Goal: Task Accomplishment & Management: Manage account settings

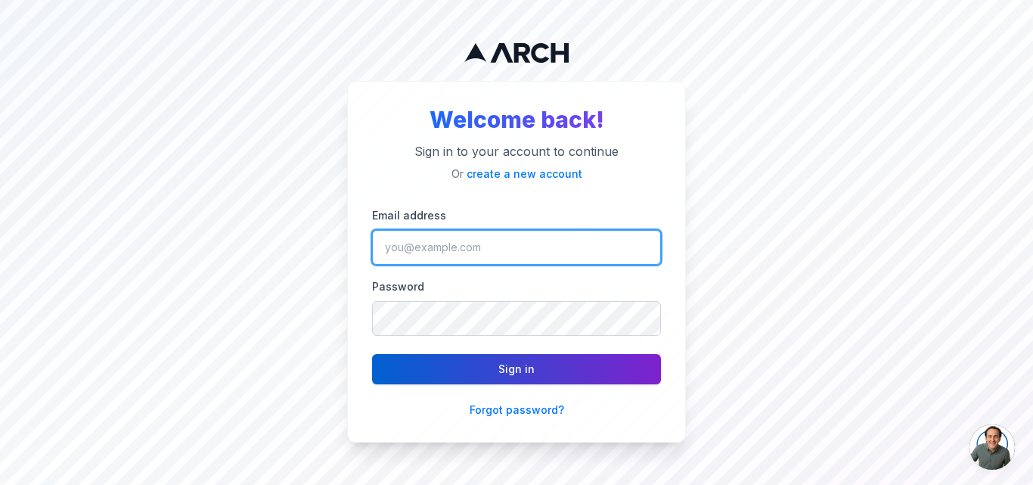
type input "[EMAIL_ADDRESS][DOMAIN_NAME]"
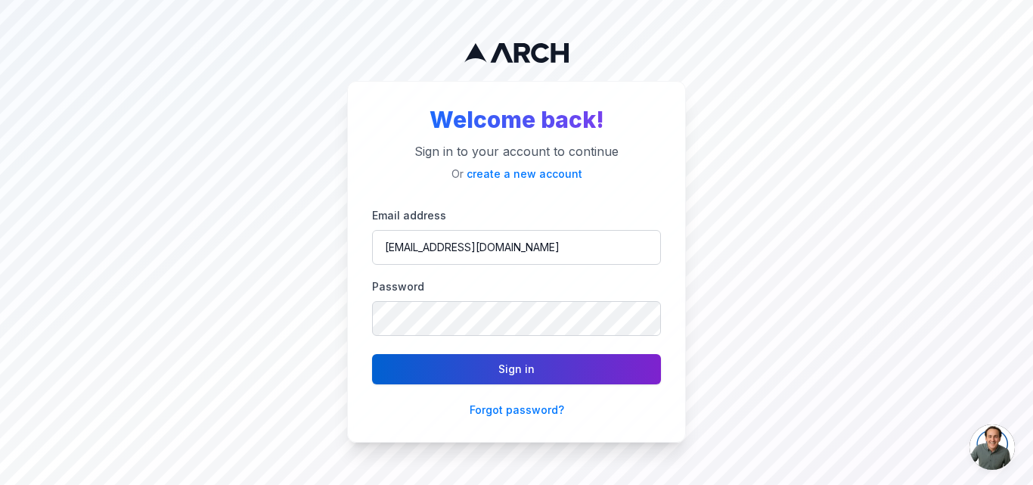
click at [484, 379] on button "Sign in" at bounding box center [516, 369] width 289 height 30
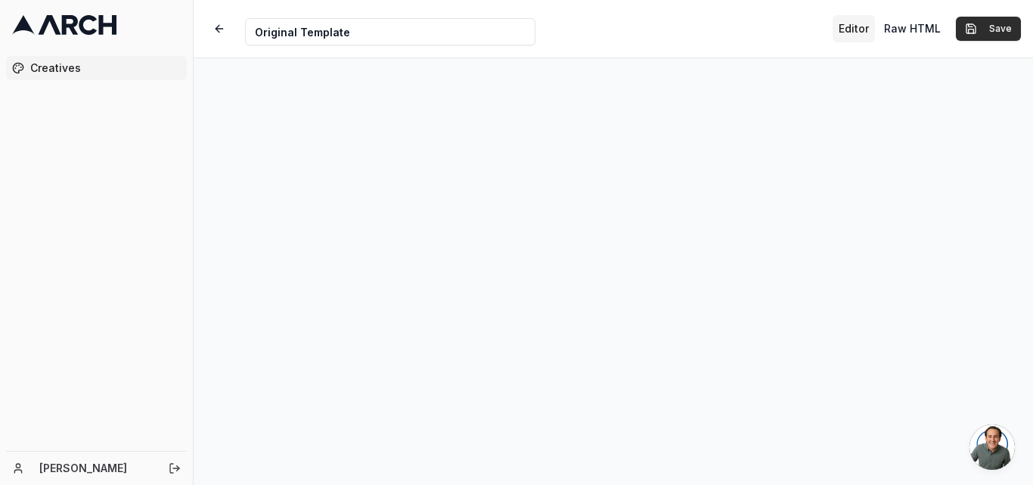
click at [986, 31] on button "Save" at bounding box center [988, 29] width 65 height 24
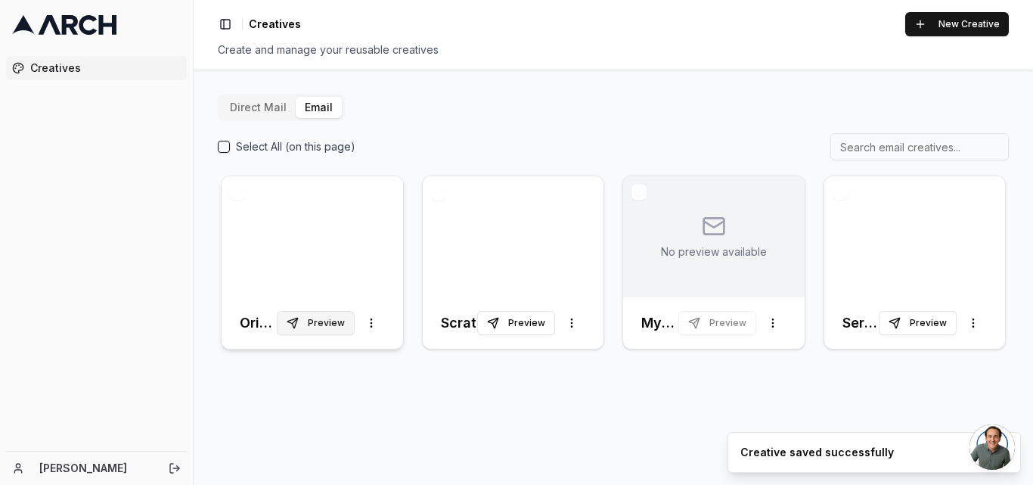
click at [333, 329] on button "Preview" at bounding box center [316, 323] width 78 height 24
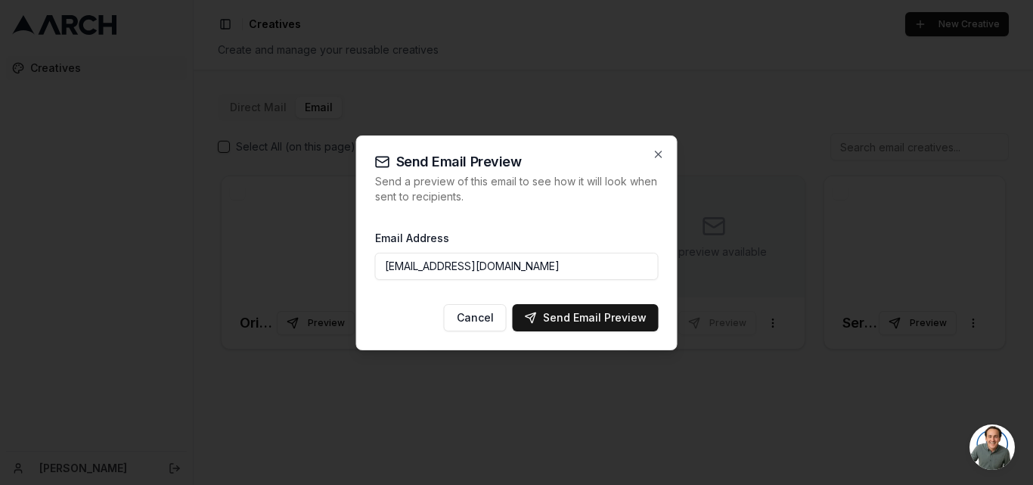
click at [625, 316] on div "Send Email Preview" at bounding box center [586, 317] width 122 height 15
type input "[EMAIL_ADDRESS][DOMAIN_NAME]"
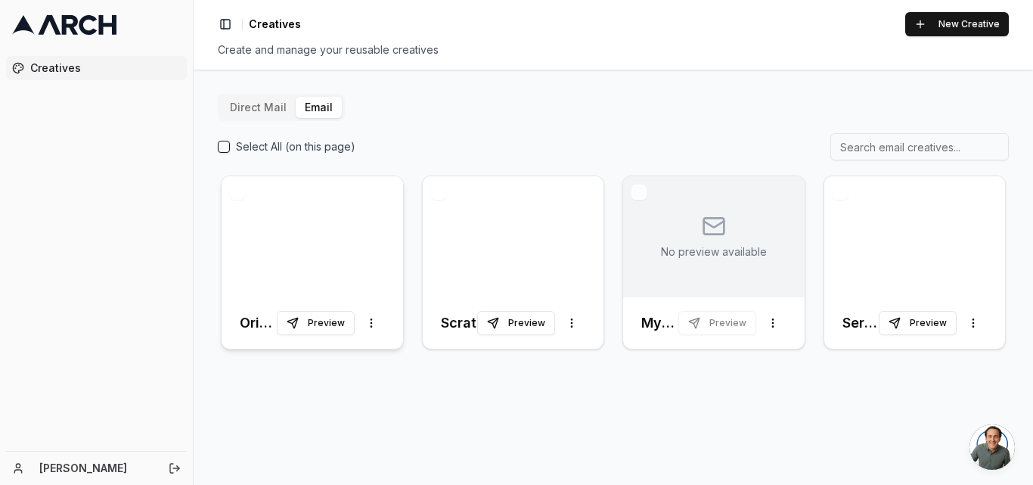
click at [283, 281] on div at bounding box center [311, 236] width 181 height 121
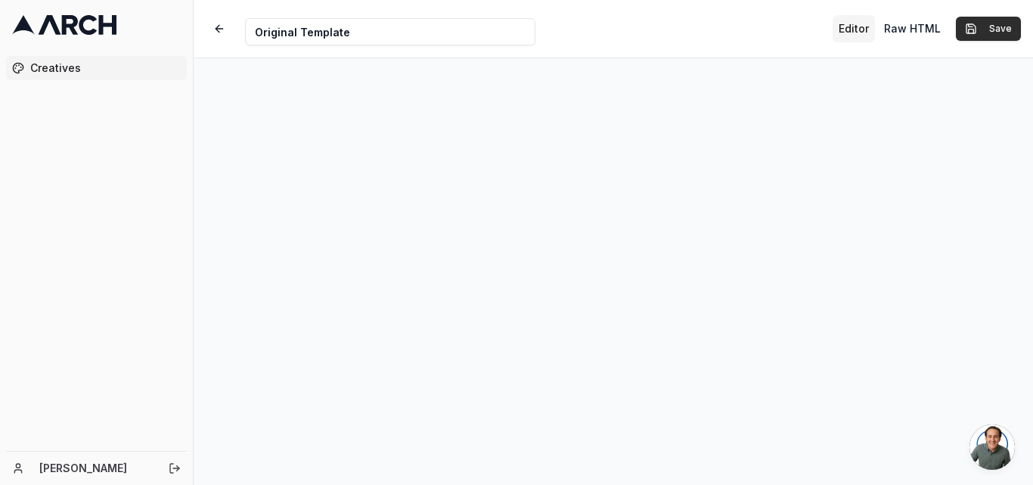
click at [1004, 39] on button "Save" at bounding box center [988, 29] width 65 height 24
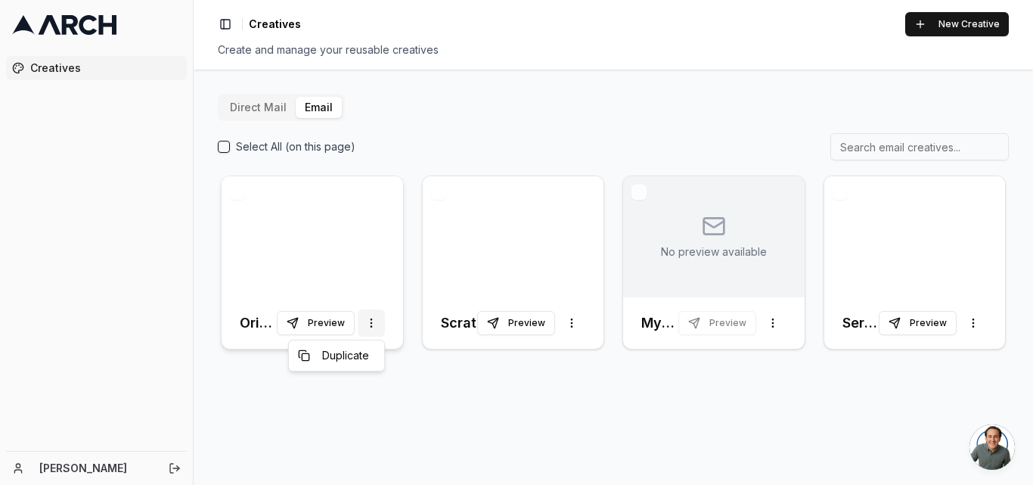
click at [367, 322] on html "Creatives [PERSON_NAME] Toggle Sidebar Creatives New Creative Create and manage…" at bounding box center [516, 242] width 1033 height 485
click at [351, 355] on span "Duplicate" at bounding box center [345, 355] width 47 height 15
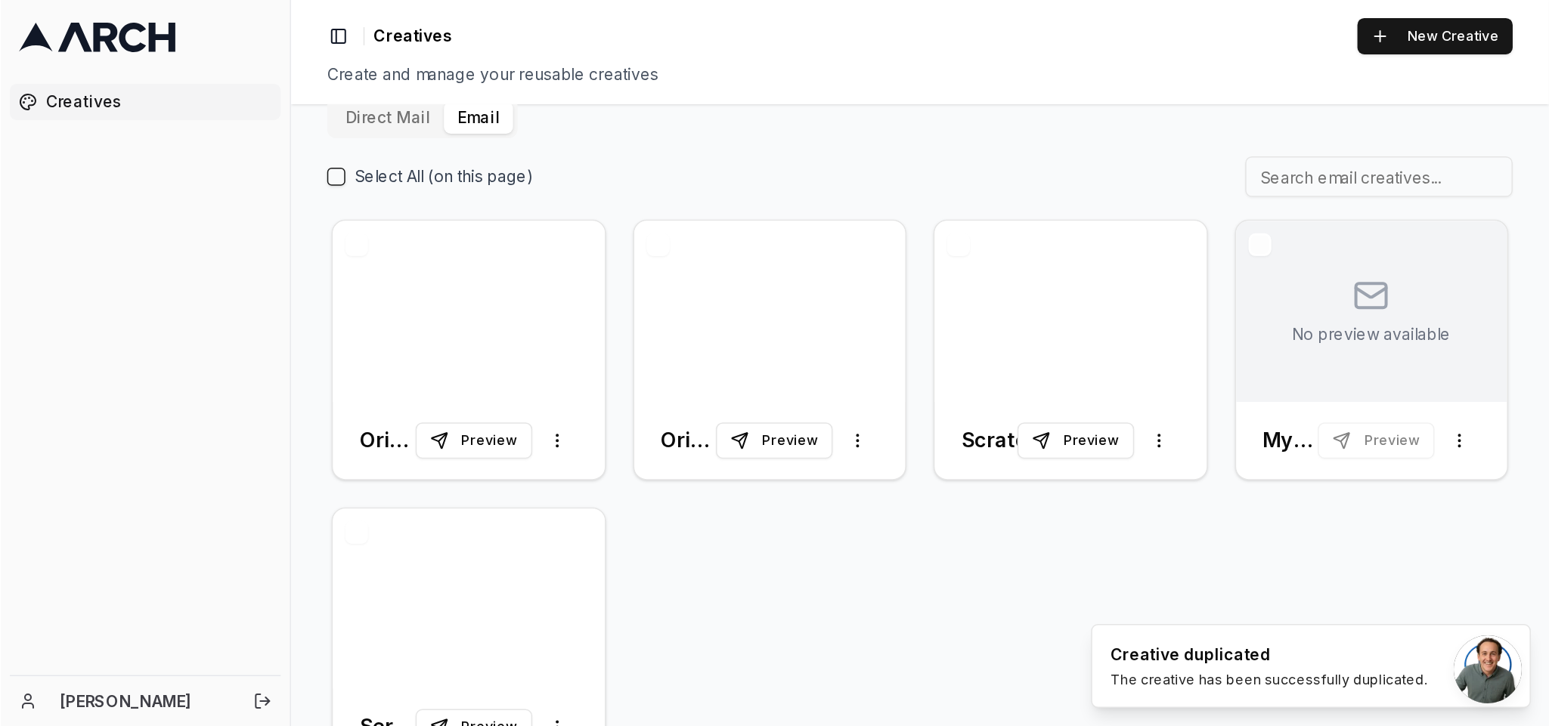
scroll to position [6, 0]
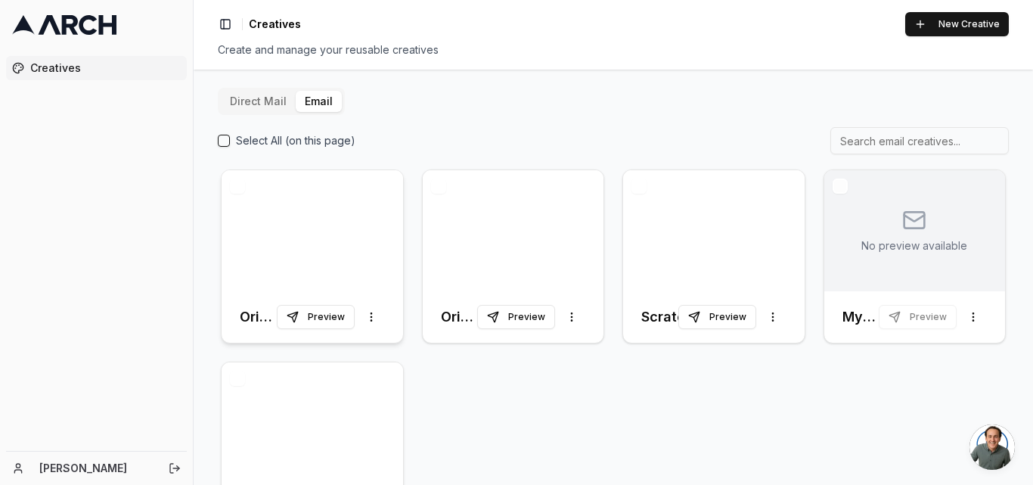
click at [317, 230] on div at bounding box center [311, 230] width 181 height 121
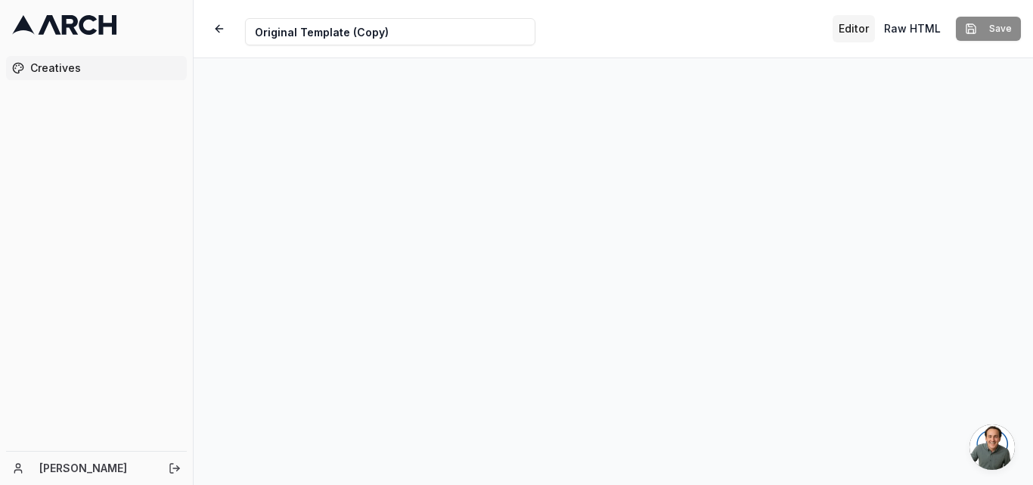
click at [377, 33] on input "Original Template (Copy)" at bounding box center [390, 31] width 290 height 27
paste input "Warm Reintroduction"
type input "Warm Reintroduction"
click at [627, 32] on div "Creative Name Warm Reintroduction Editor Raw HTML Save" at bounding box center [613, 28] width 839 height 57
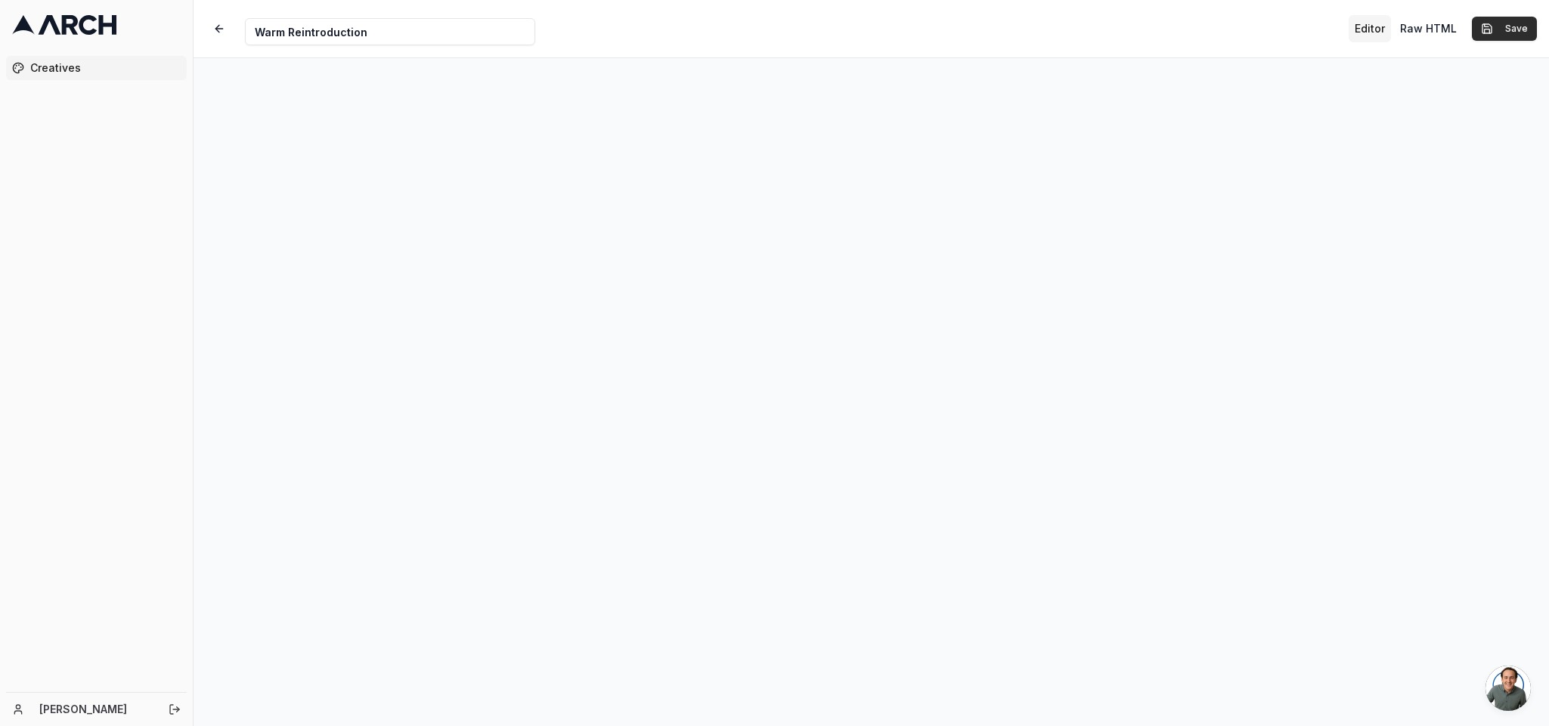
click at [1032, 27] on button "Save" at bounding box center [1504, 29] width 65 height 24
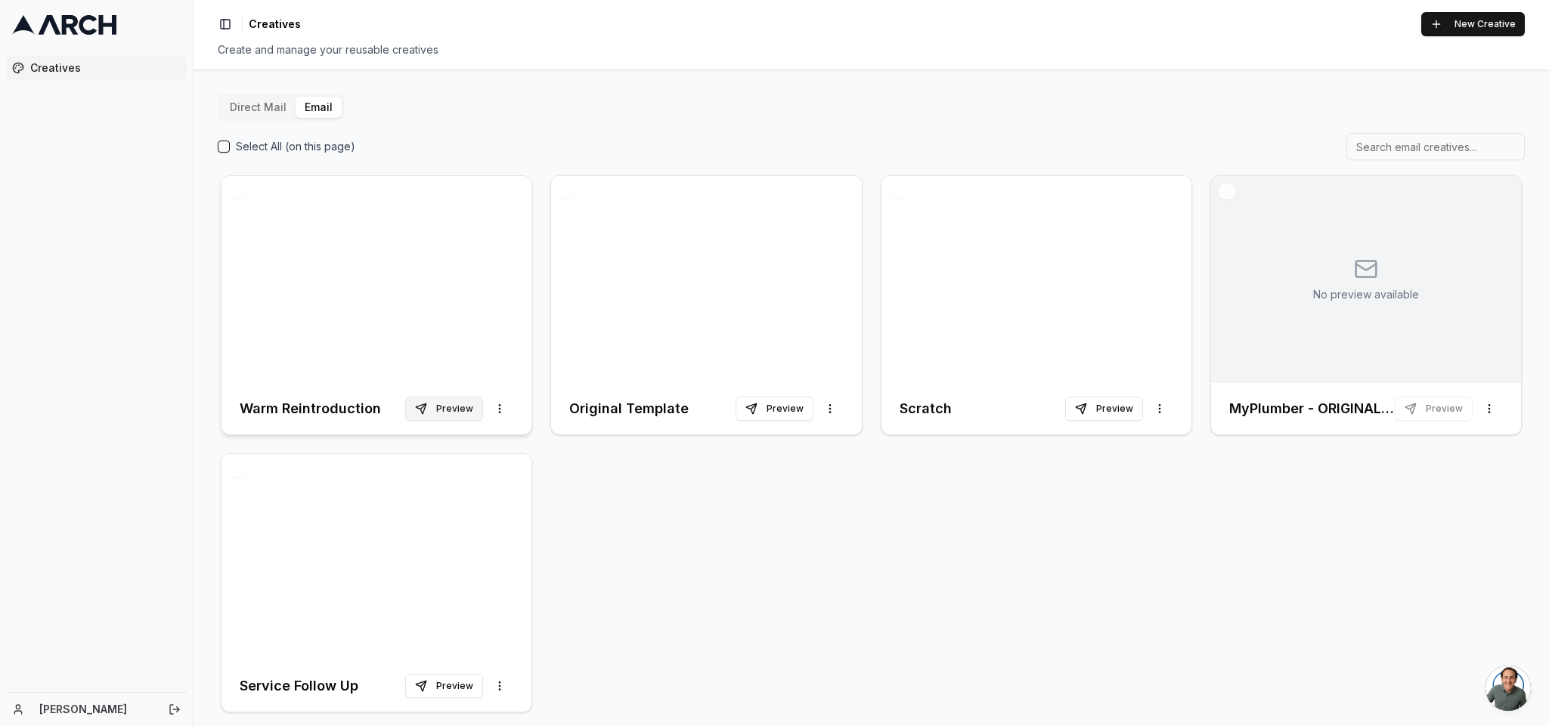
click at [458, 411] on button "Preview" at bounding box center [444, 409] width 78 height 24
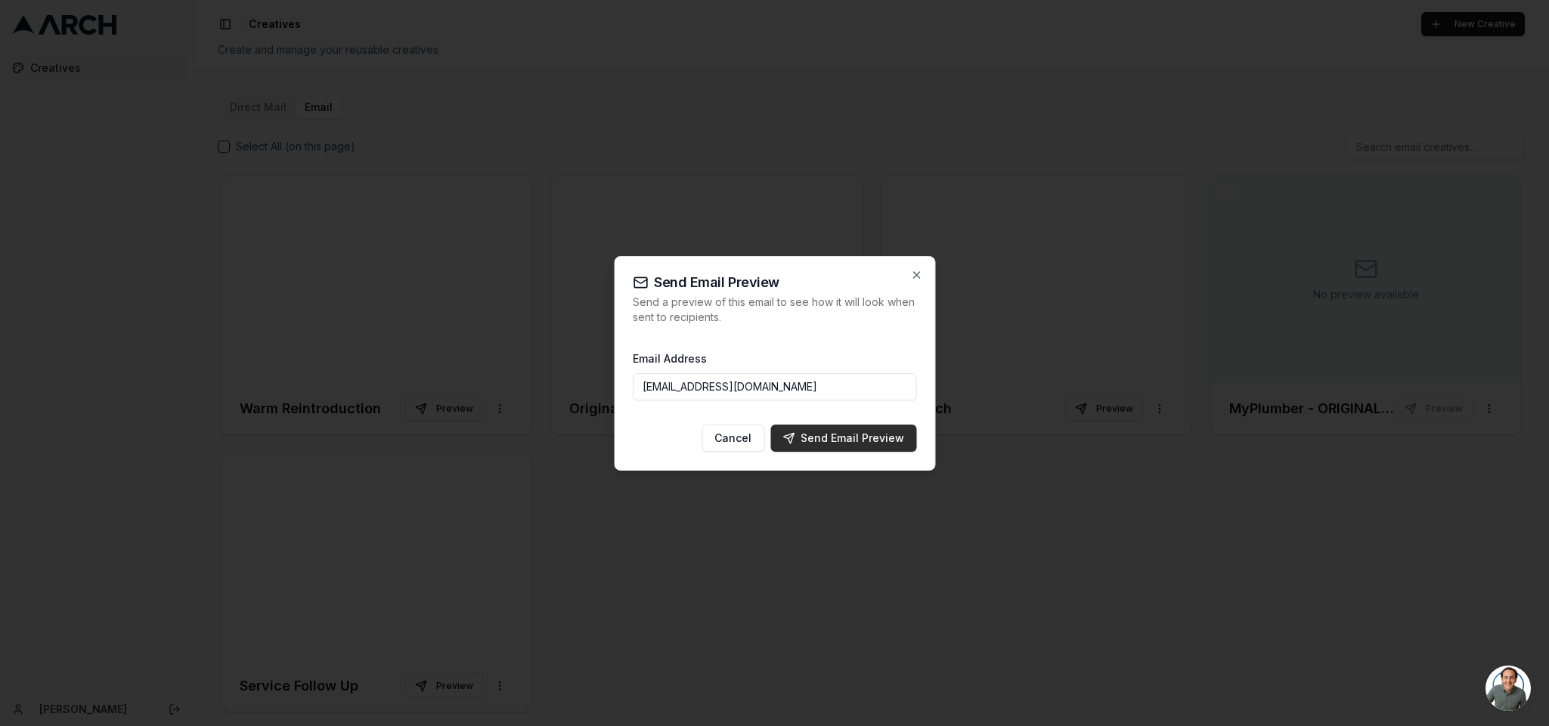
click at [892, 438] on div "Send Email Preview" at bounding box center [843, 438] width 122 height 15
type input "[EMAIL_ADDRESS][DOMAIN_NAME]"
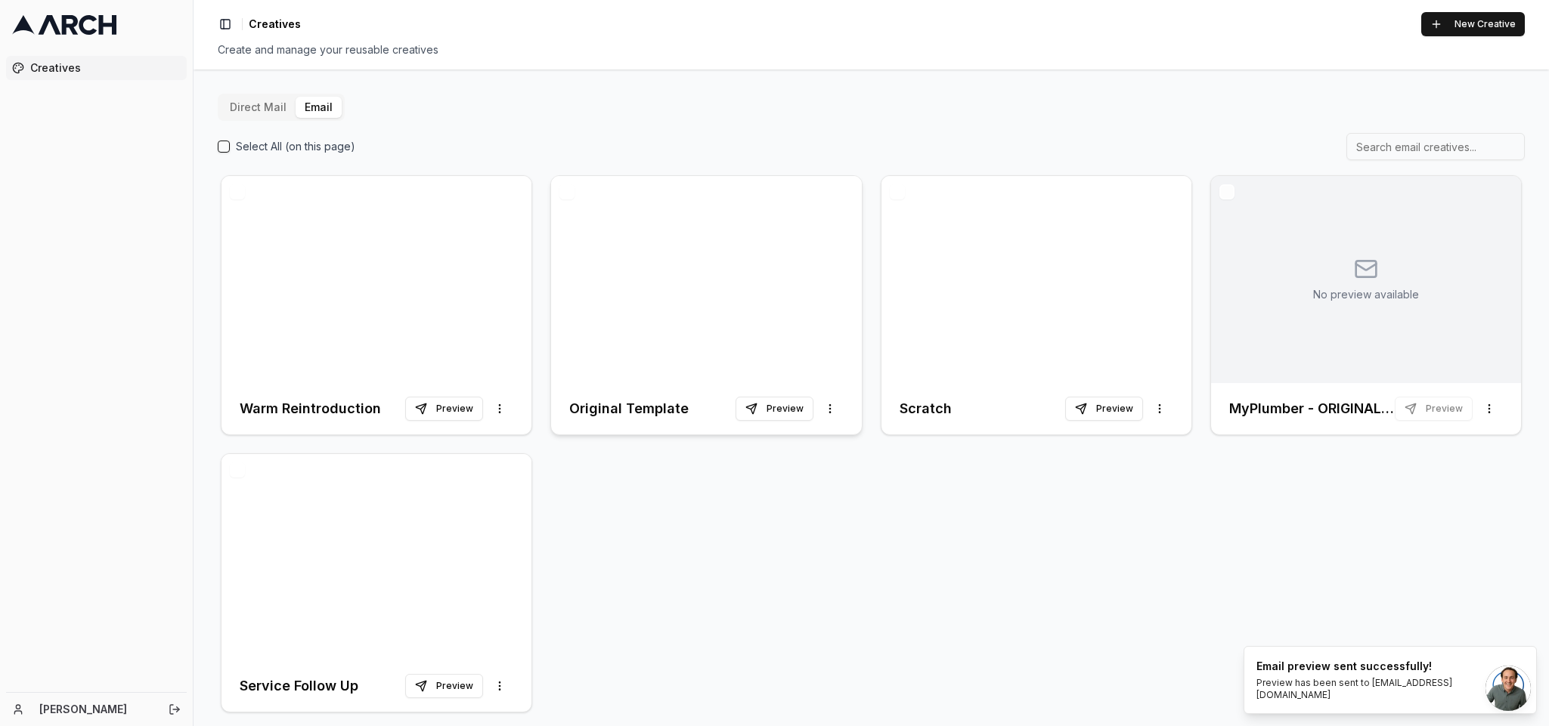
click at [748, 306] on div at bounding box center [706, 279] width 310 height 207
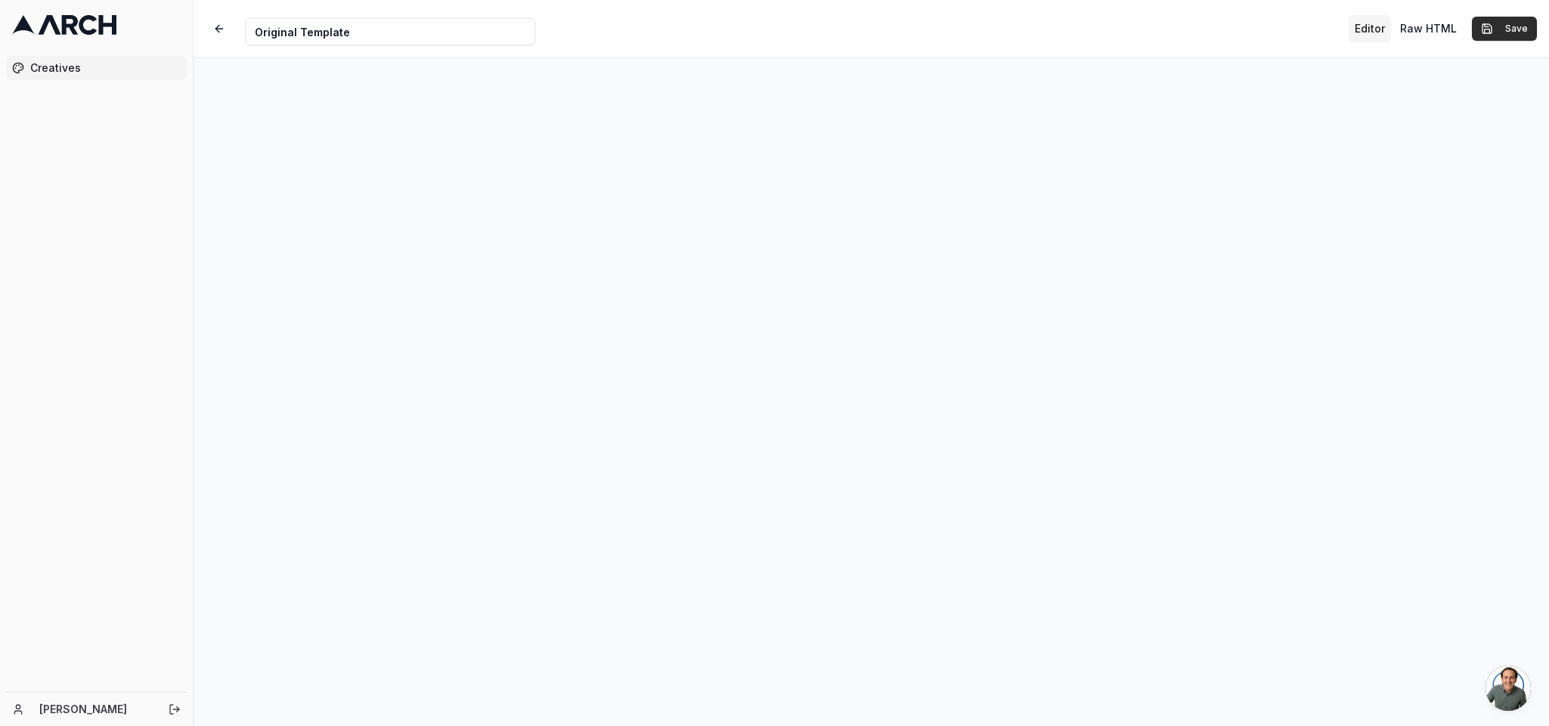
click at [1032, 18] on button "Save" at bounding box center [1504, 29] width 65 height 24
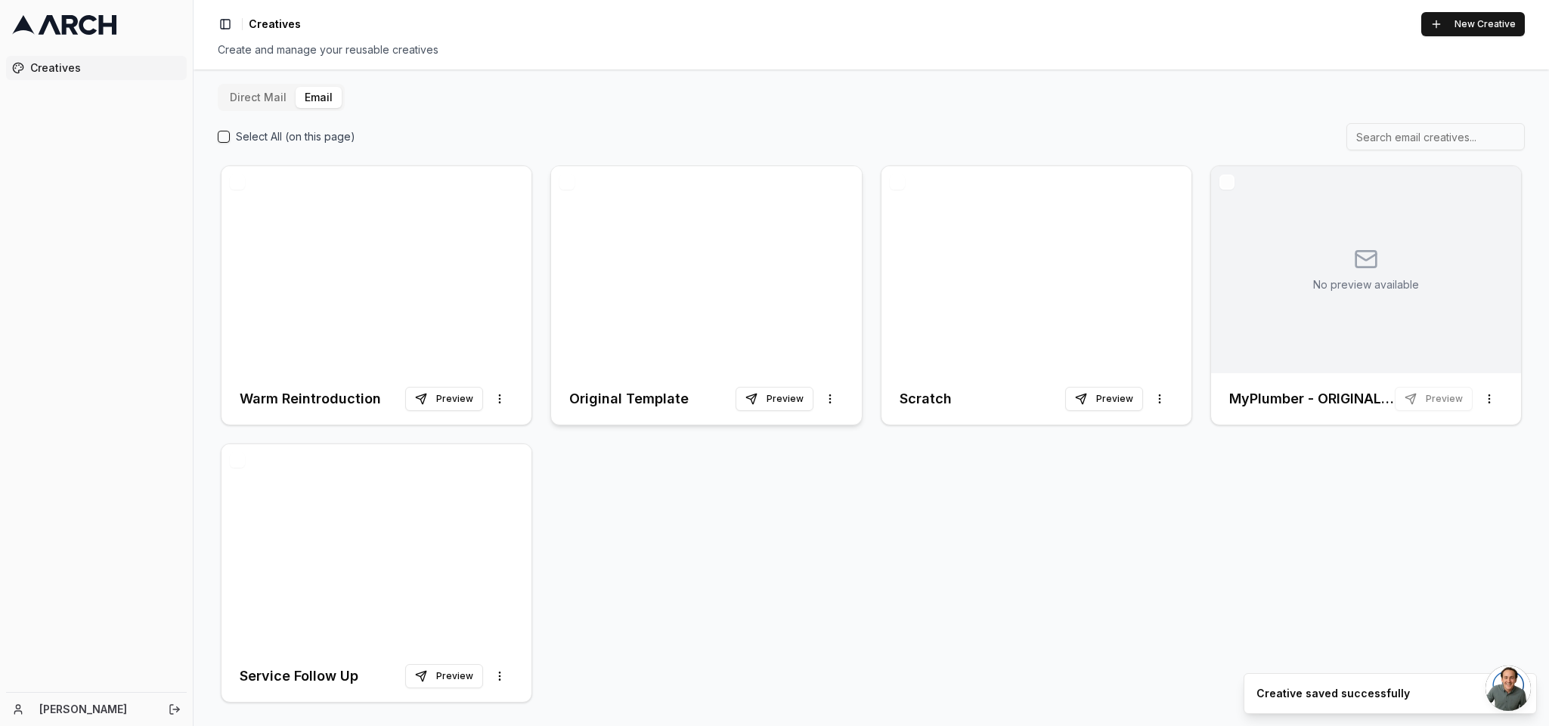
scroll to position [11, 0]
click at [769, 307] on div at bounding box center [706, 268] width 310 height 207
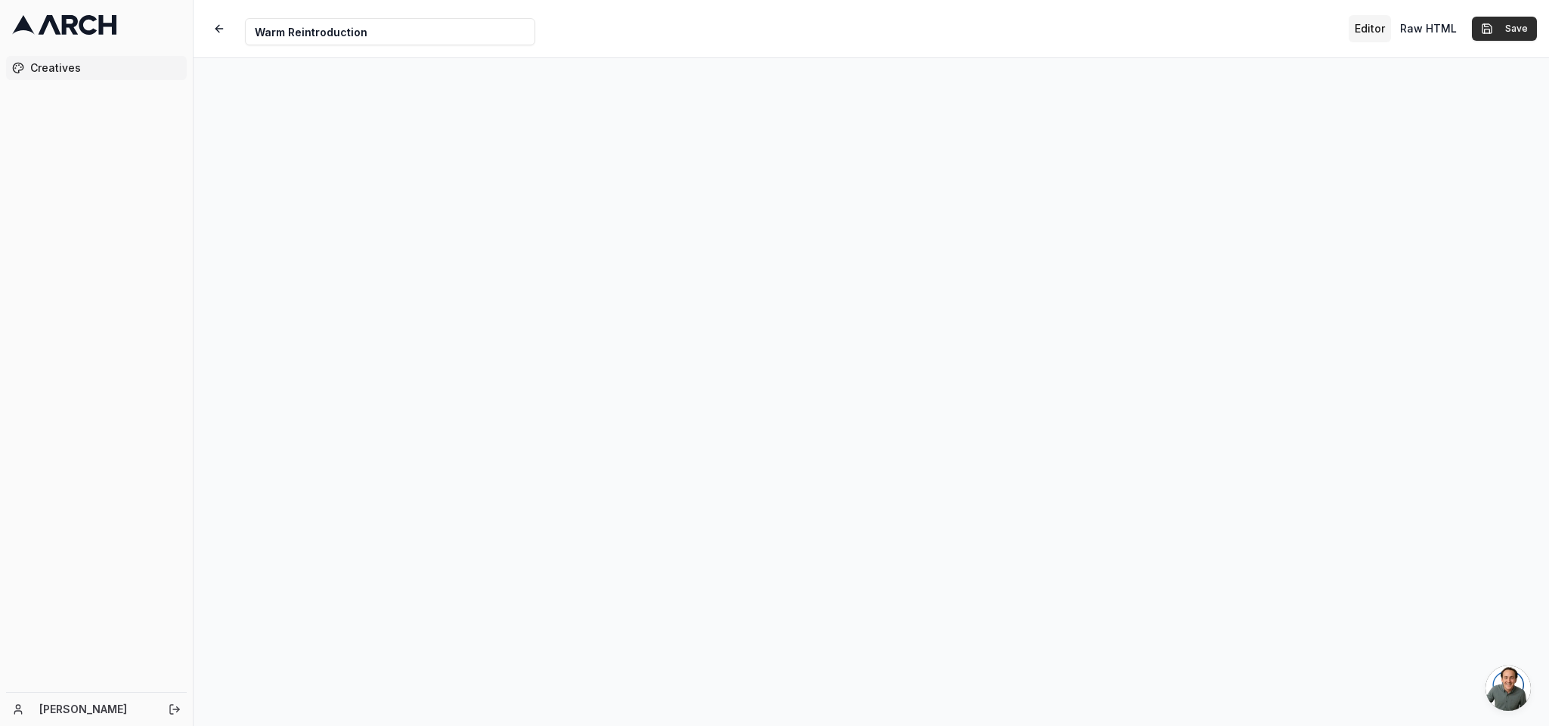
click at [1032, 34] on button "Save" at bounding box center [1504, 29] width 65 height 24
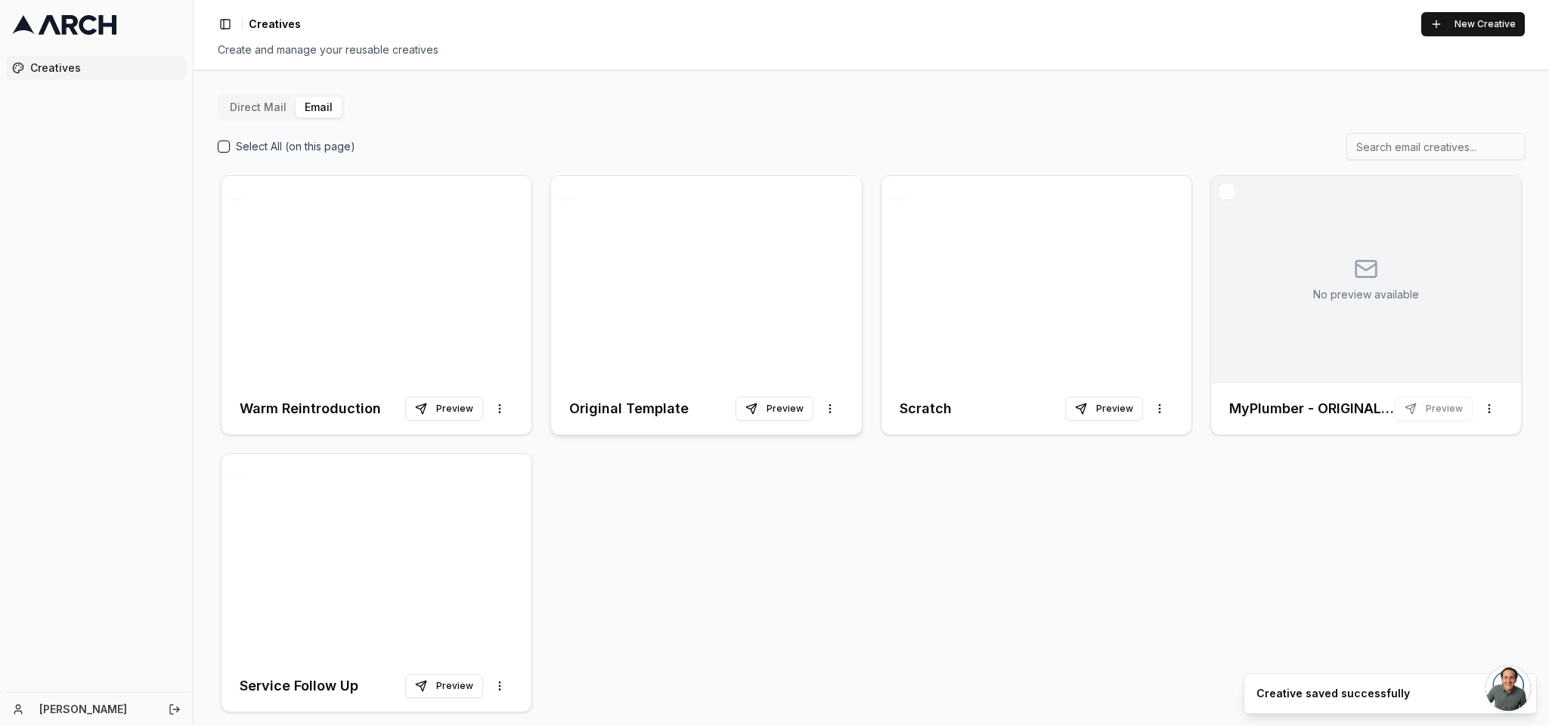
click at [806, 296] on div at bounding box center [706, 279] width 310 height 207
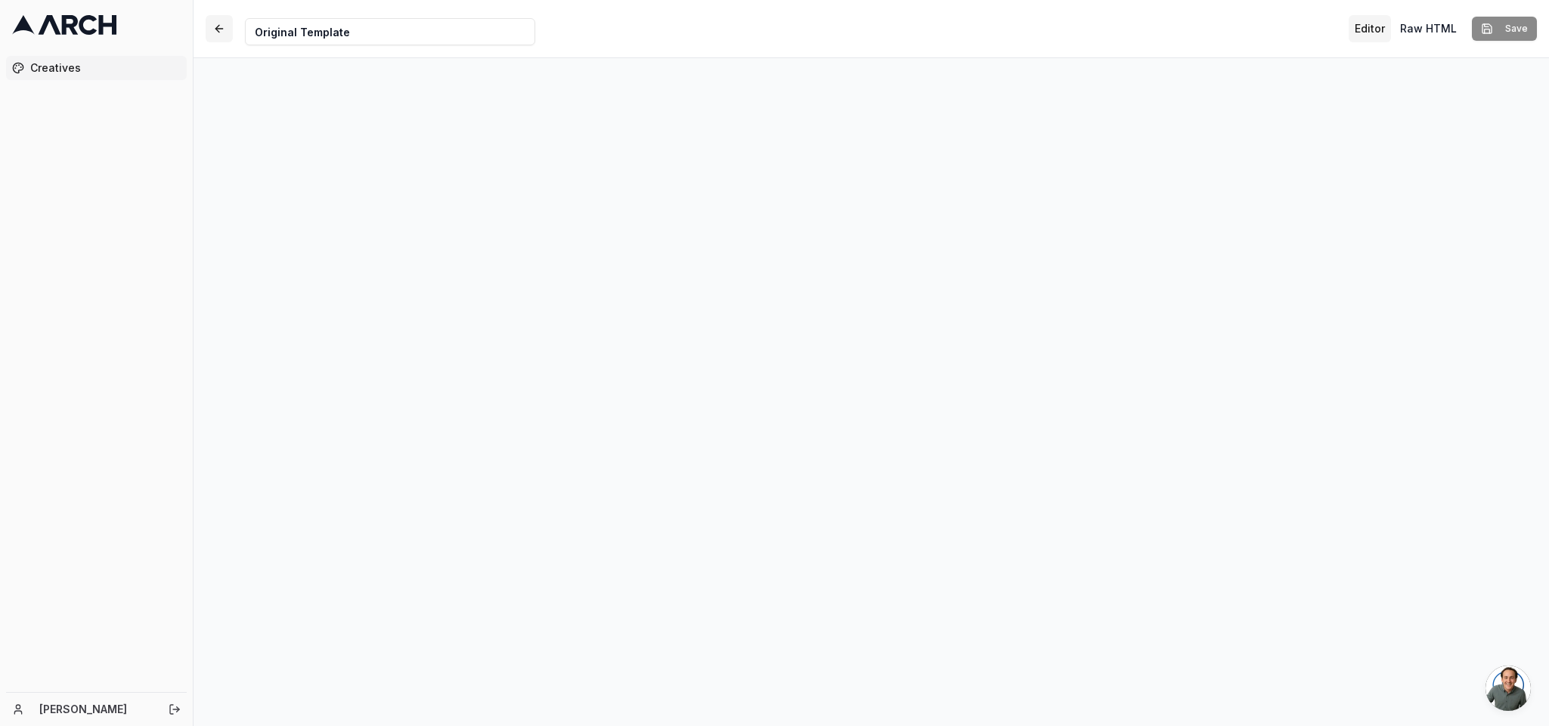
click at [223, 29] on button "button" at bounding box center [219, 28] width 27 height 27
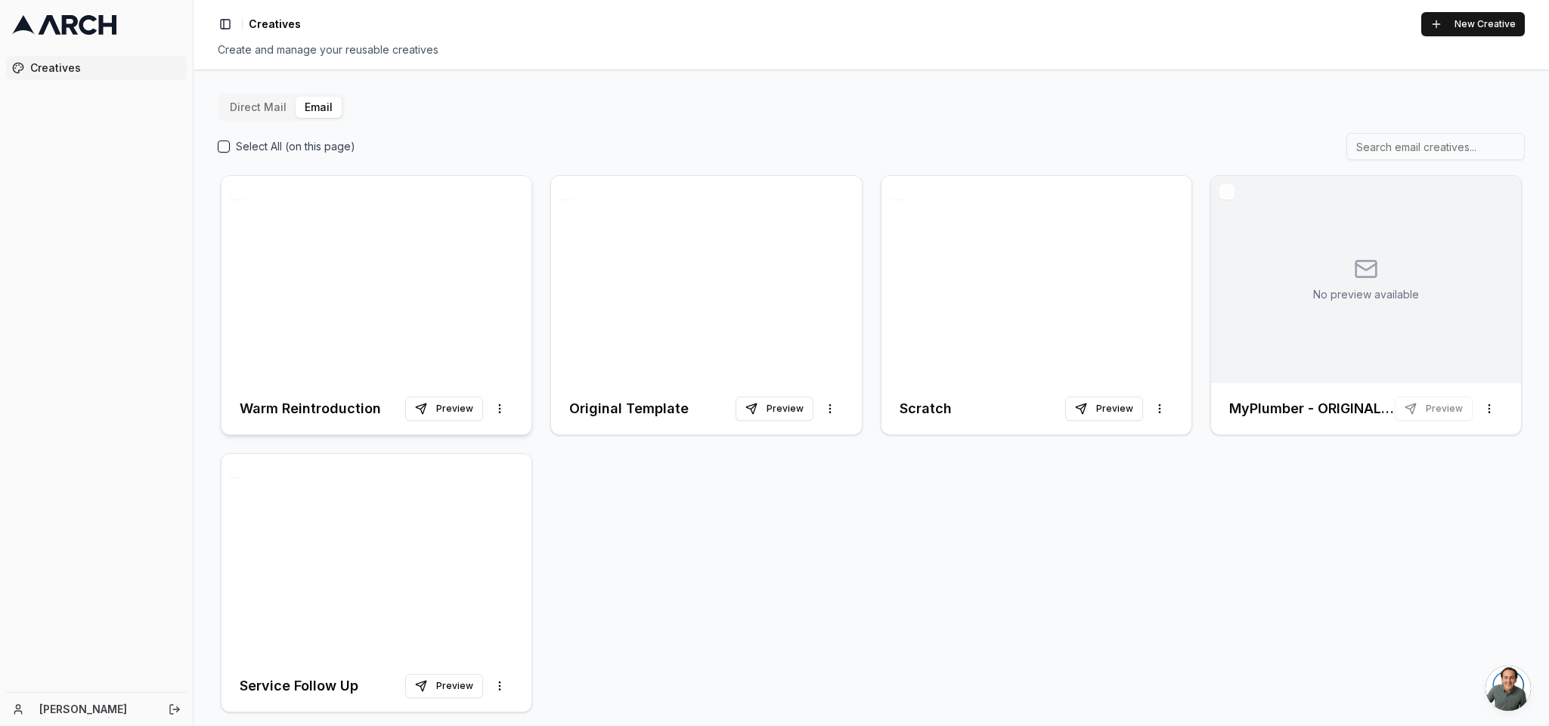
click at [404, 318] on div at bounding box center [376, 279] width 310 height 207
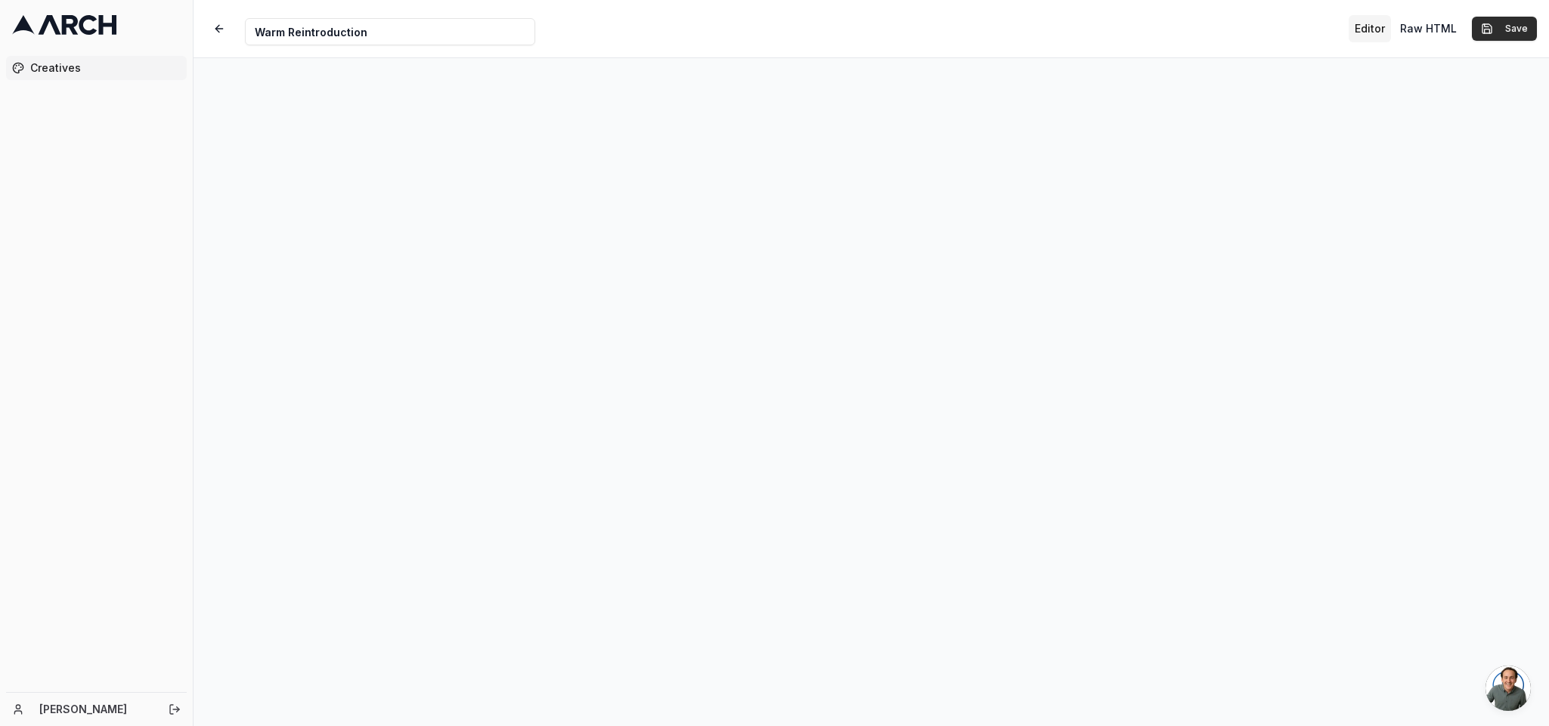
click at [1032, 39] on button "Save" at bounding box center [1504, 29] width 65 height 24
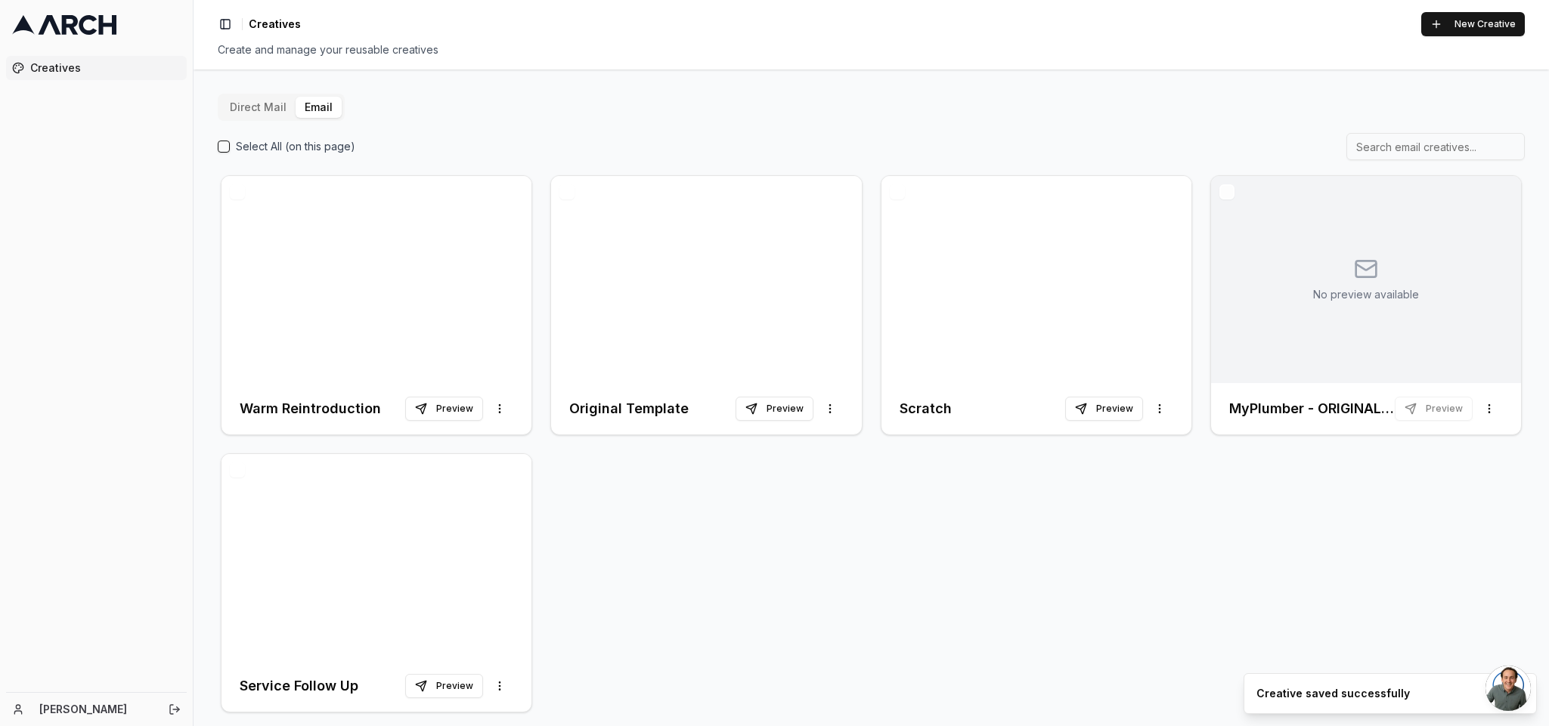
scroll to position [11, 0]
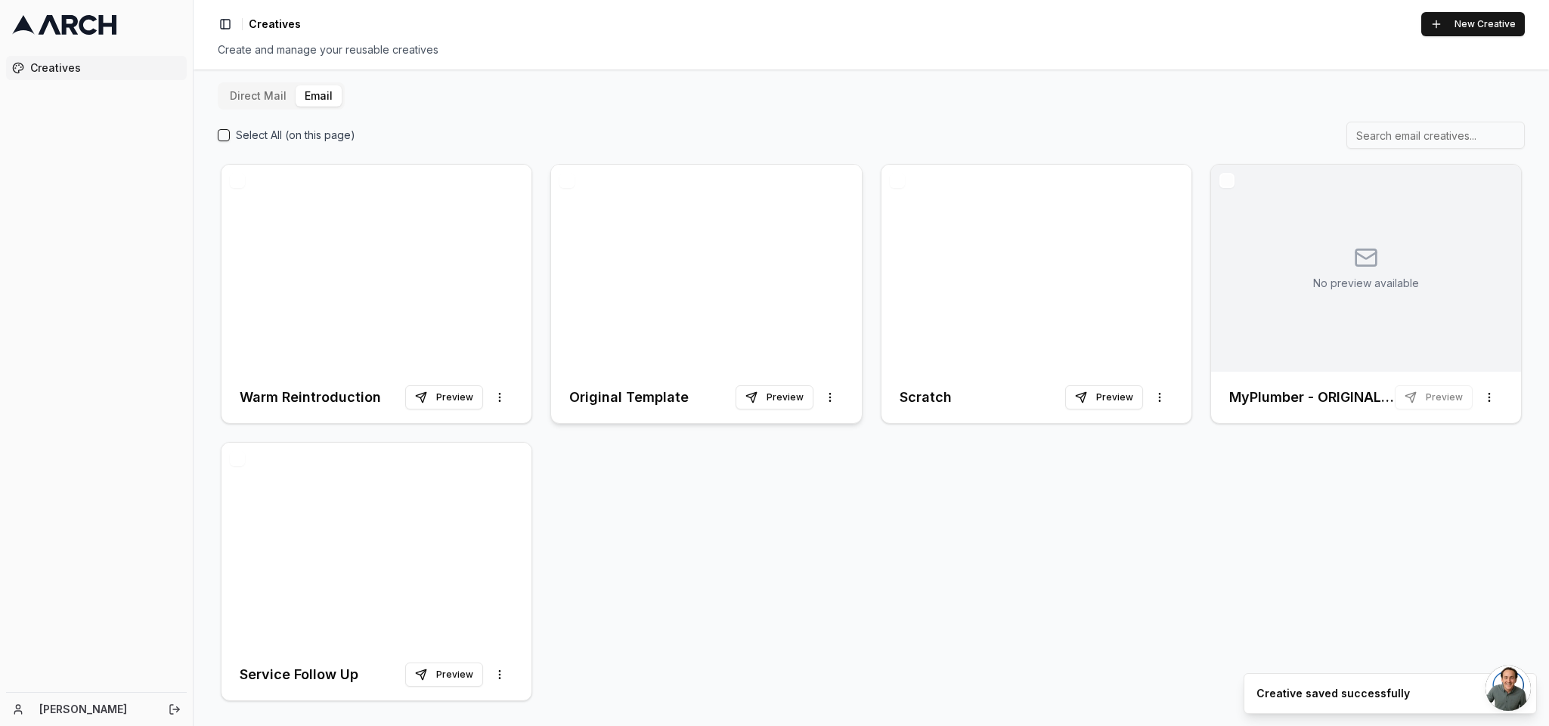
click at [719, 280] on div at bounding box center [706, 268] width 310 height 207
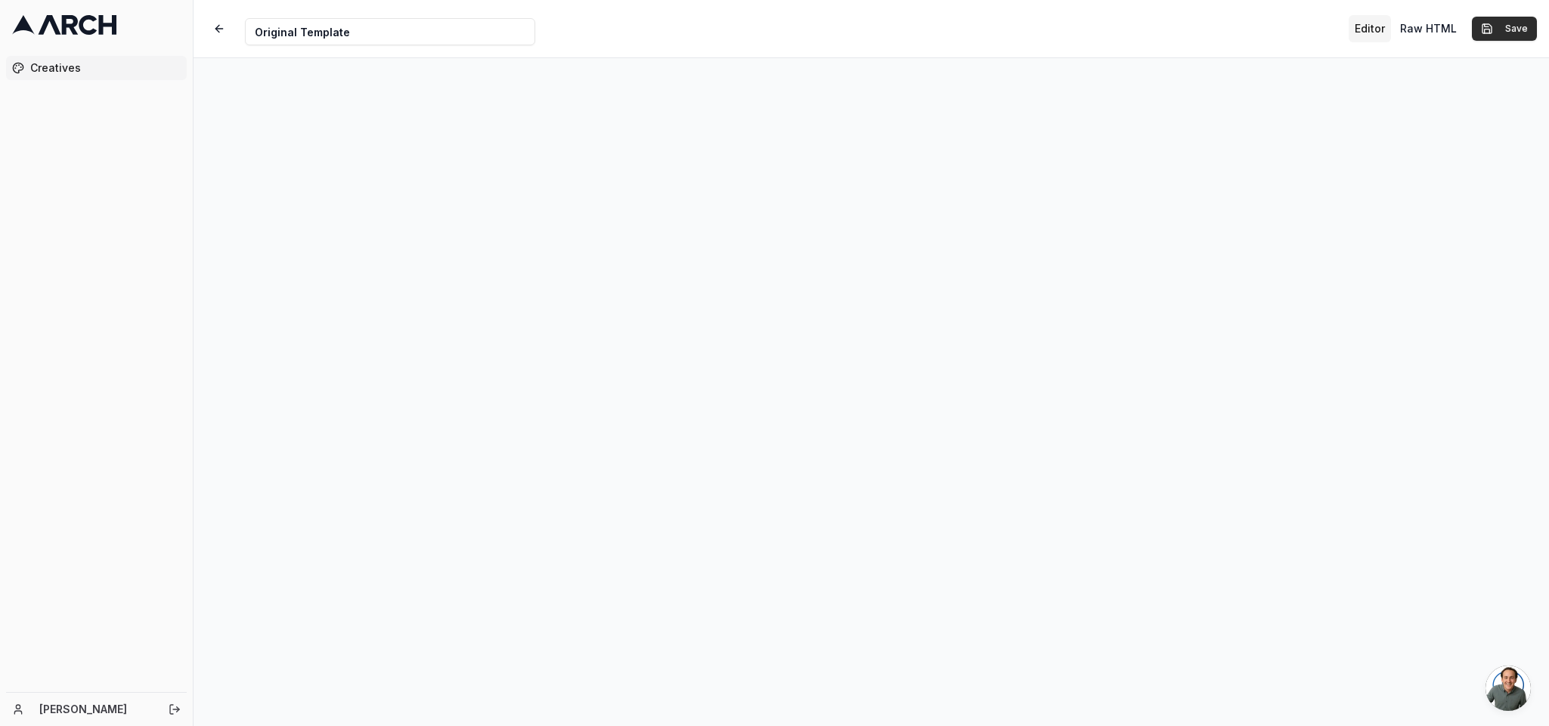
click at [1032, 29] on button "Save" at bounding box center [1504, 29] width 65 height 24
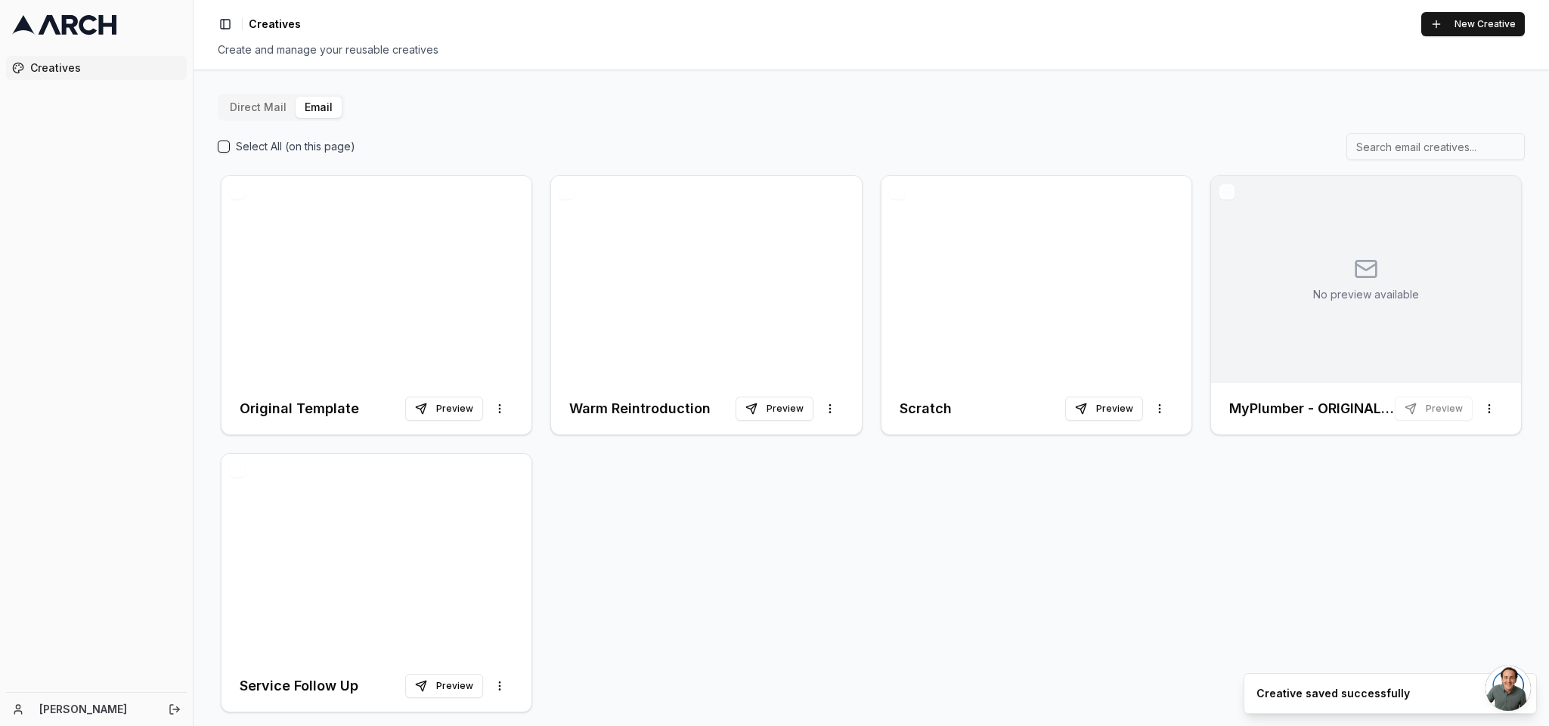
scroll to position [11, 0]
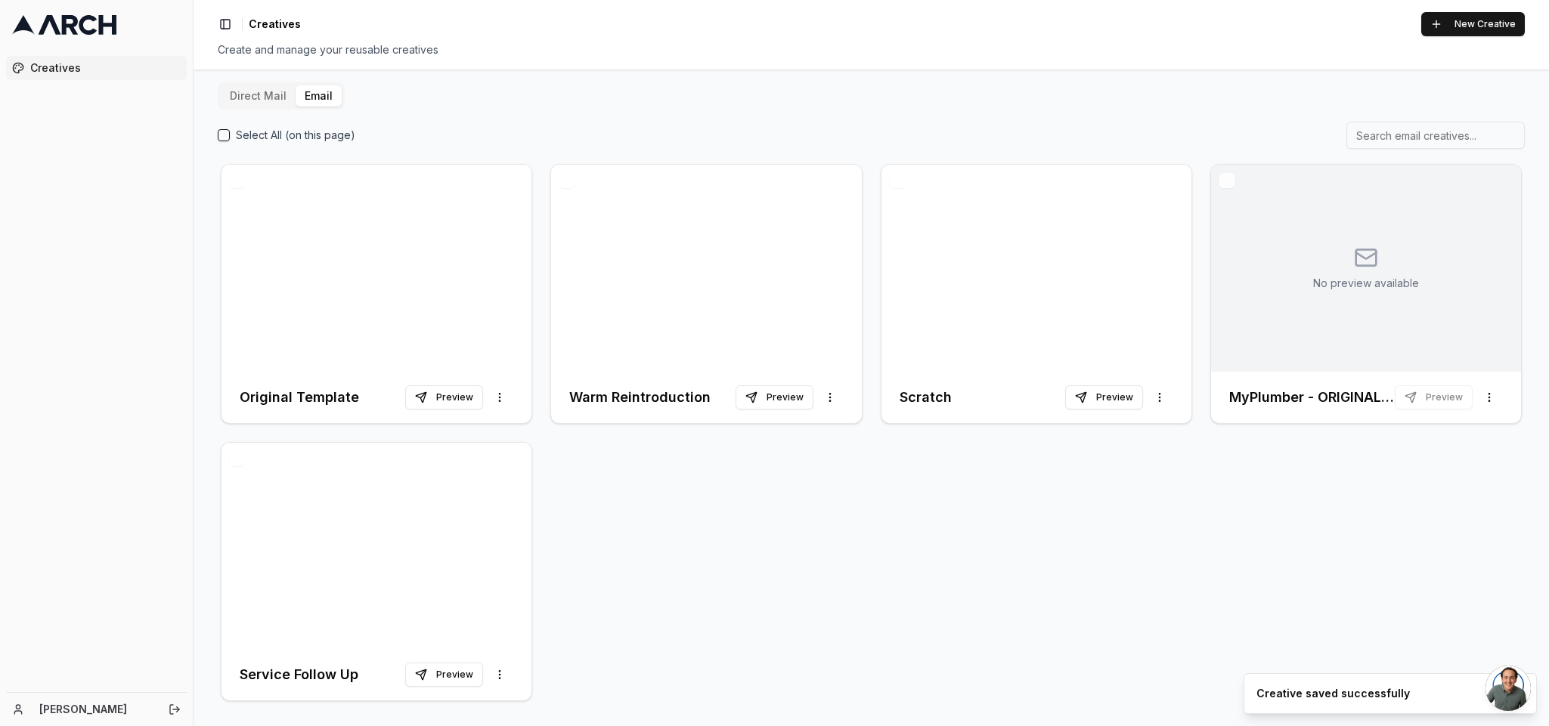
click at [722, 484] on div "Original Template Preview More options Warm Reintroduction Preview More options…" at bounding box center [871, 433] width 1307 height 544
click at [767, 399] on button "Preview" at bounding box center [775, 398] width 78 height 24
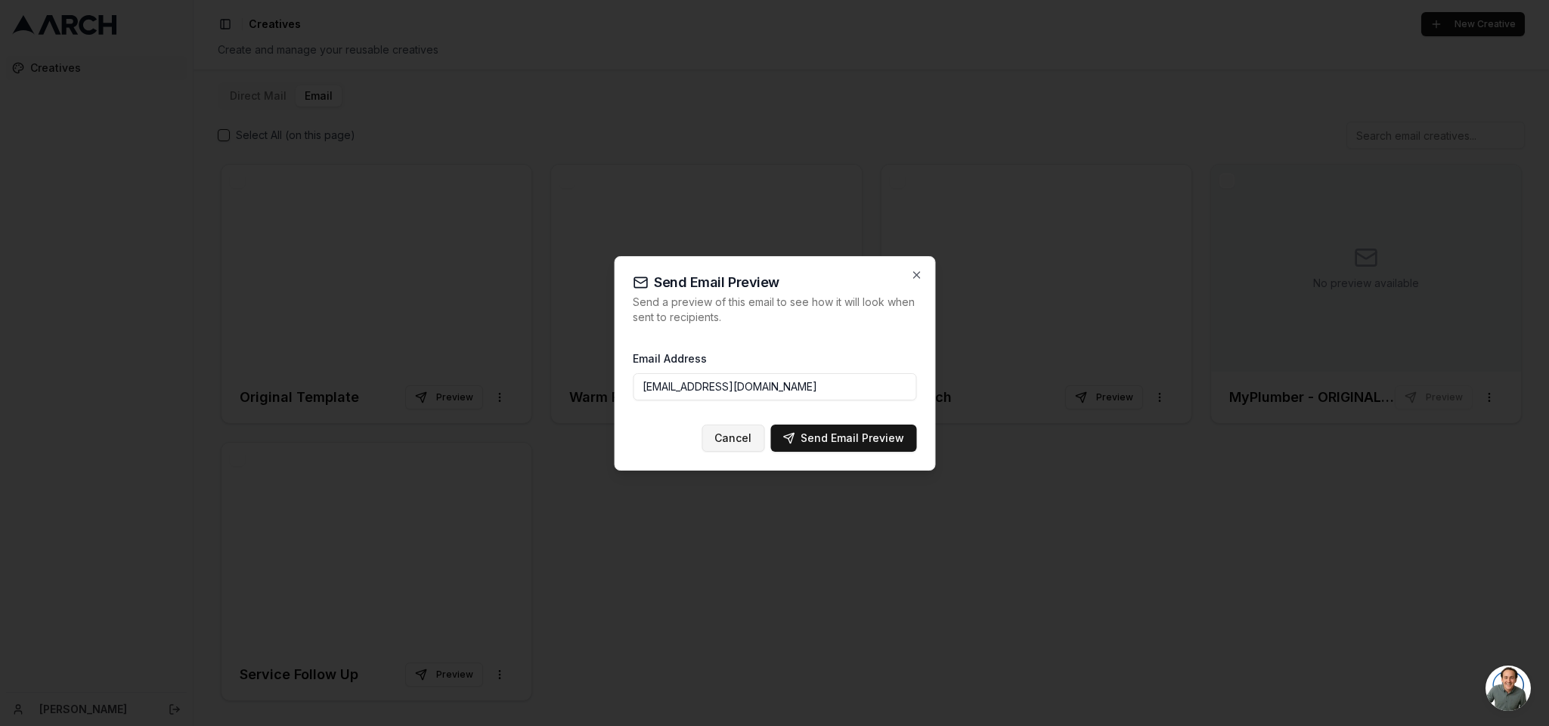
click at [726, 429] on button "Cancel" at bounding box center [733, 438] width 63 height 27
type input "[EMAIL_ADDRESS][DOMAIN_NAME]"
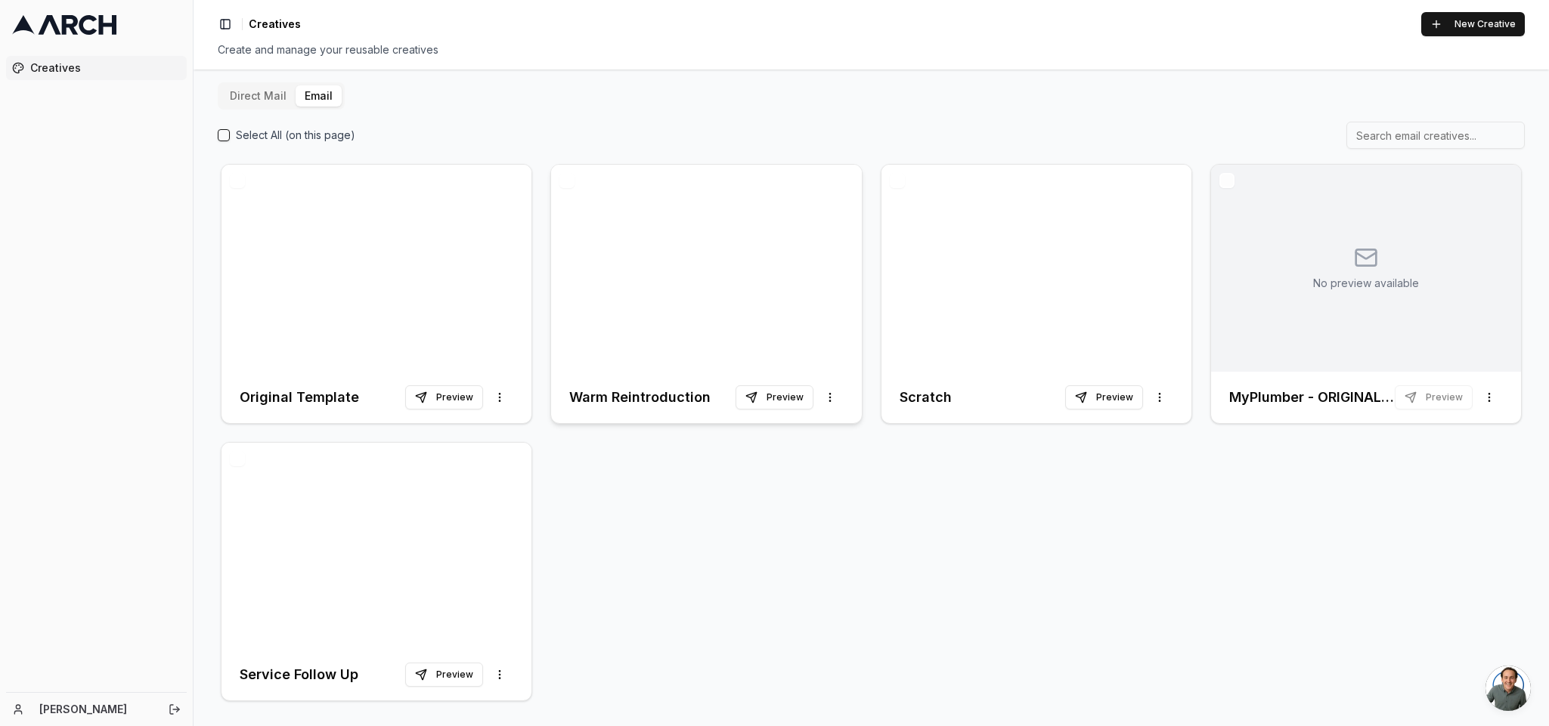
click at [687, 309] on div at bounding box center [706, 268] width 310 height 207
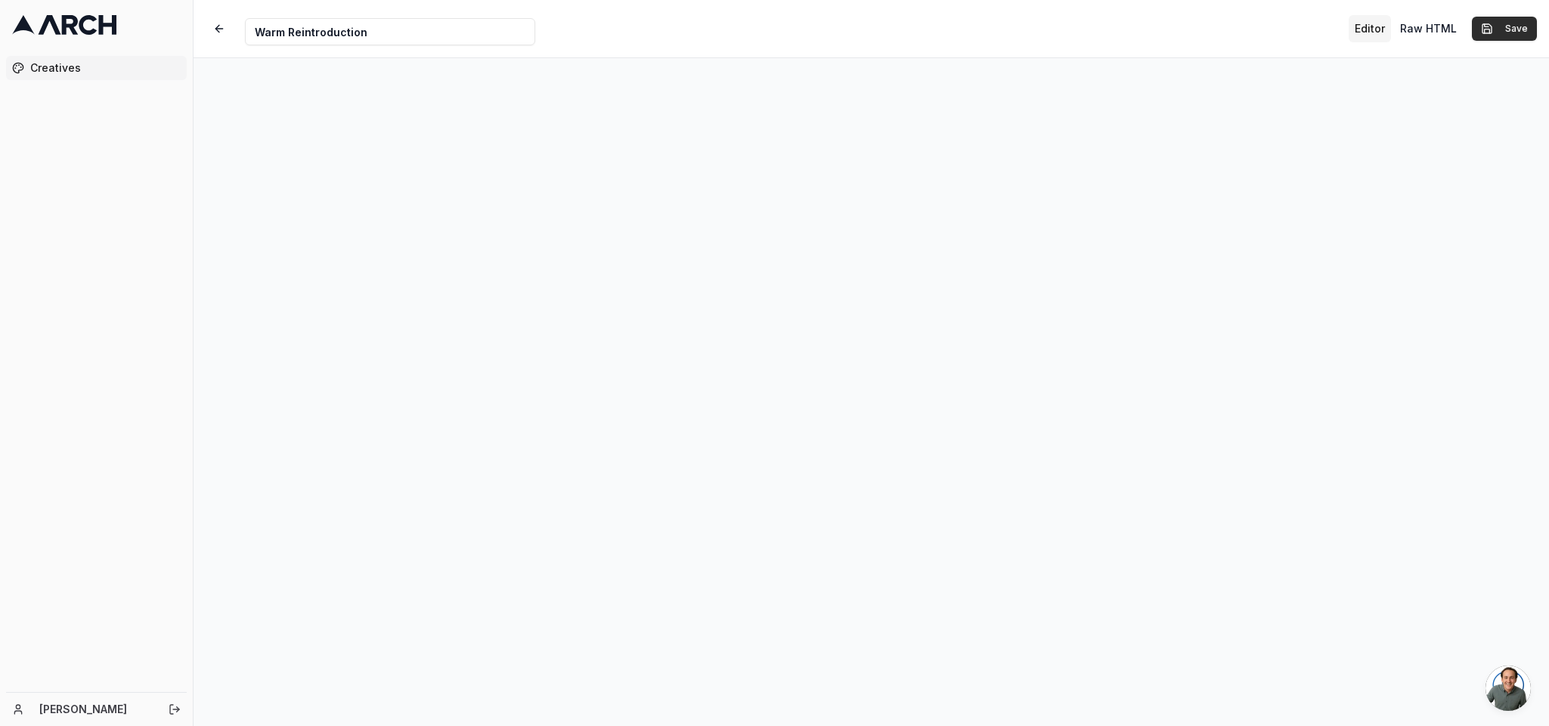
click at [1032, 26] on button "Save" at bounding box center [1504, 29] width 65 height 24
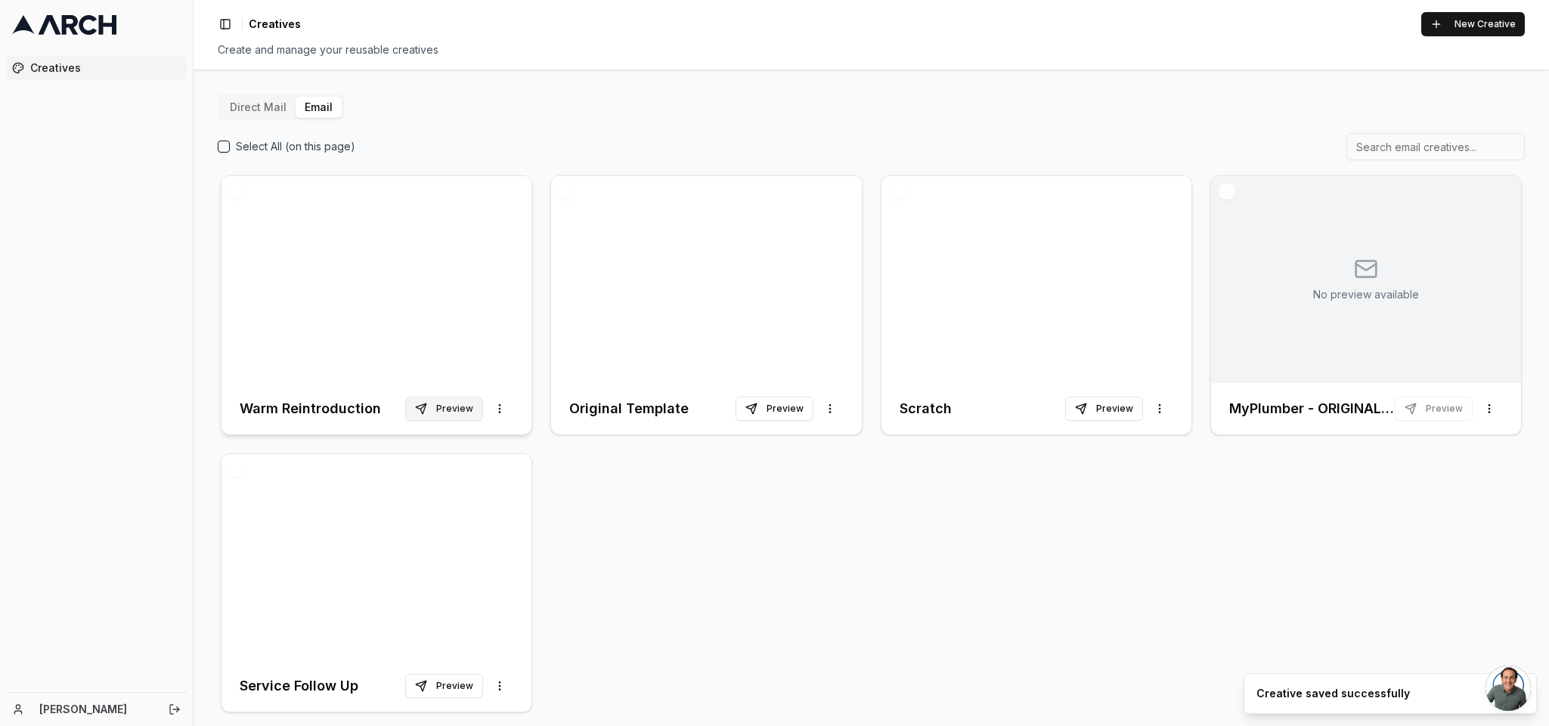
click at [458, 417] on button "Preview" at bounding box center [444, 409] width 78 height 24
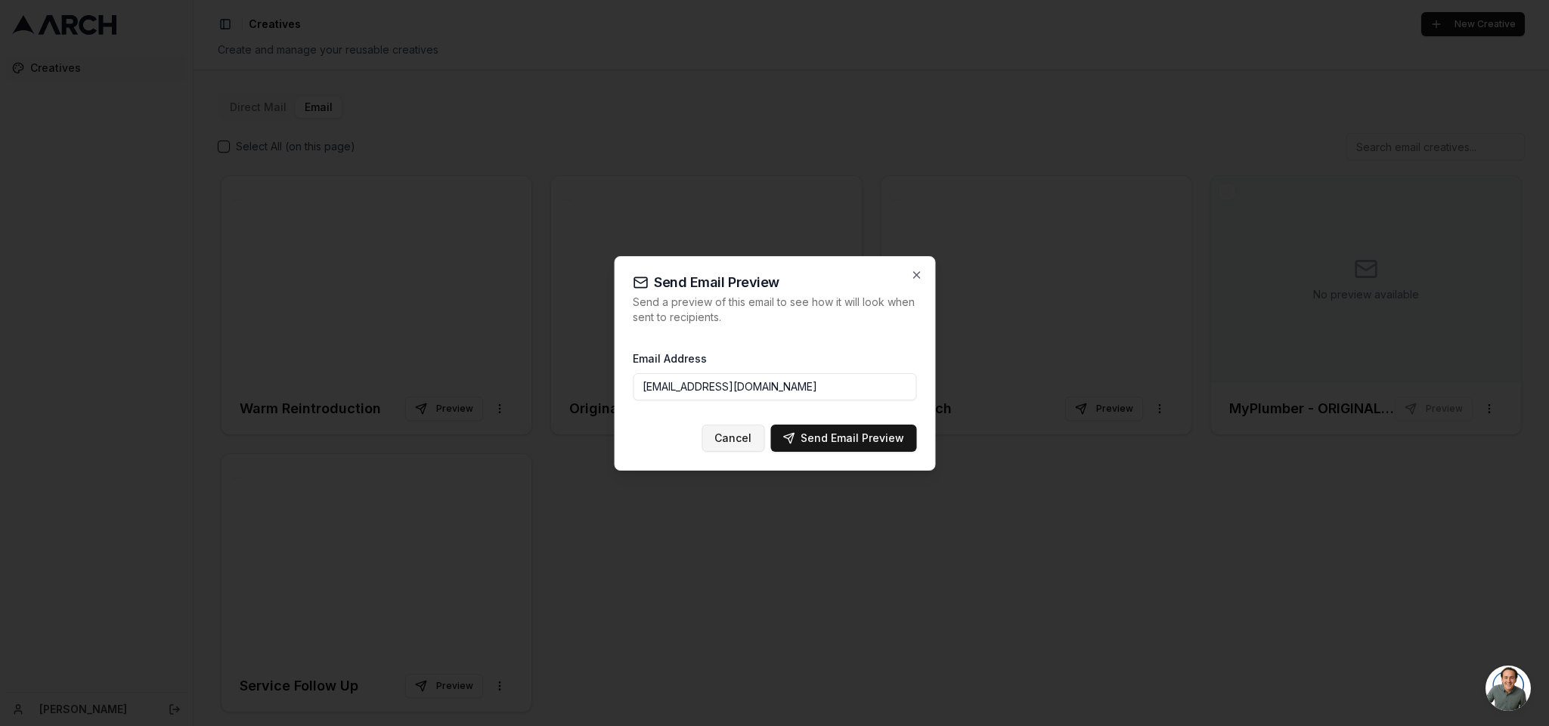
click at [744, 444] on button "Cancel" at bounding box center [733, 438] width 63 height 27
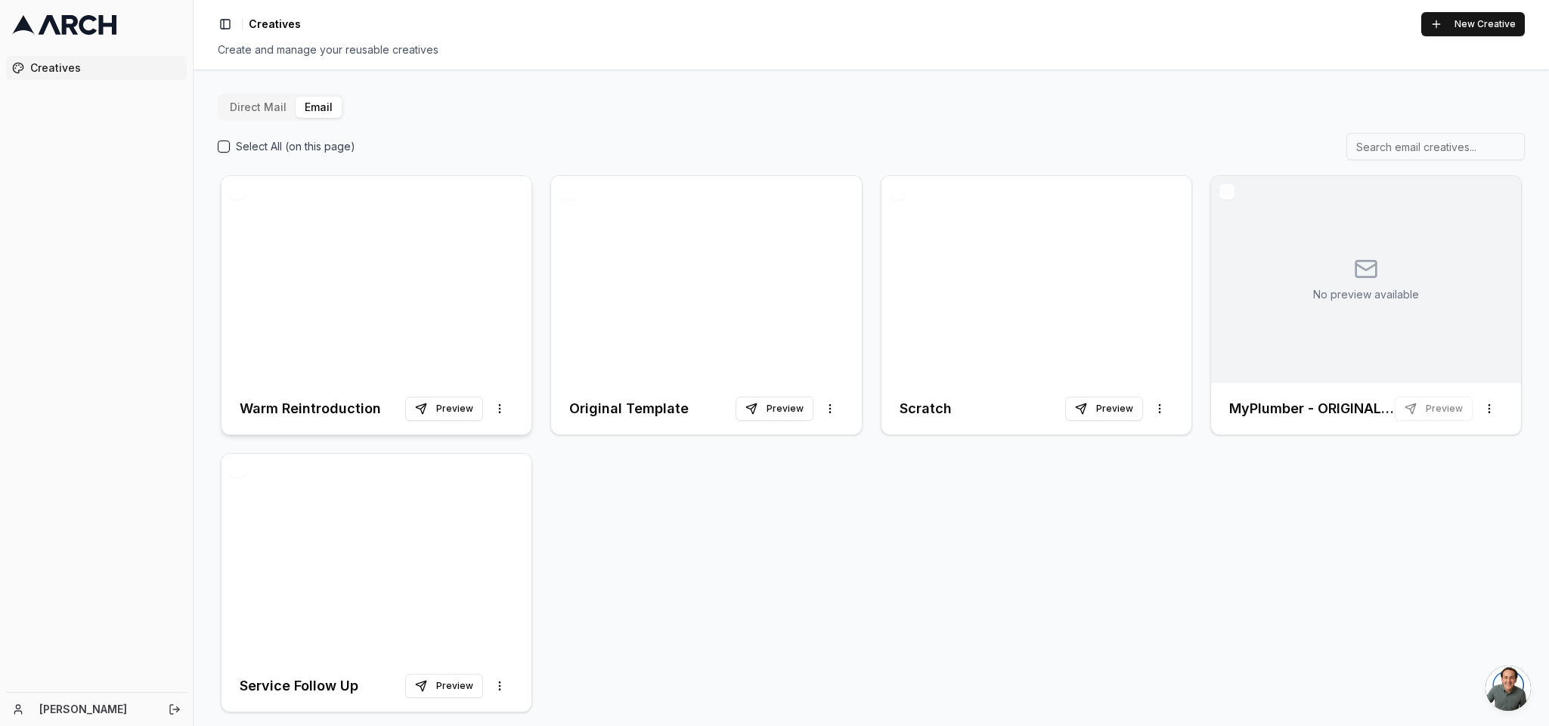
click at [399, 315] on div at bounding box center [376, 279] width 310 height 207
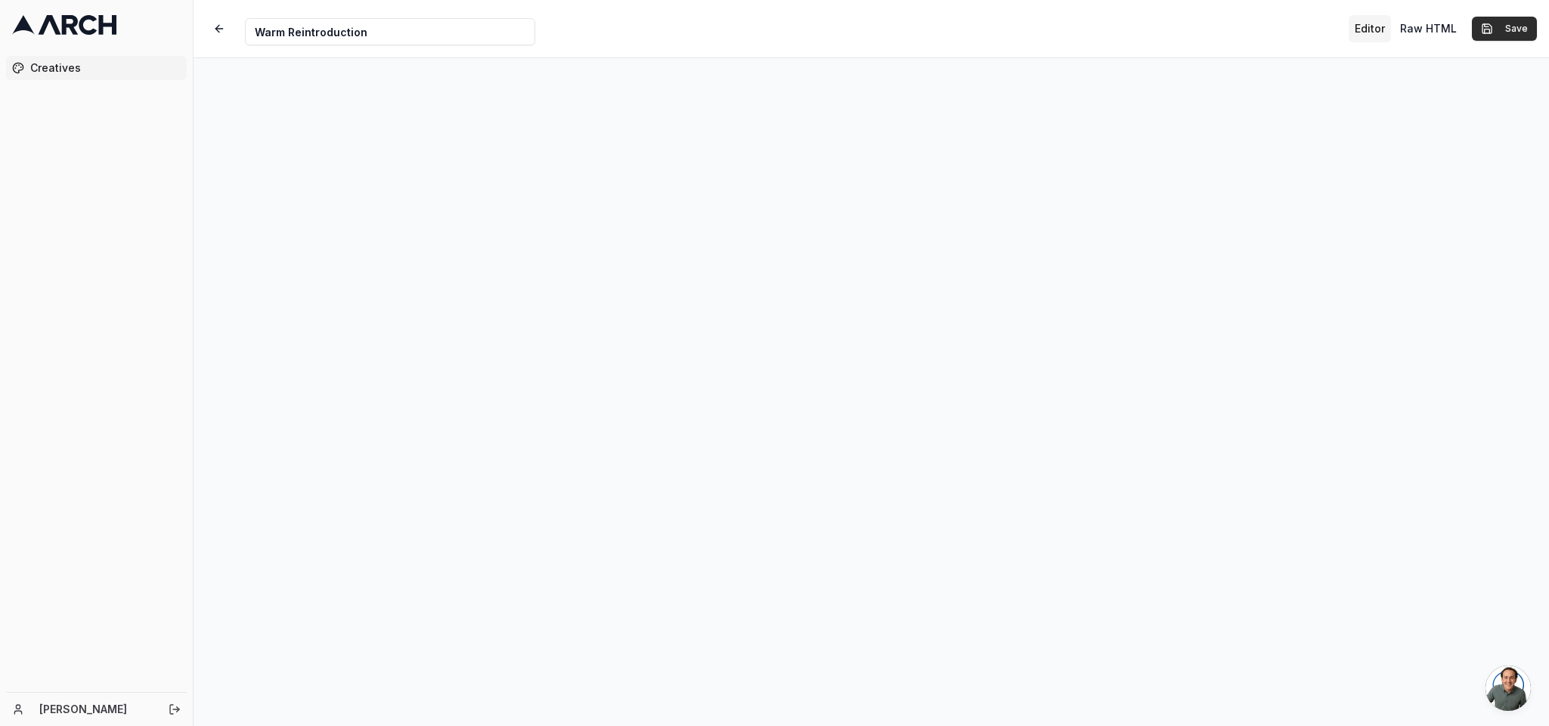
click at [1032, 32] on button "Save" at bounding box center [1504, 29] width 65 height 24
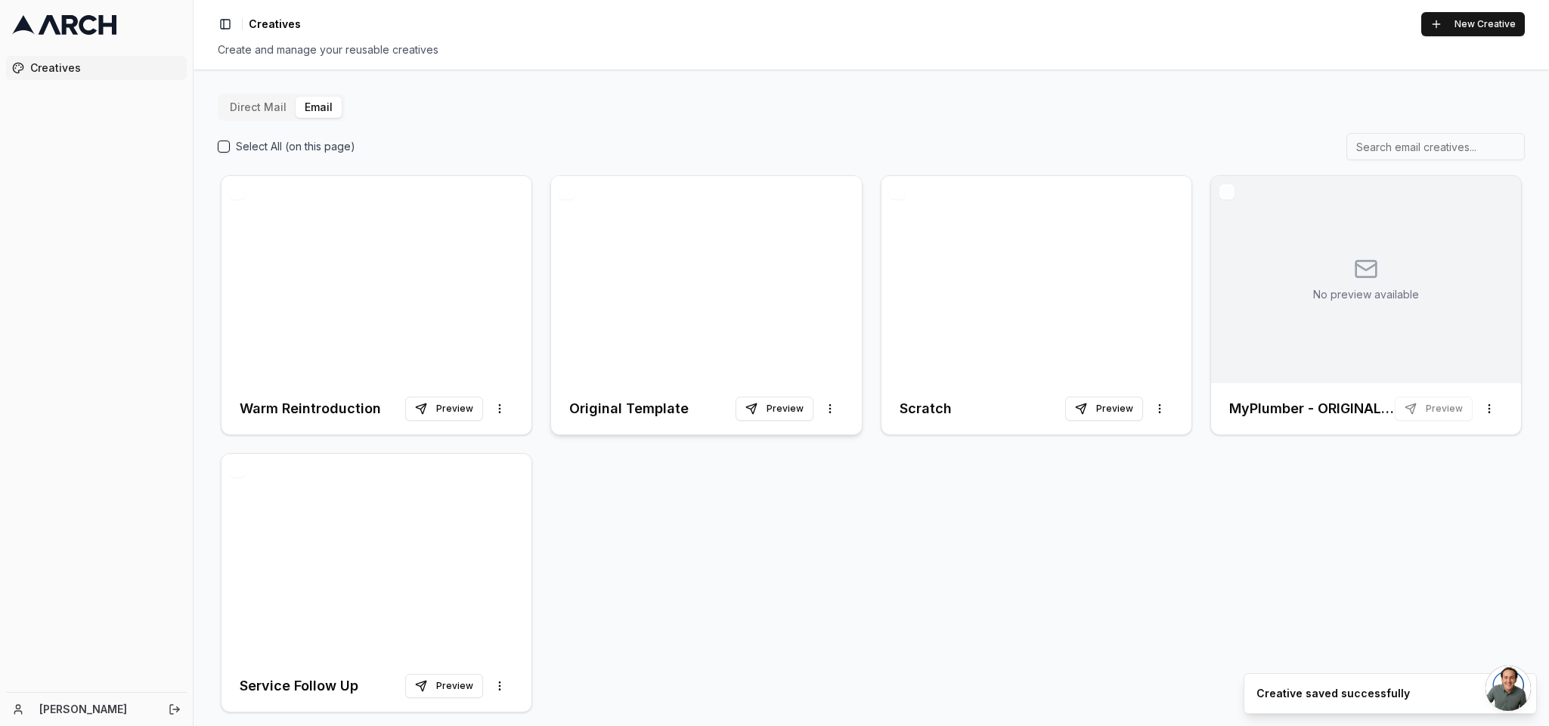
click at [681, 315] on div at bounding box center [706, 279] width 310 height 207
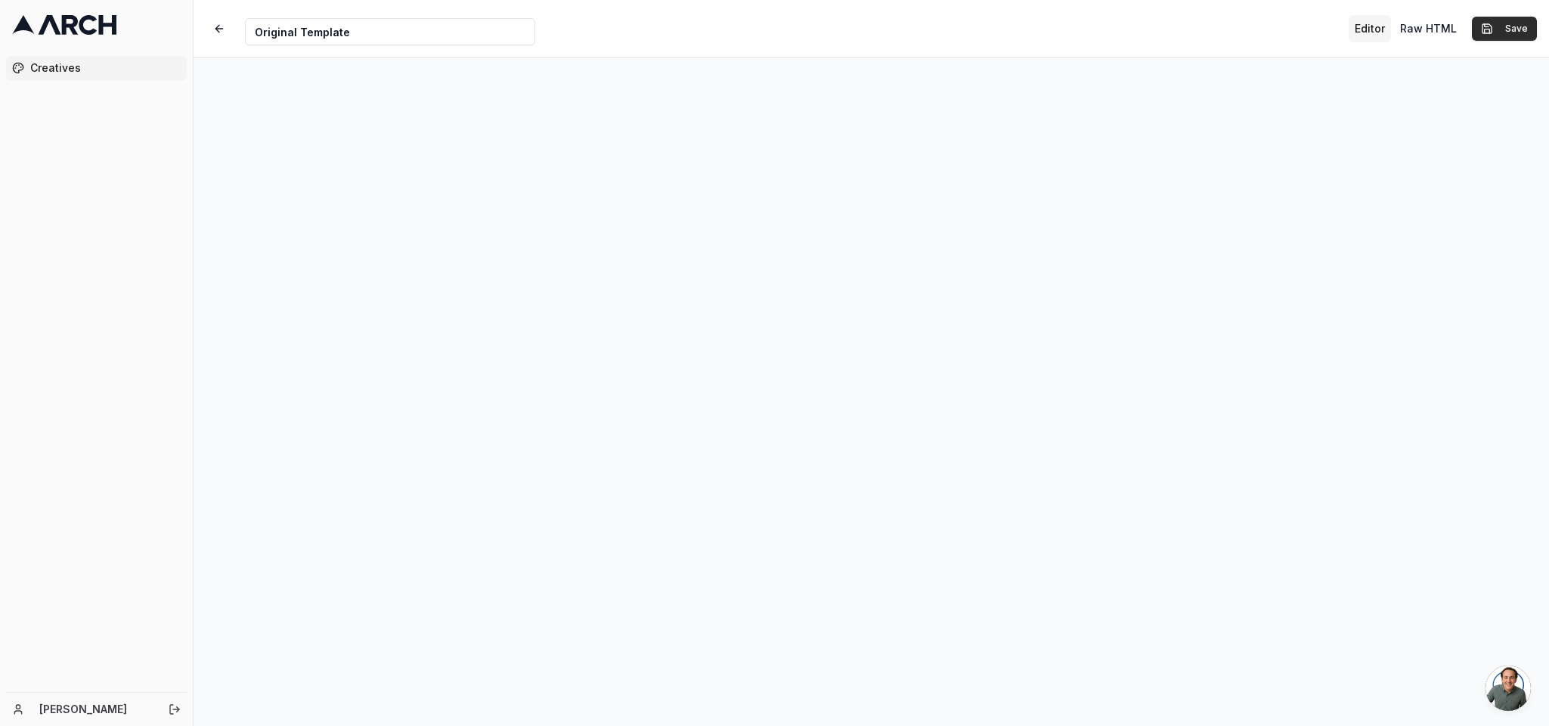
click at [1032, 23] on button "Save" at bounding box center [1504, 29] width 65 height 24
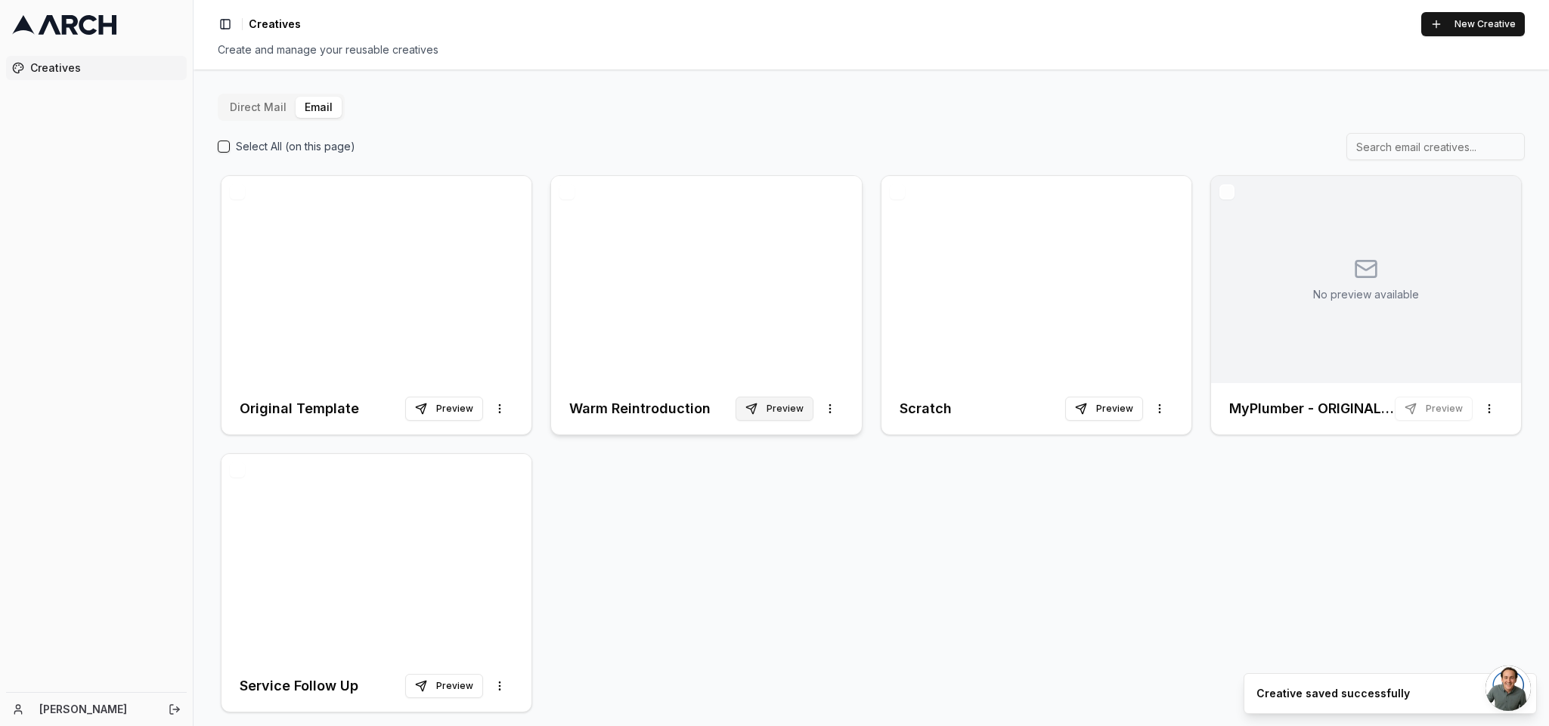
click at [773, 406] on button "Preview" at bounding box center [775, 409] width 78 height 24
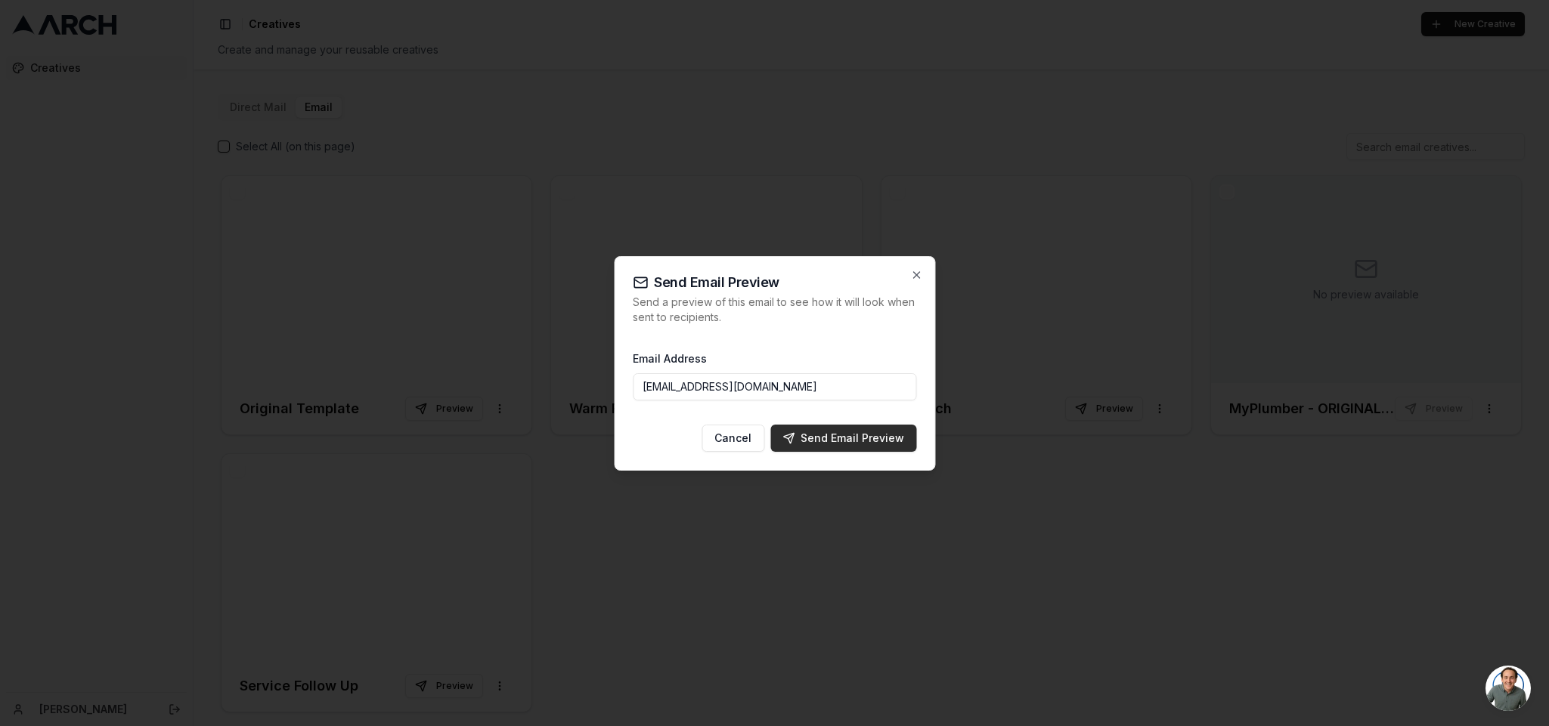
click at [862, 433] on div "Send Email Preview" at bounding box center [843, 438] width 122 height 15
type input "[EMAIL_ADDRESS][DOMAIN_NAME]"
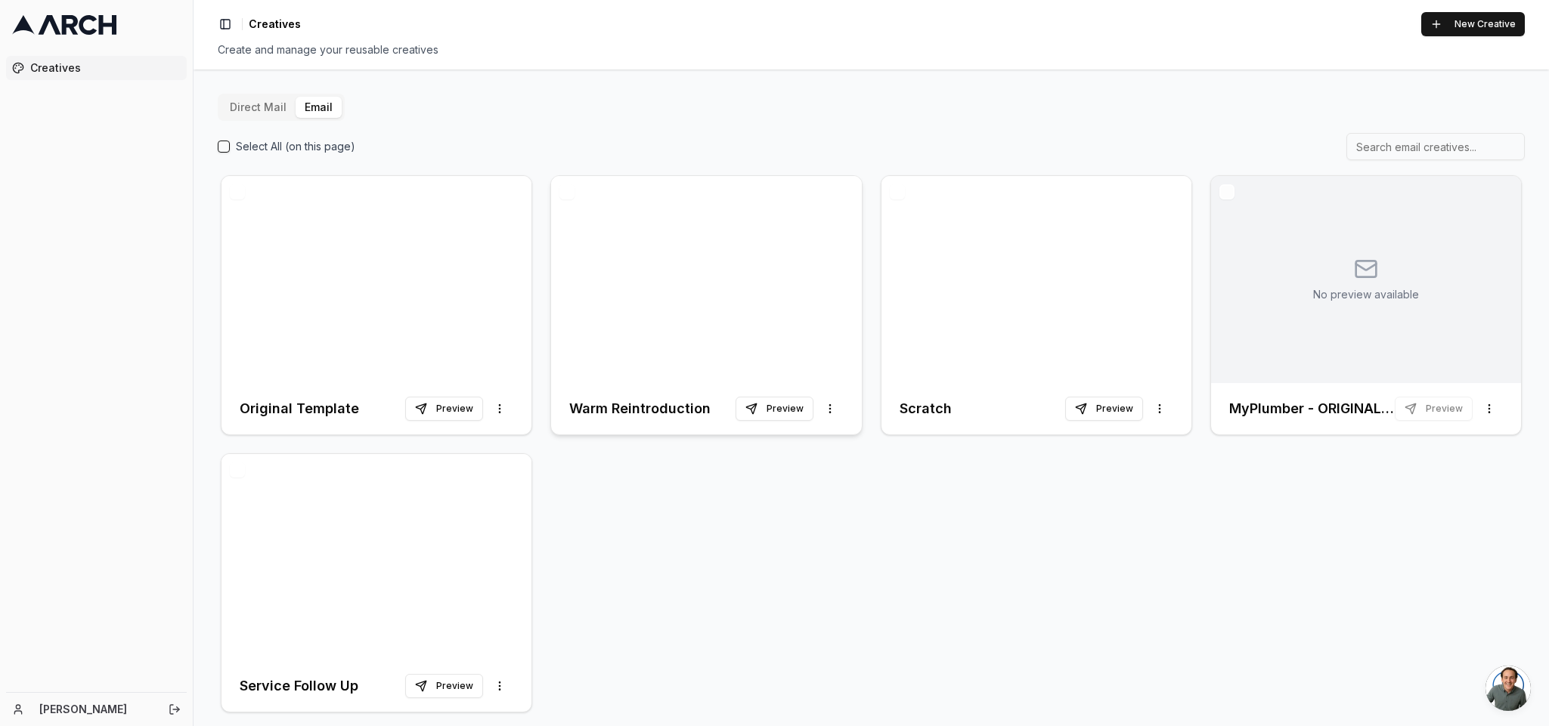
click at [705, 302] on div at bounding box center [706, 279] width 310 height 207
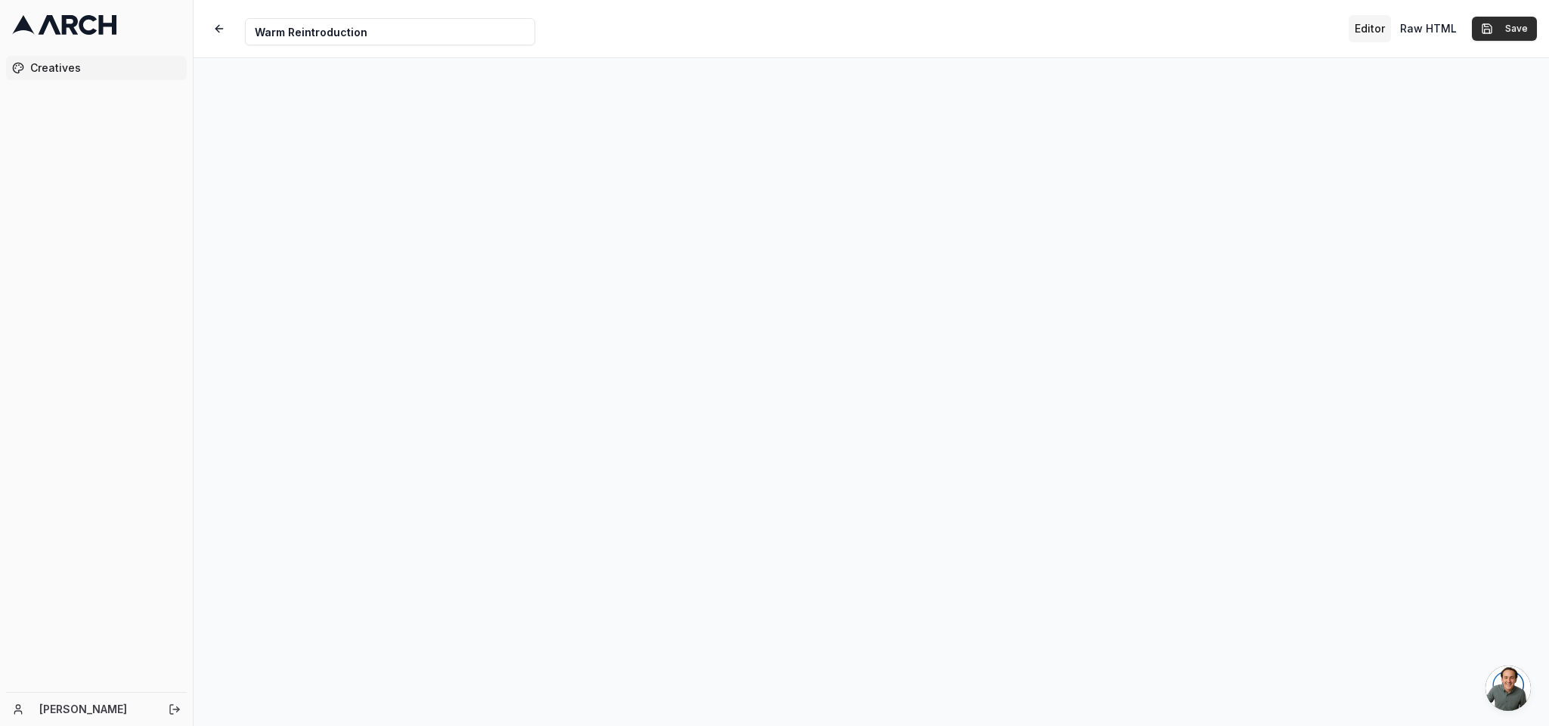
click at [1032, 23] on button "Save" at bounding box center [1504, 29] width 65 height 24
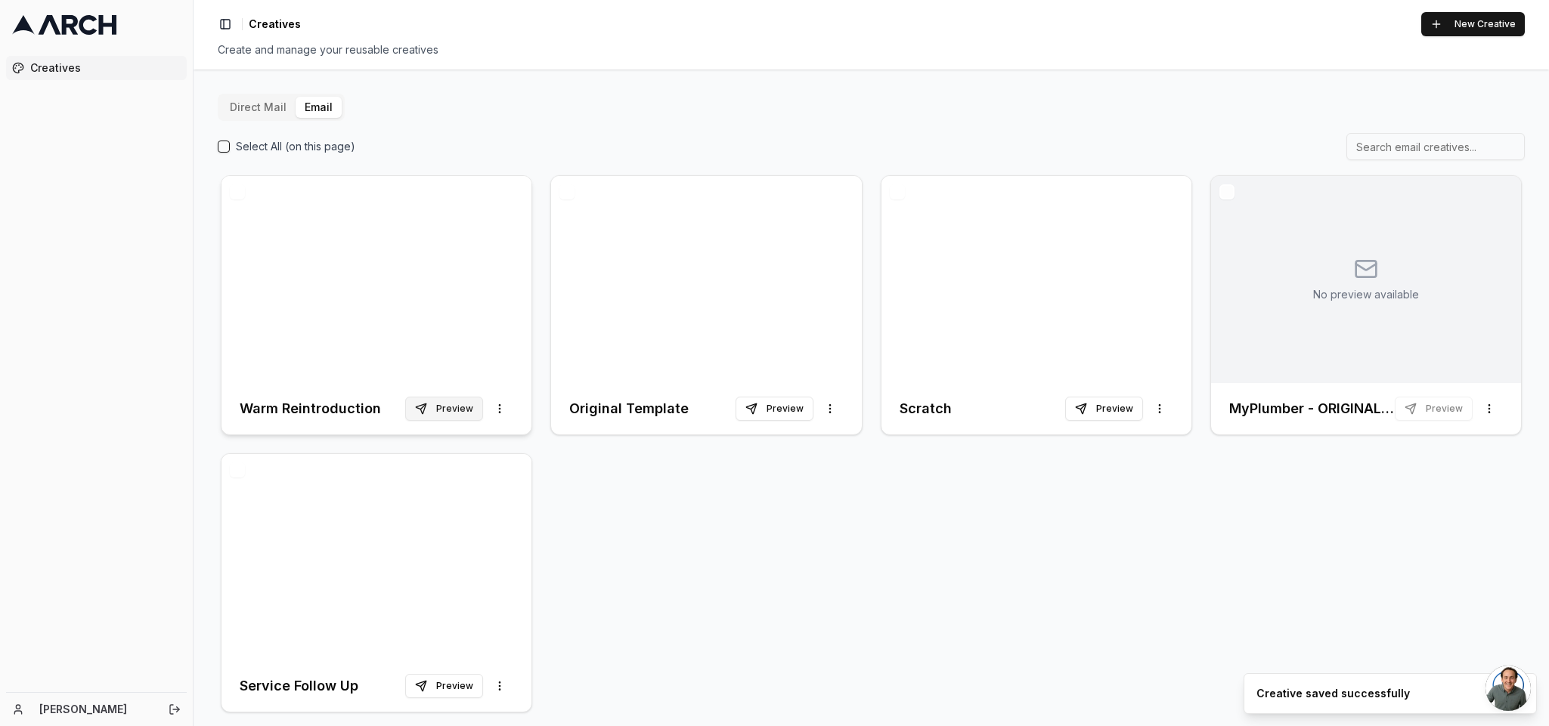
click at [452, 400] on button "Preview" at bounding box center [444, 409] width 78 height 24
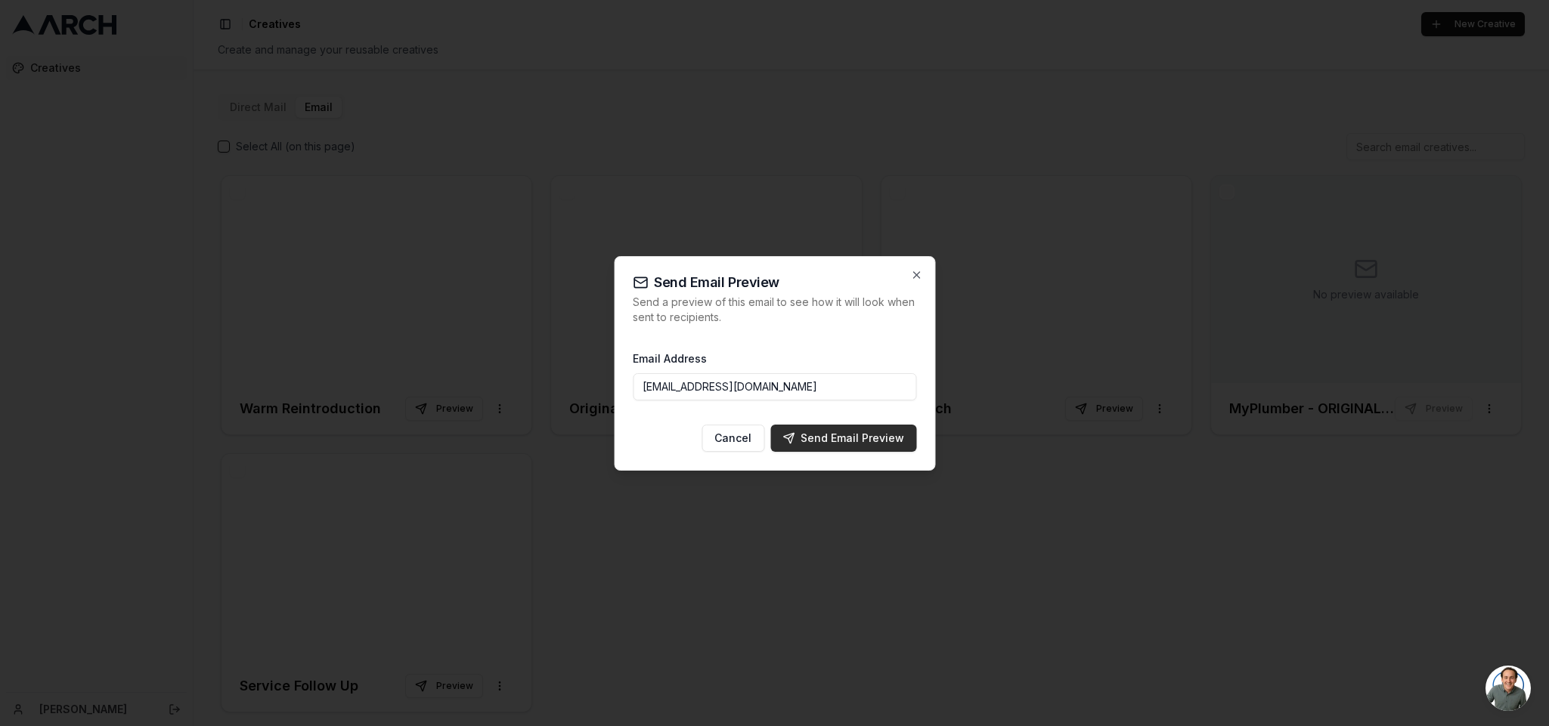
click at [853, 440] on div "Send Email Preview" at bounding box center [843, 438] width 122 height 15
type input "[EMAIL_ADDRESS][DOMAIN_NAME]"
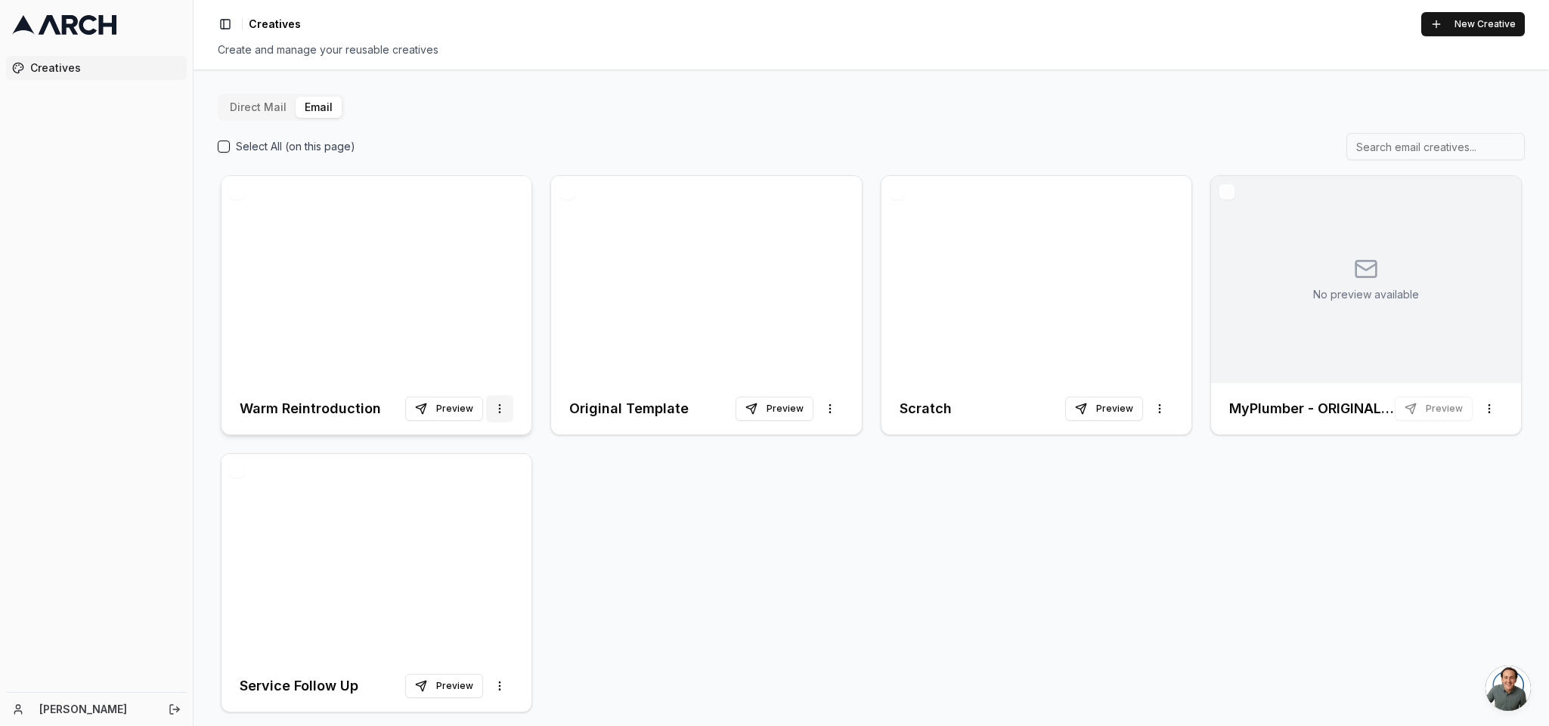
click at [502, 404] on html "Creatives [PERSON_NAME] Toggle Sidebar Creatives New Creative Create and manage…" at bounding box center [774, 363] width 1549 height 726
click at [481, 436] on span "Duplicate" at bounding box center [472, 439] width 47 height 15
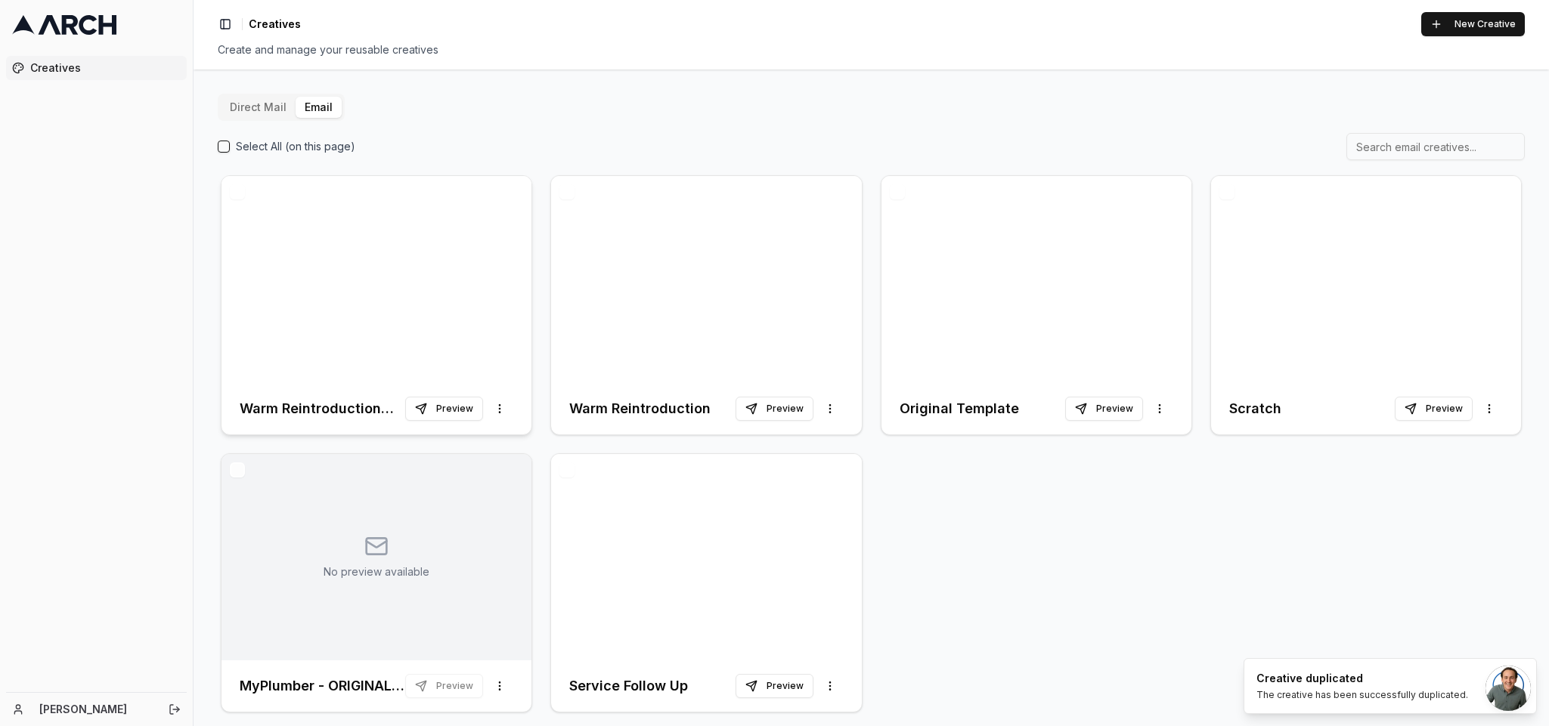
click at [364, 325] on div at bounding box center [376, 279] width 310 height 207
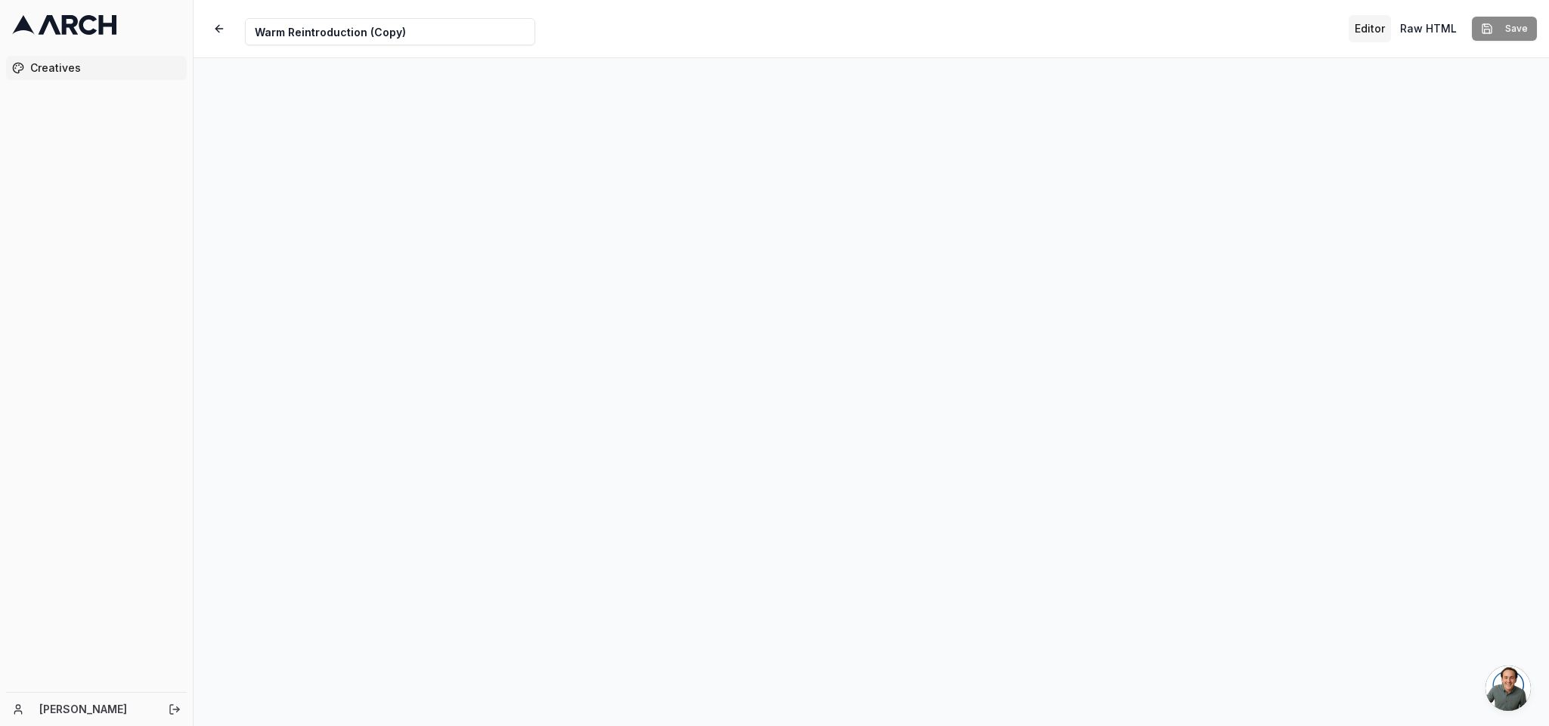
click at [395, 44] on input "Warm Reintroduction (Copy)" at bounding box center [390, 31] width 290 height 27
paste input "Membership Invitation"
type input "Membership Invitation"
click at [1032, 17] on button "Save" at bounding box center [1504, 29] width 65 height 24
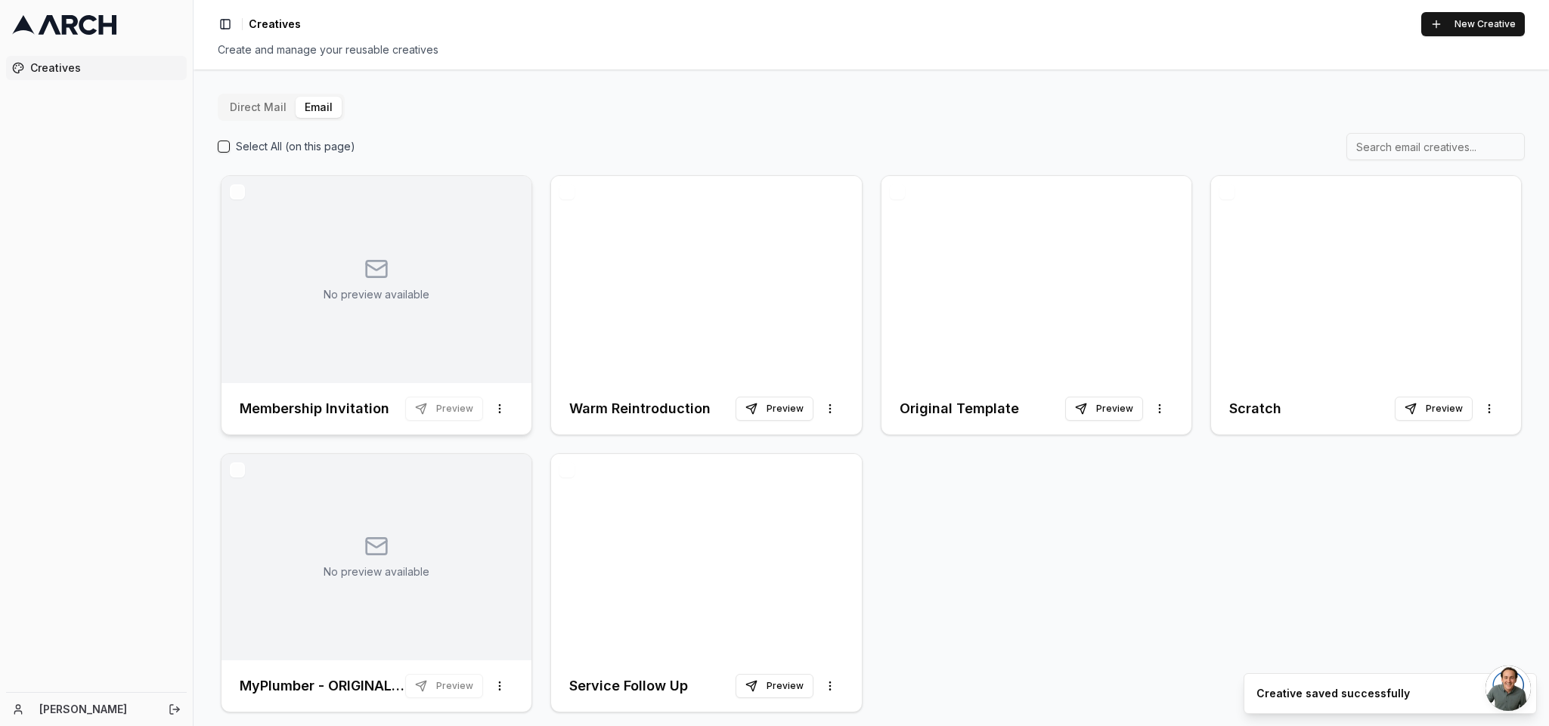
click at [389, 243] on div "No preview available" at bounding box center [376, 279] width 310 height 207
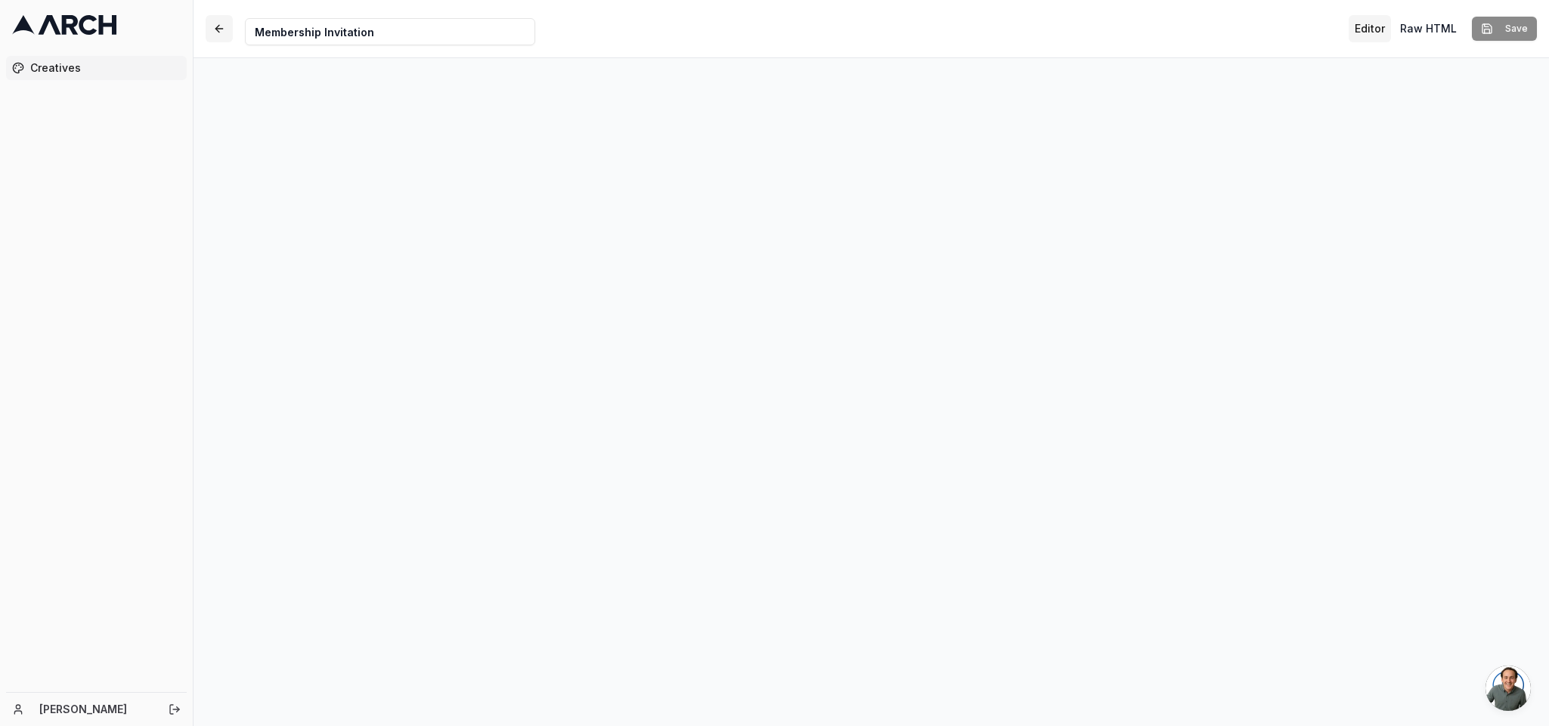
click at [227, 25] on button "button" at bounding box center [219, 28] width 27 height 27
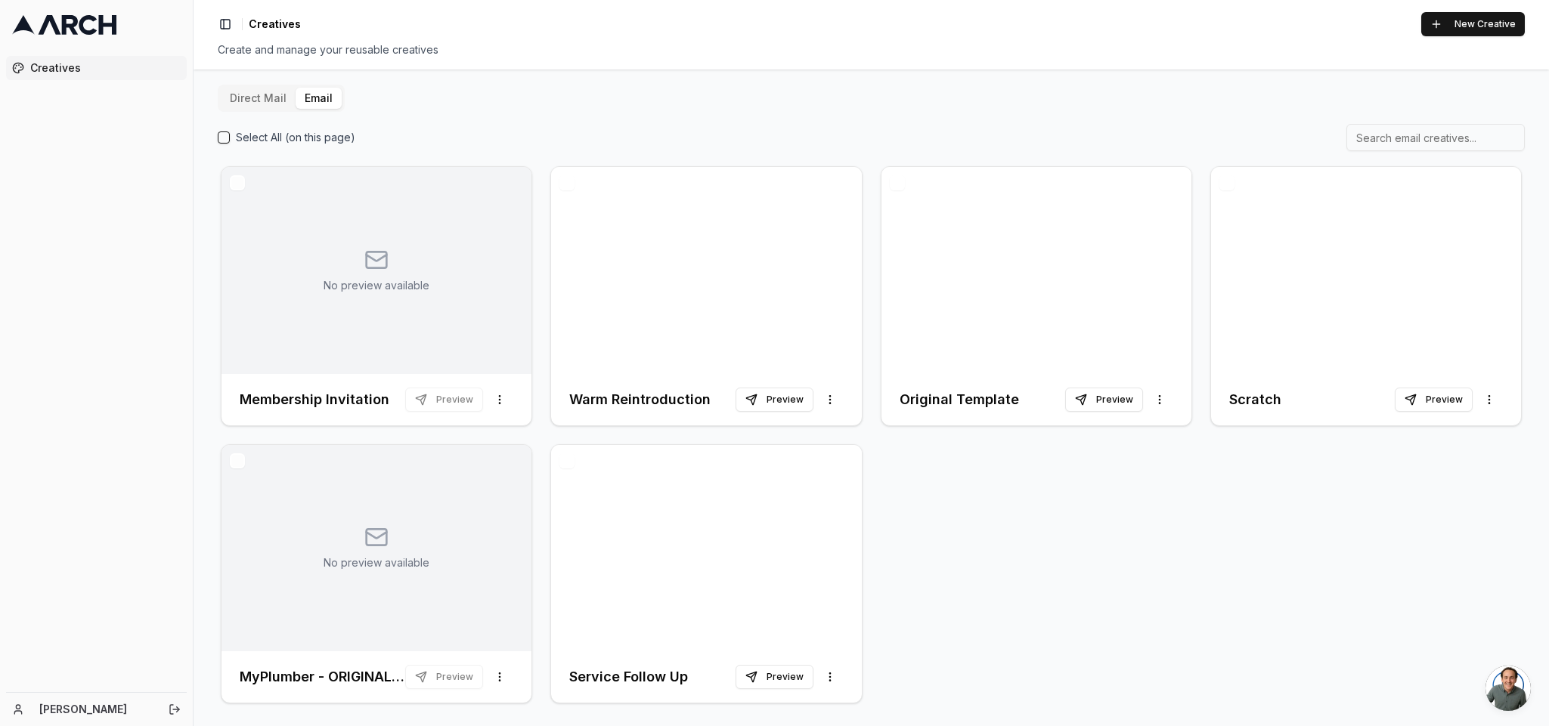
scroll to position [11, 0]
click at [398, 234] on div "No preview available" at bounding box center [376, 268] width 310 height 207
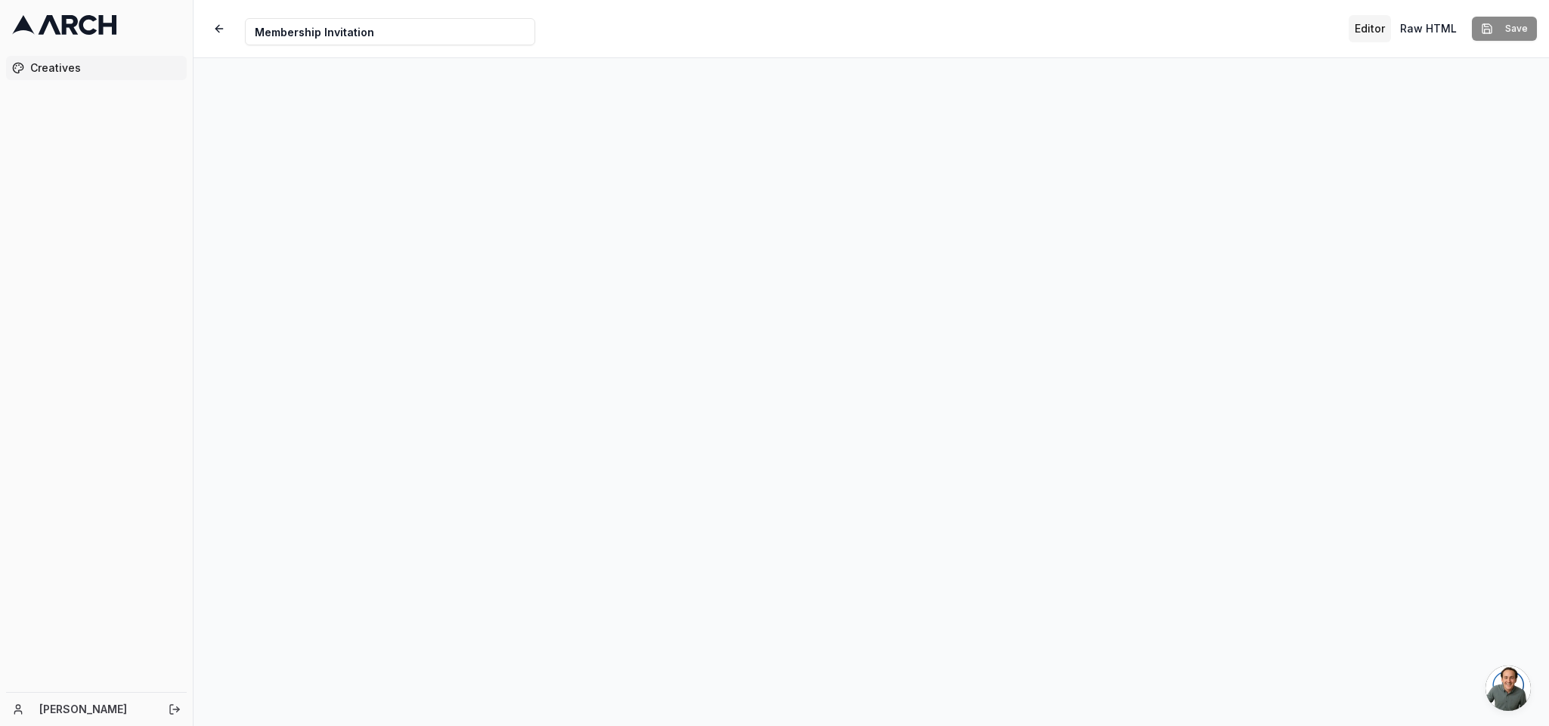
click at [383, 28] on input "Membership Invitation" at bounding box center [390, 31] width 290 height 27
click at [382, 28] on input "Membership Invitation" at bounding box center [390, 31] width 290 height 27
type input "Scratch"
click at [1032, 17] on button "Save" at bounding box center [1504, 29] width 65 height 24
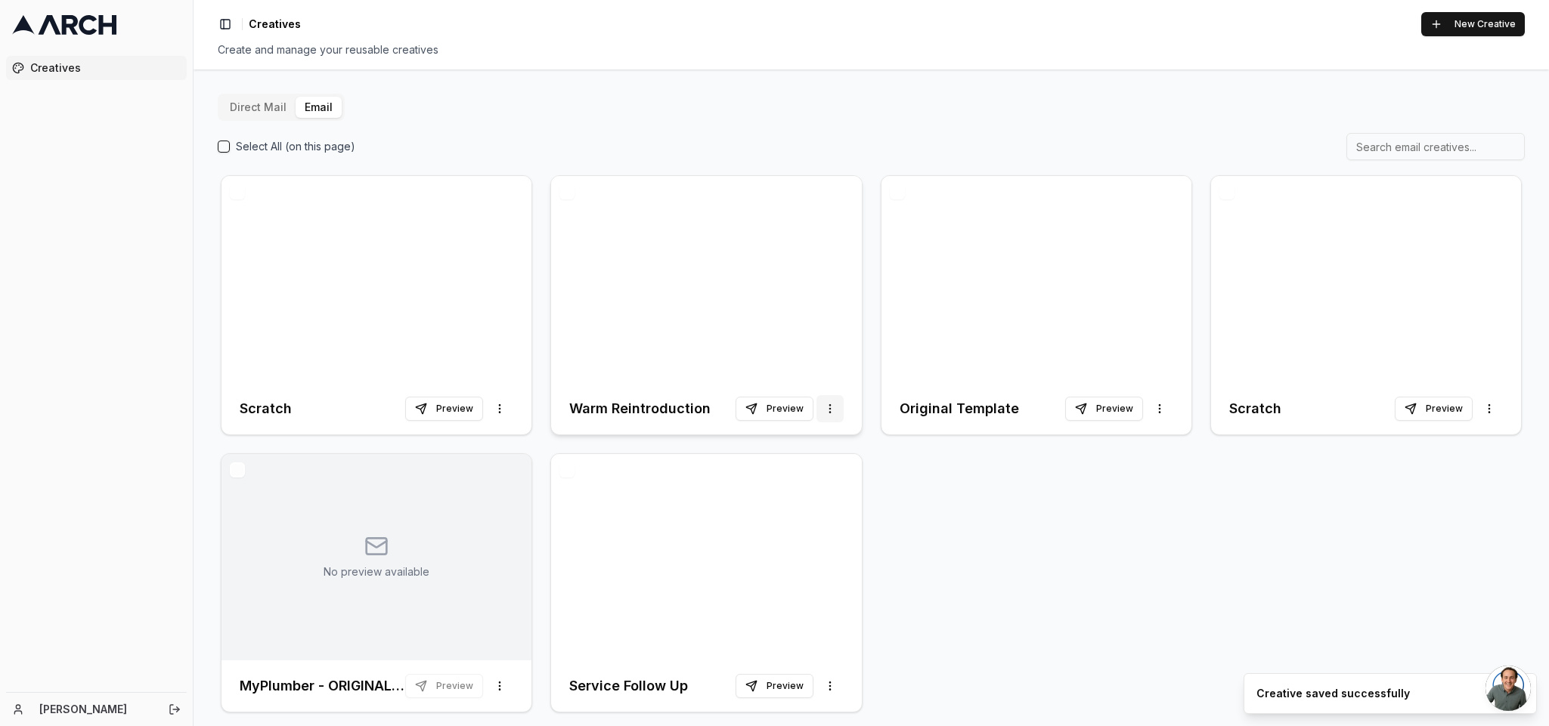
click at [828, 410] on html "Creatives [PERSON_NAME] Toggle Sidebar Creatives New Creative Create and manage…" at bounding box center [774, 363] width 1549 height 726
click at [801, 444] on span "Duplicate" at bounding box center [801, 439] width 47 height 15
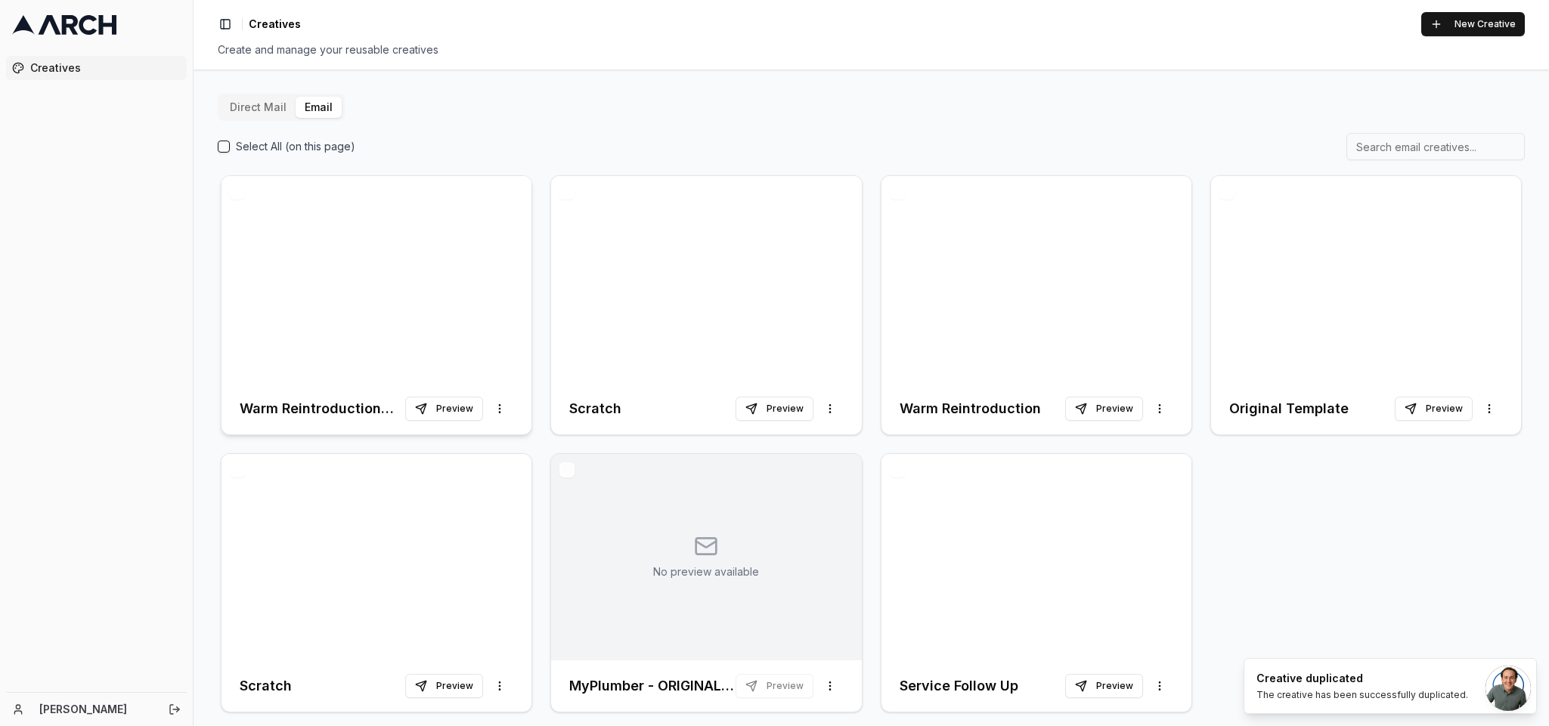
click at [343, 305] on div at bounding box center [376, 279] width 310 height 207
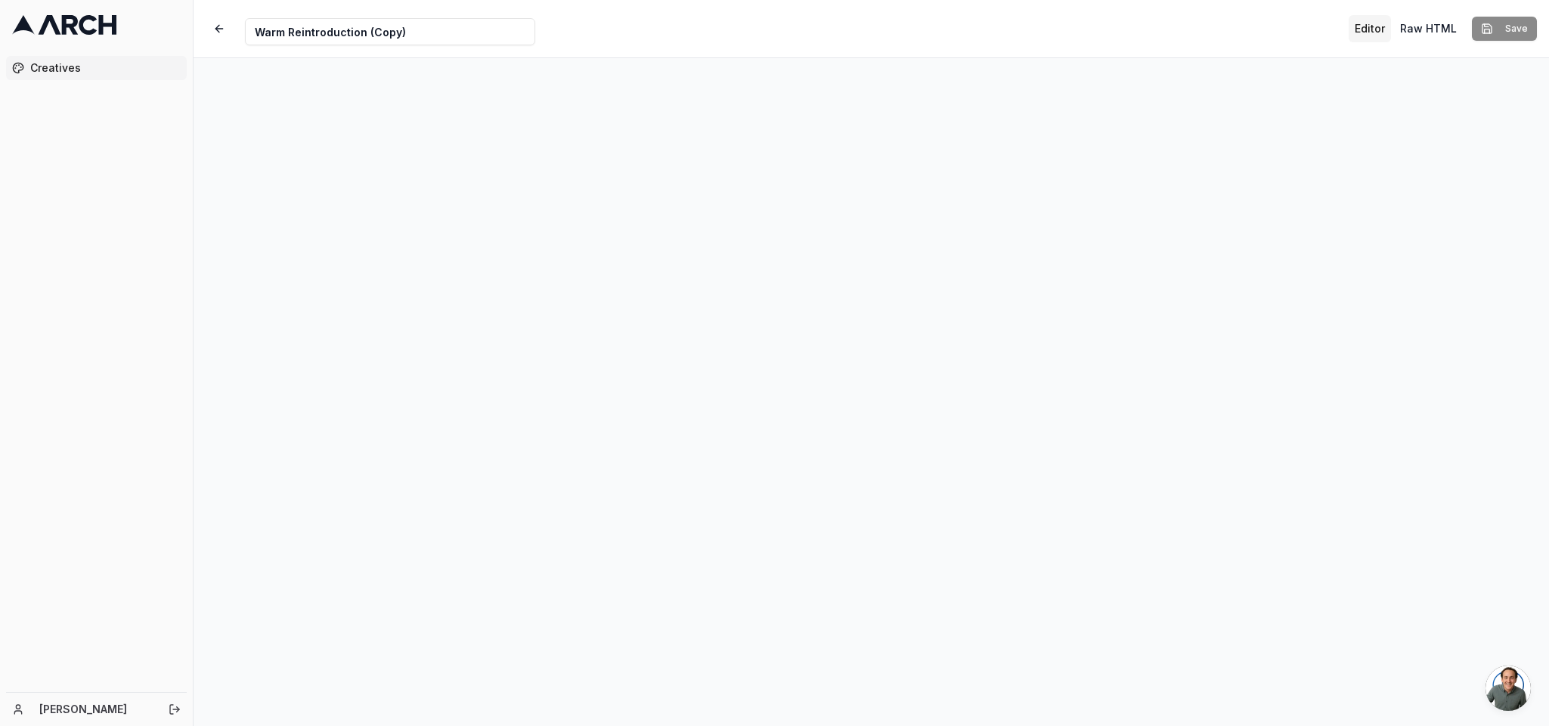
click at [408, 43] on input "Warm Reintroduction (Copy)" at bounding box center [390, 31] width 290 height 27
paste input "Membership Invitation"
type input "Membership Invitation"
click at [1032, 33] on button "Save" at bounding box center [1504, 29] width 65 height 24
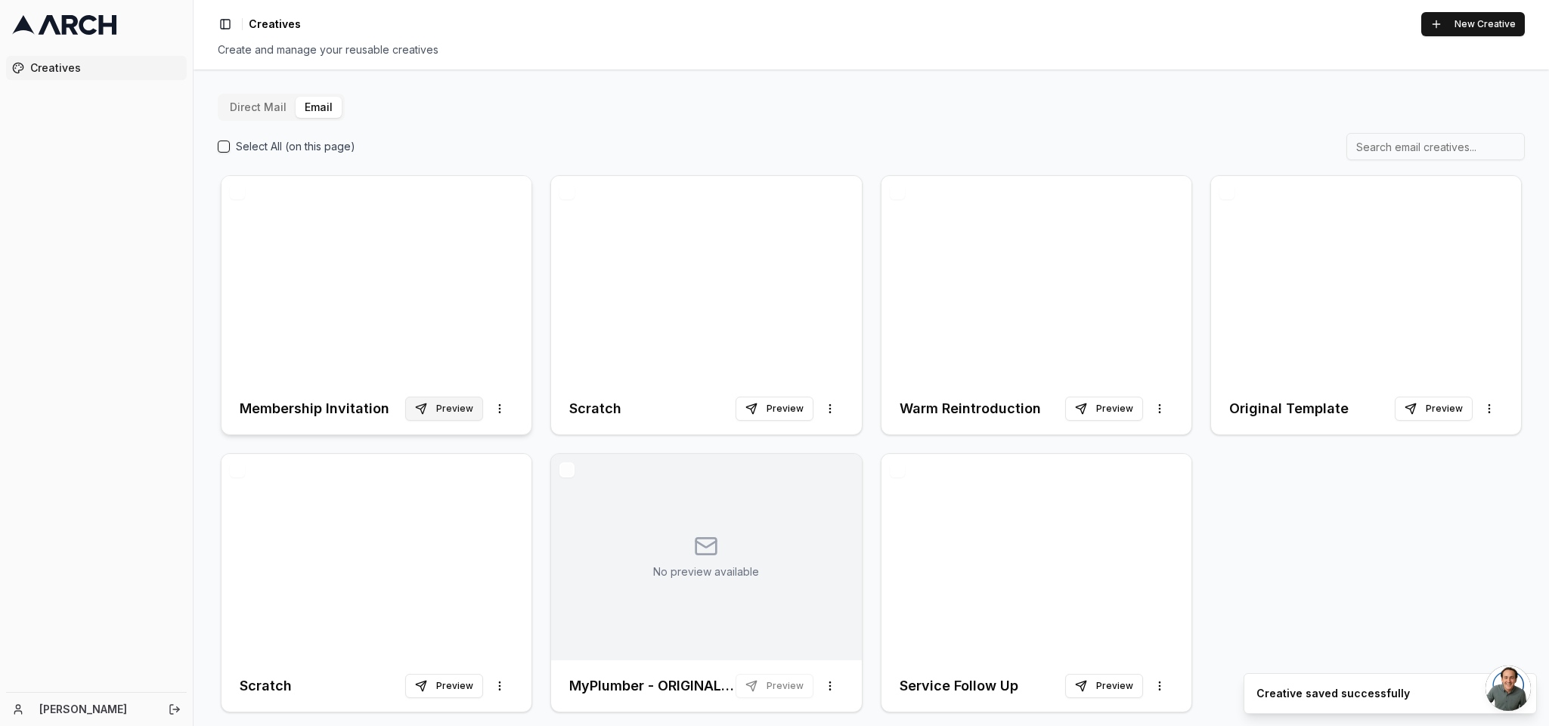
click at [451, 407] on button "Preview" at bounding box center [444, 409] width 78 height 24
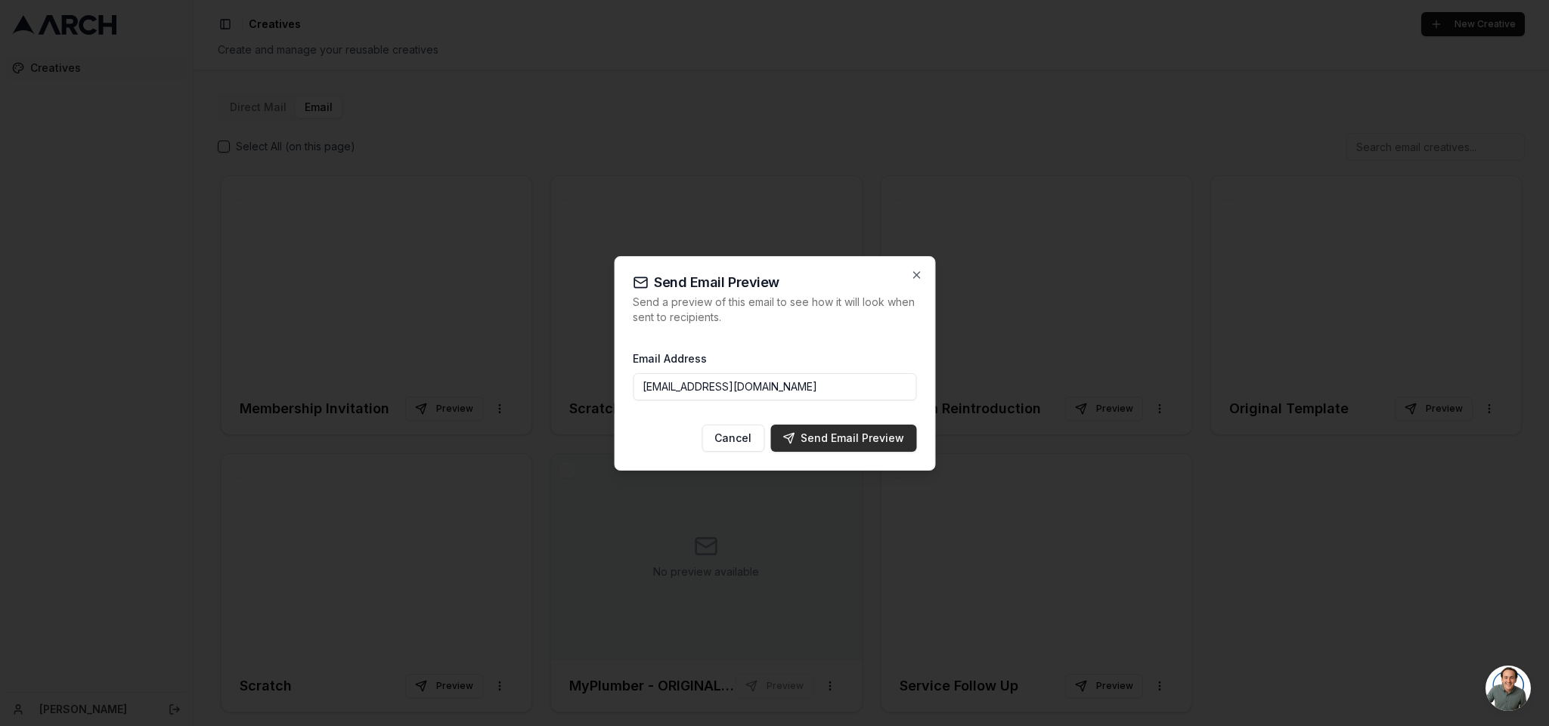
click at [859, 425] on button "Send Email Preview" at bounding box center [843, 438] width 146 height 27
type input "[EMAIL_ADDRESS][DOMAIN_NAME]"
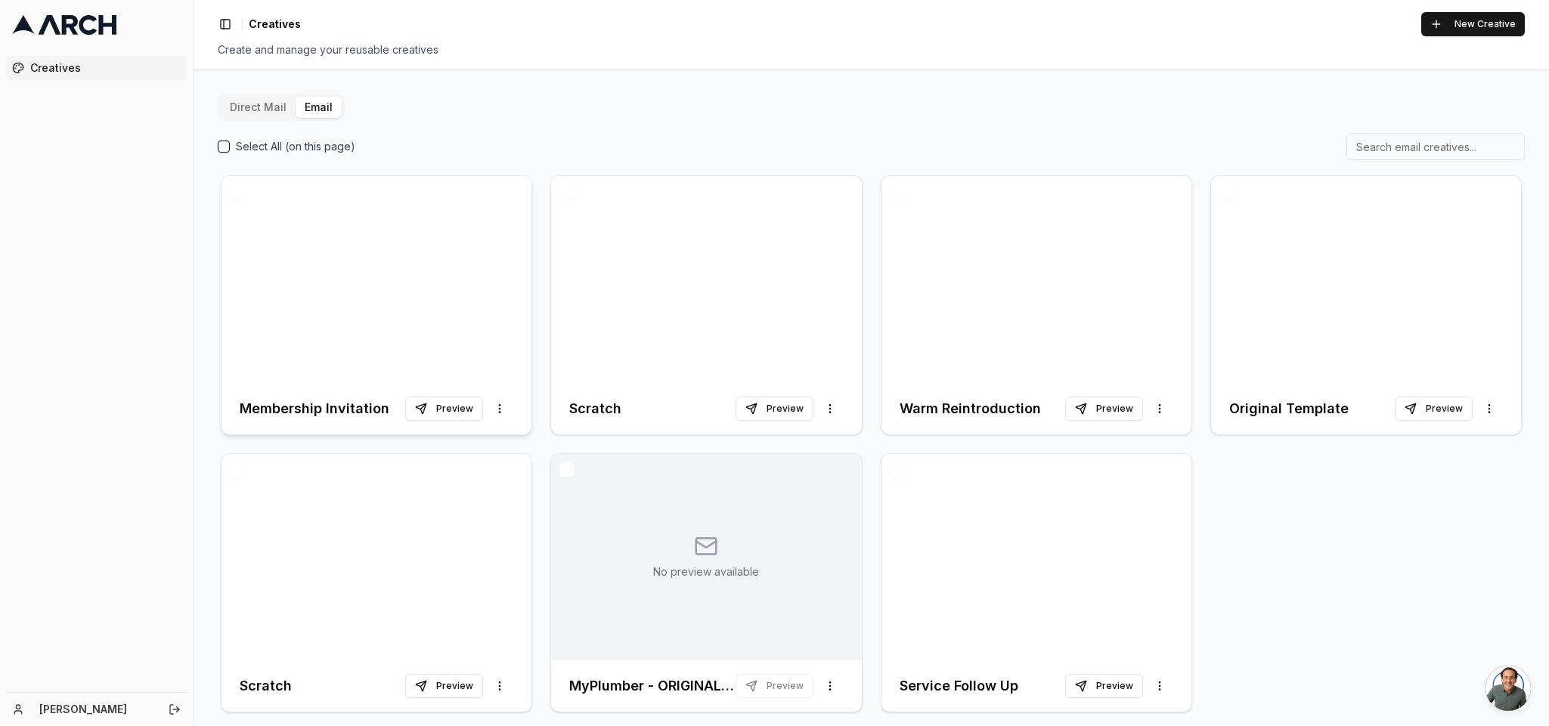
click at [377, 313] on div at bounding box center [376, 279] width 310 height 207
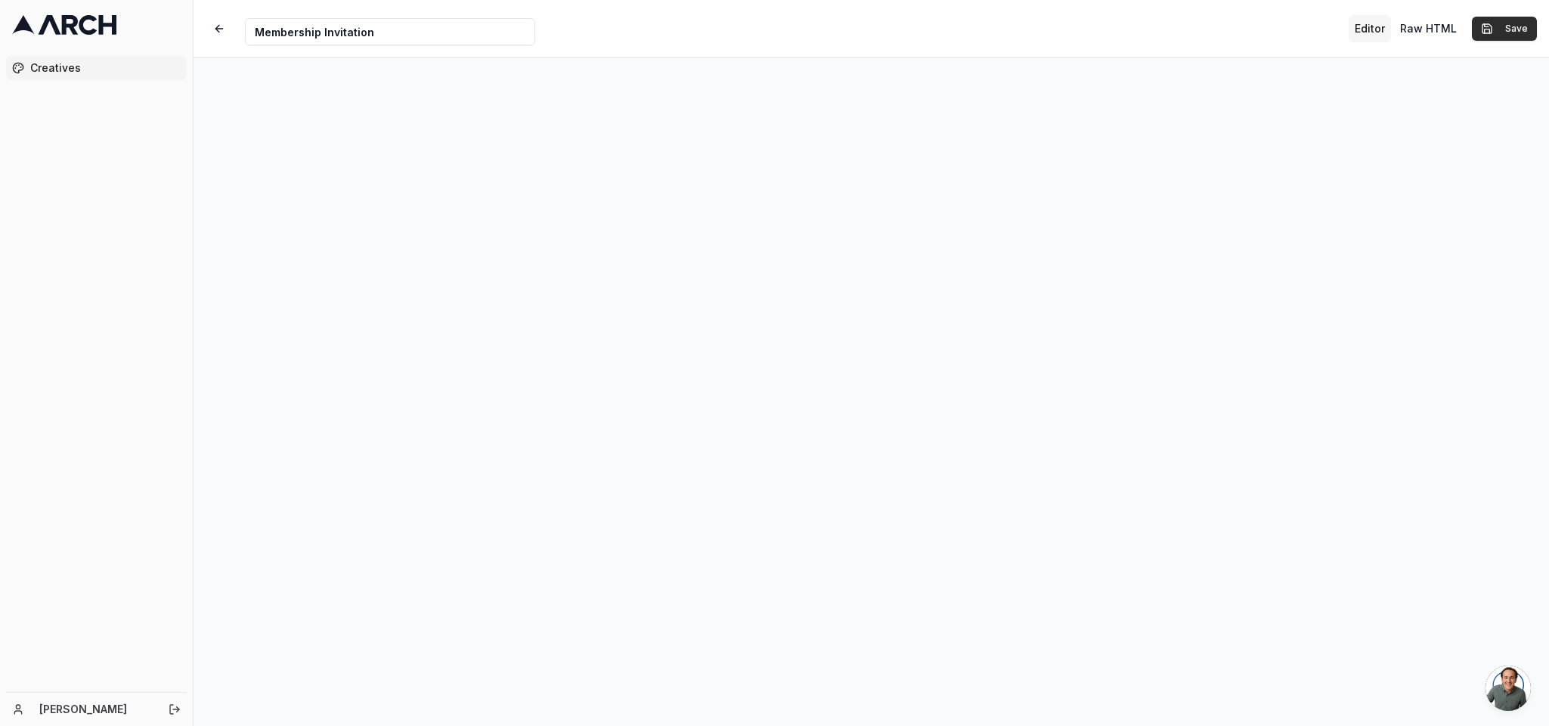
click at [1032, 27] on button "Save" at bounding box center [1504, 29] width 65 height 24
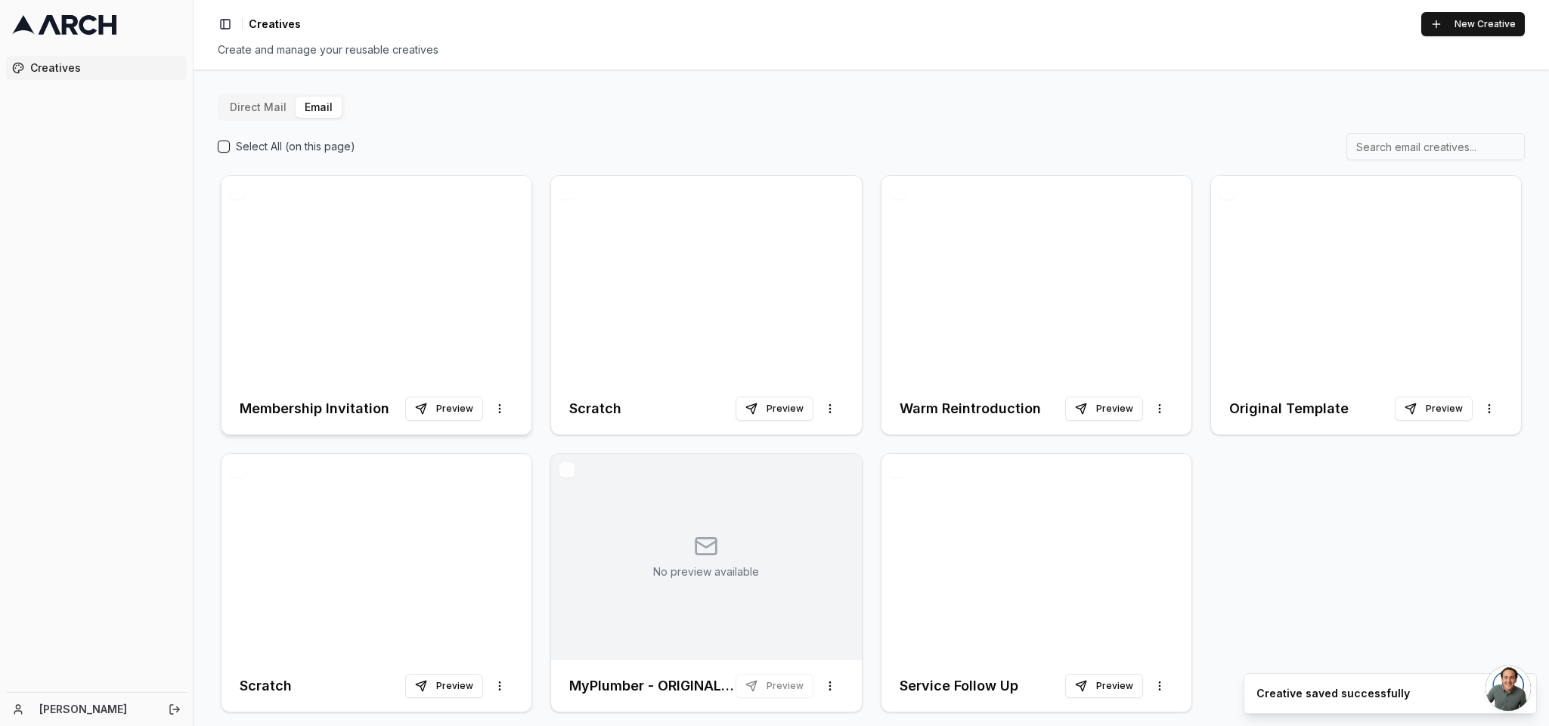
click at [416, 336] on div at bounding box center [376, 279] width 310 height 207
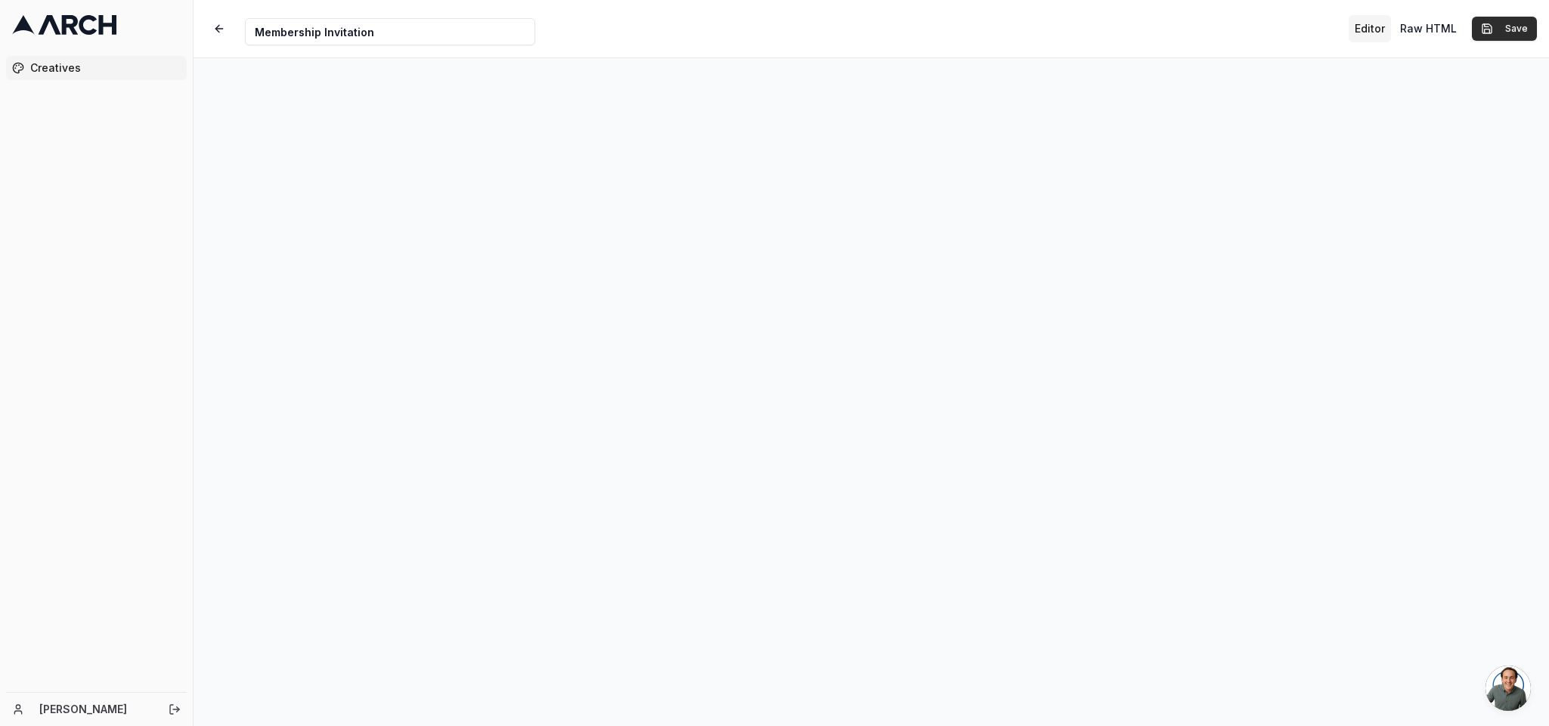
click at [1032, 29] on button "Save" at bounding box center [1504, 29] width 65 height 24
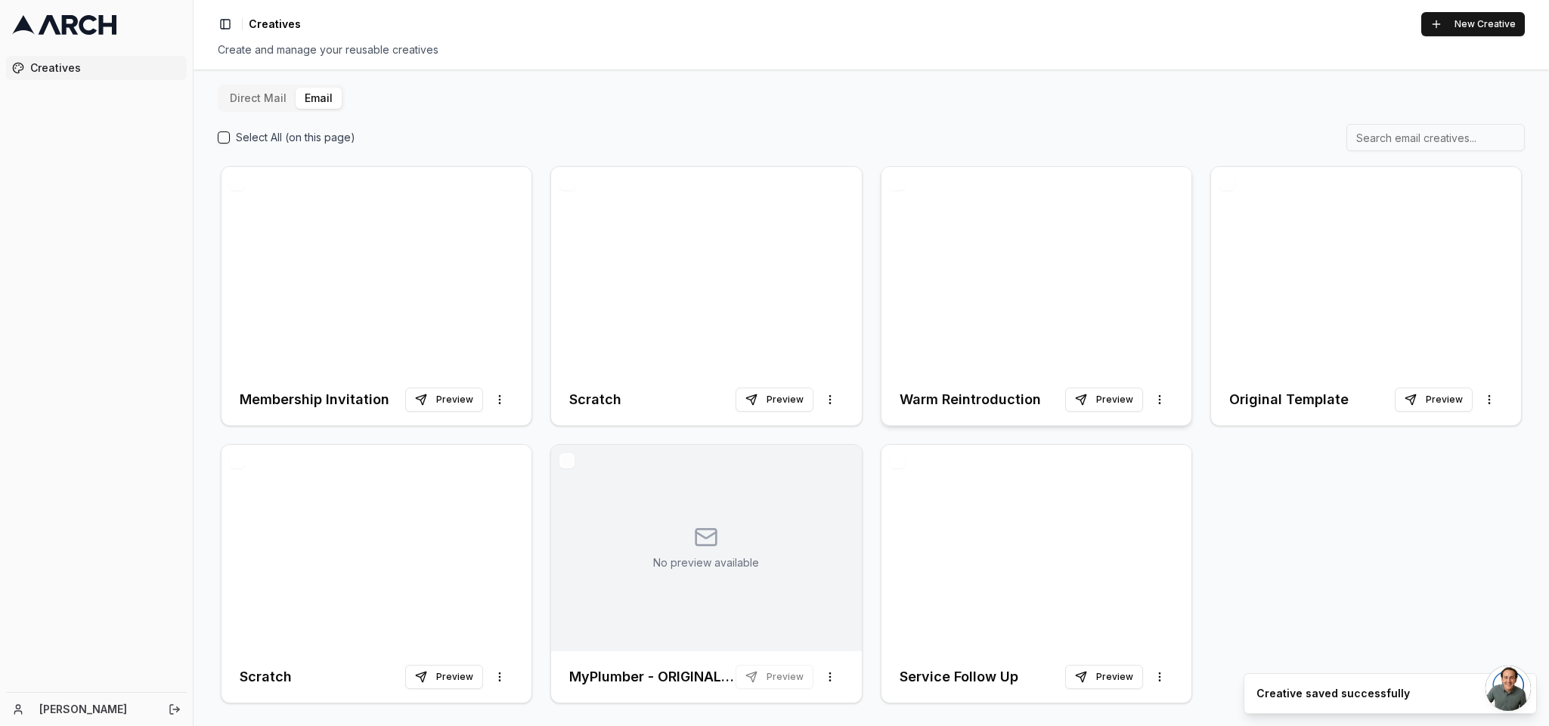
scroll to position [11, 0]
click at [1032, 286] on div at bounding box center [1036, 268] width 310 height 207
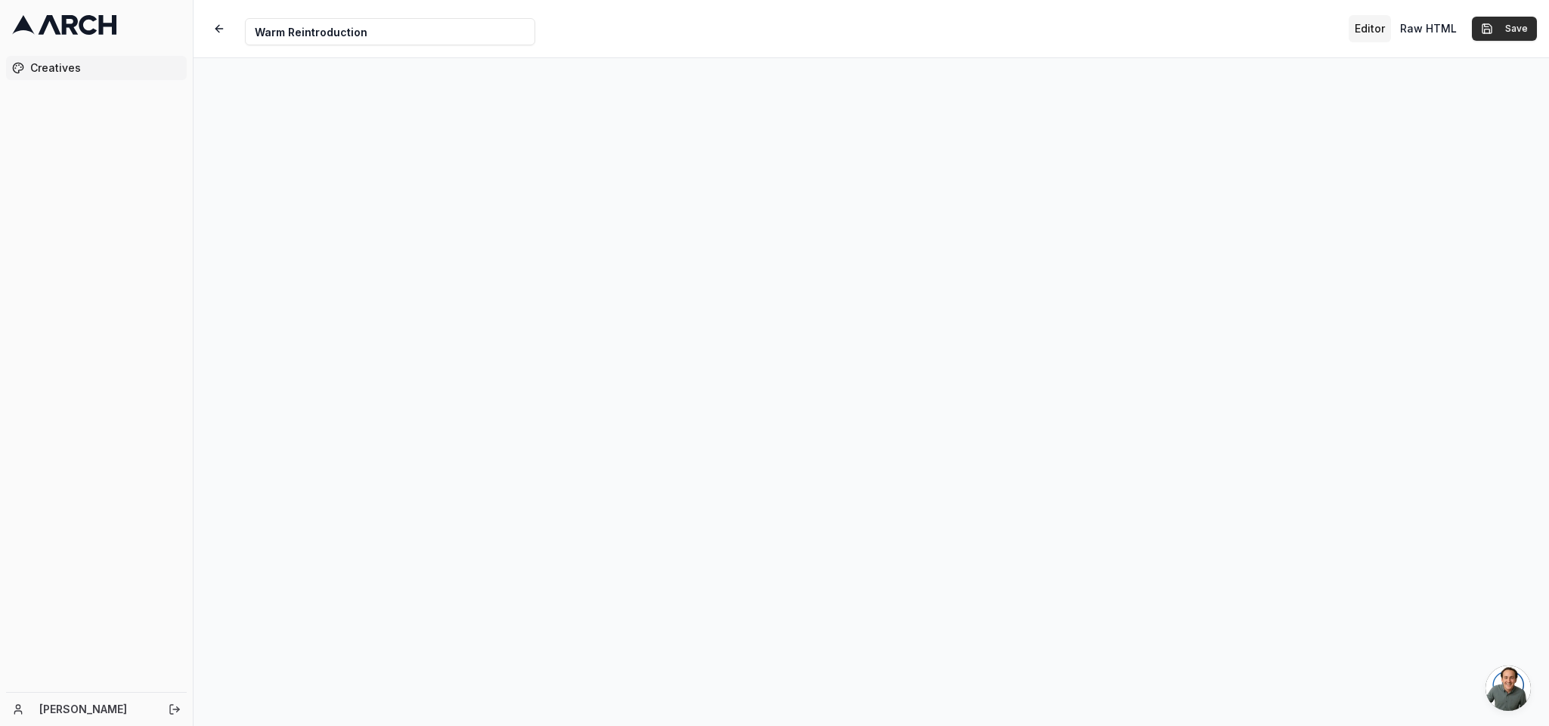
click at [1032, 30] on button "Save" at bounding box center [1504, 29] width 65 height 24
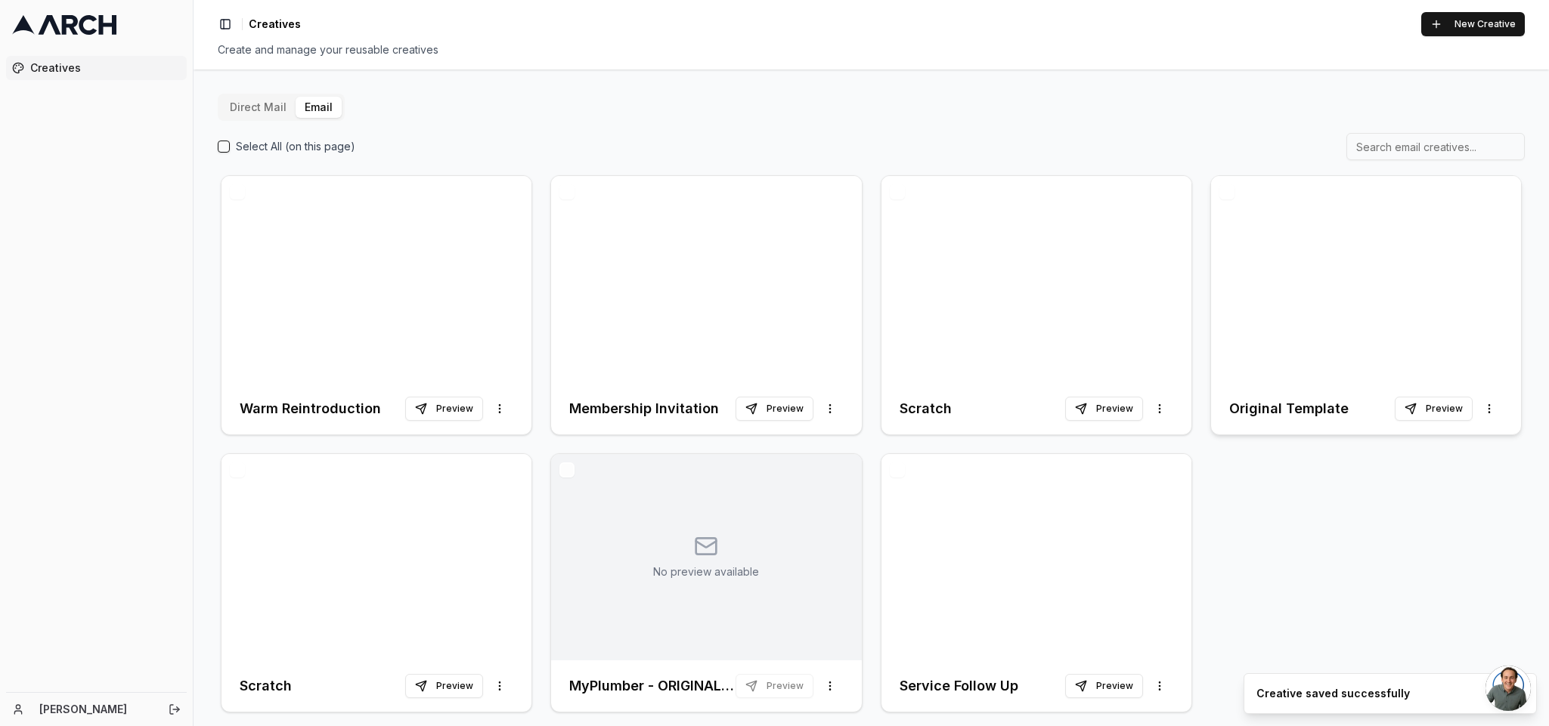
click at [1032, 325] on div at bounding box center [1366, 279] width 310 height 207
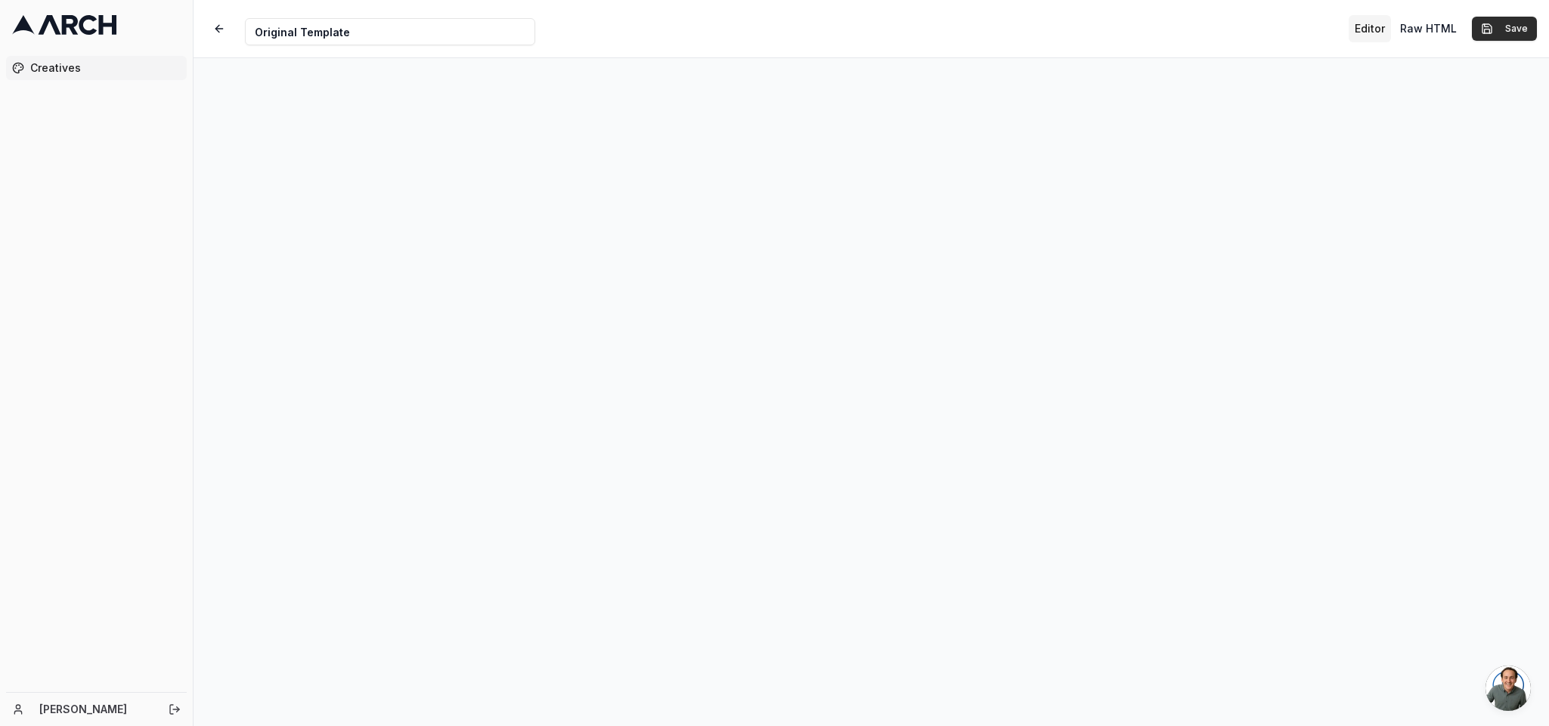
click at [1032, 19] on button "Save" at bounding box center [1504, 29] width 65 height 24
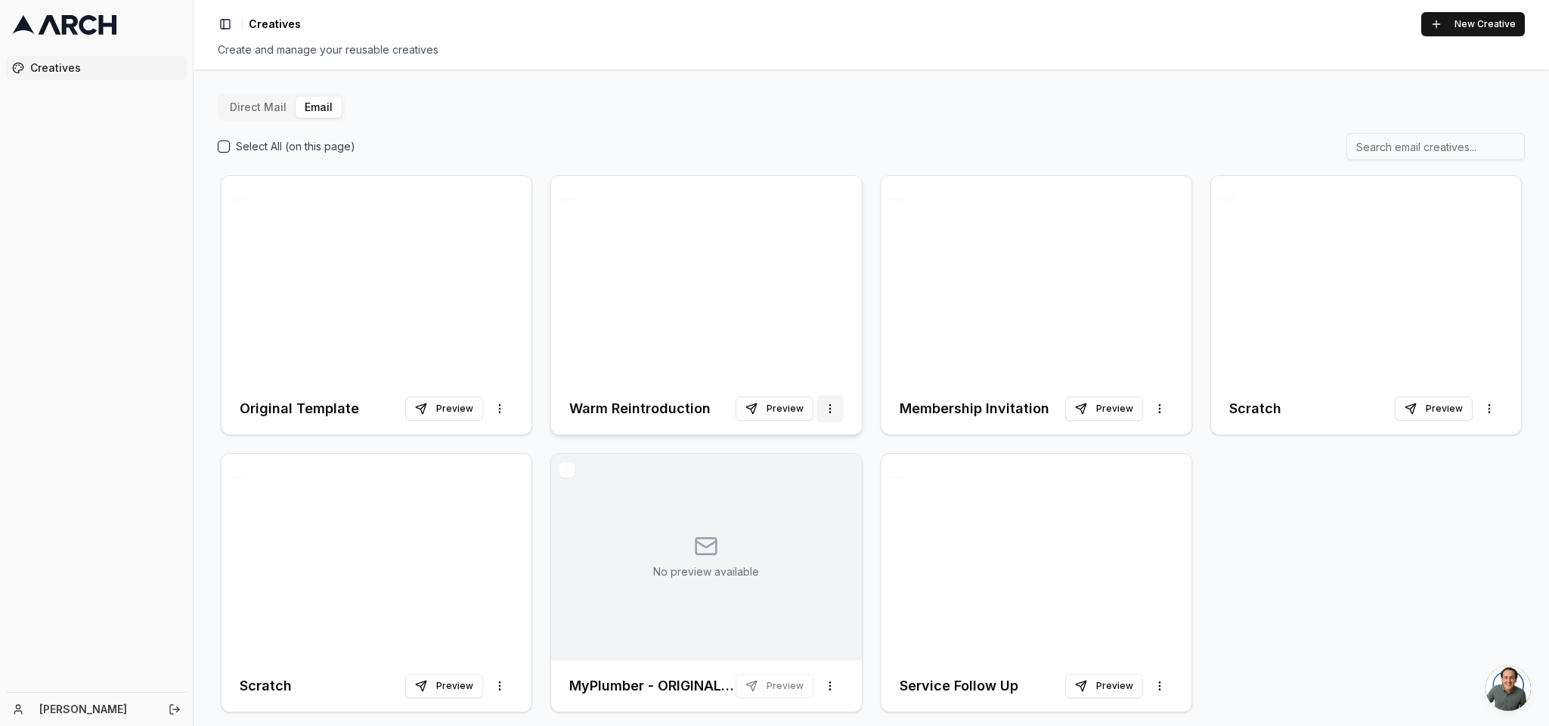
click at [822, 406] on html "Creatives [PERSON_NAME] Toggle Sidebar Creatives New Creative Create and manage…" at bounding box center [774, 363] width 1549 height 726
click at [803, 441] on span "Duplicate" at bounding box center [801, 439] width 47 height 15
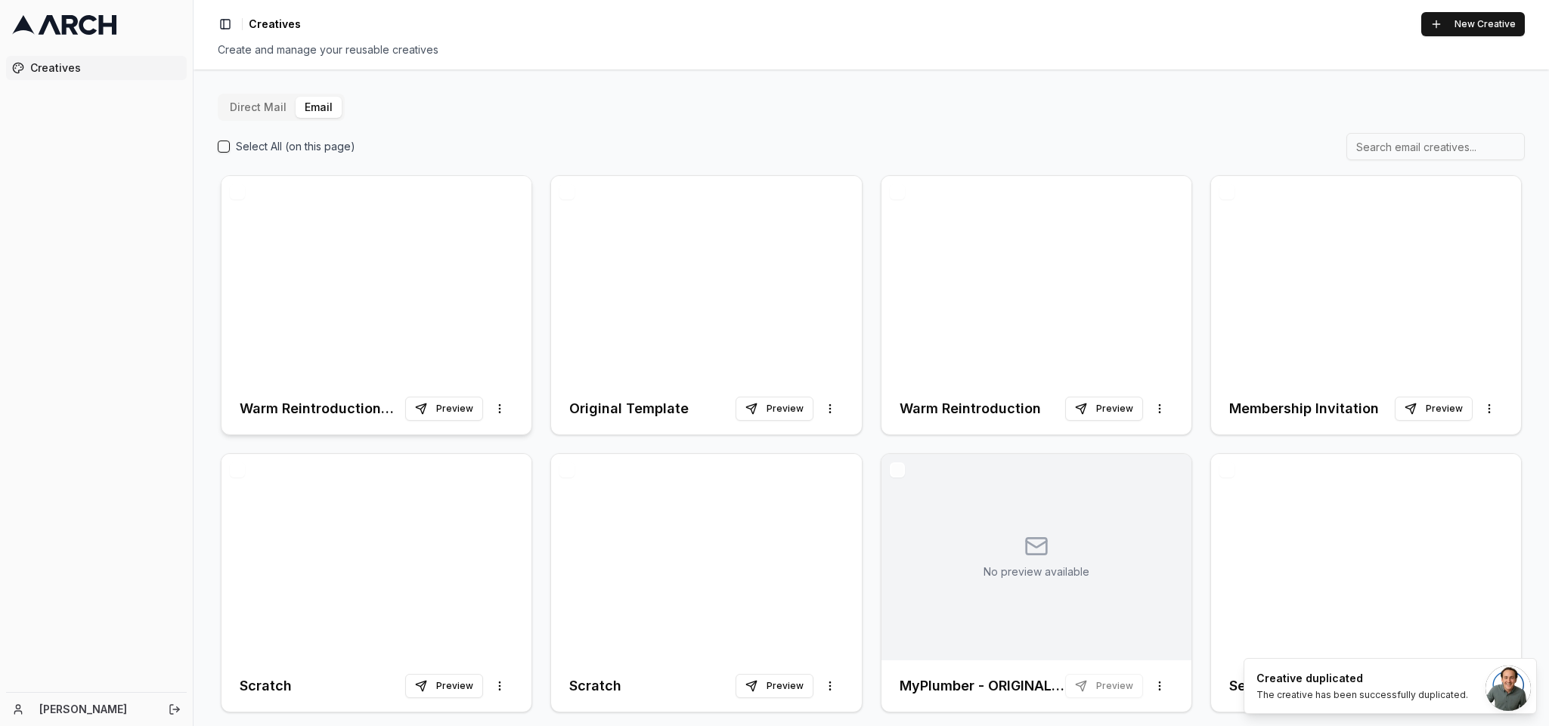
click at [338, 325] on div at bounding box center [376, 279] width 310 height 207
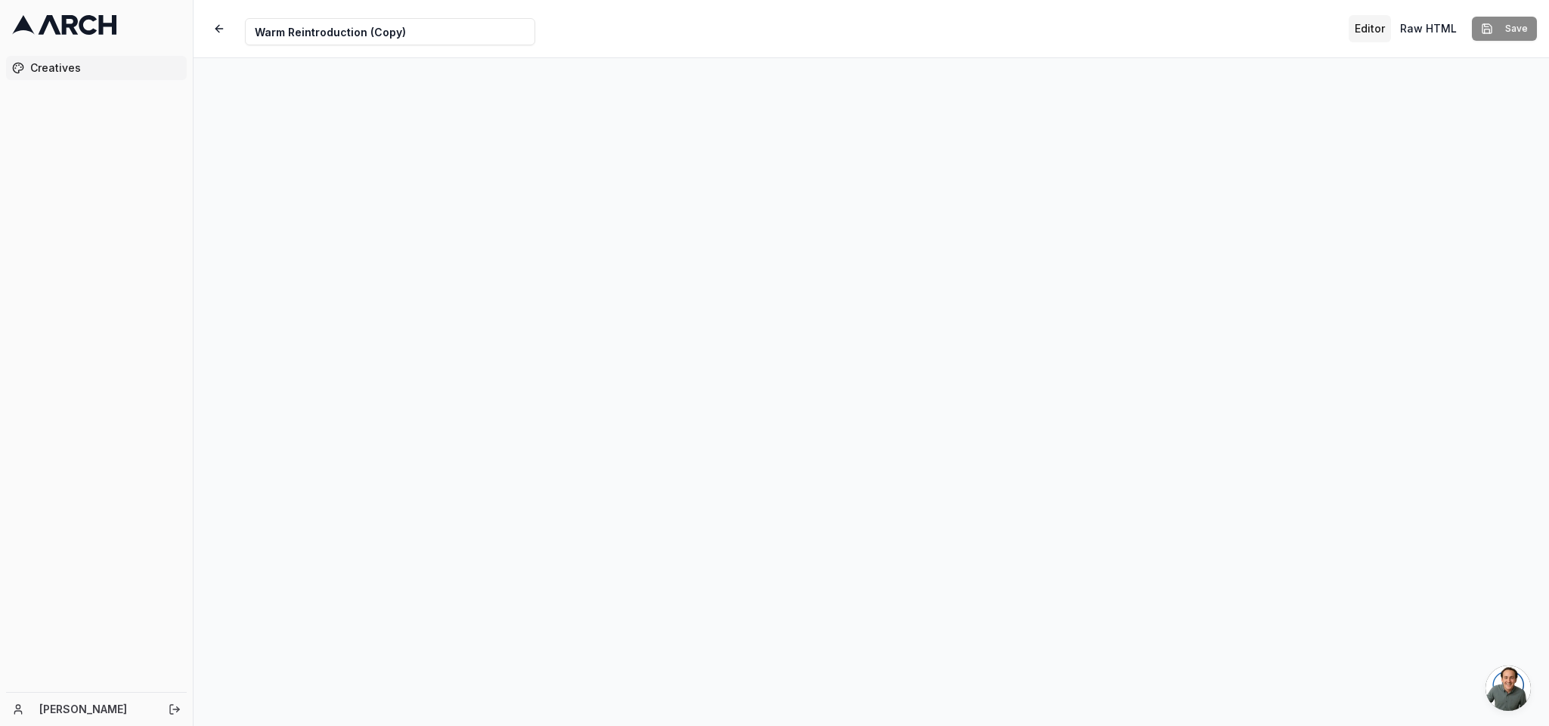
click at [402, 25] on input "Warm Reintroduction (Copy)" at bounding box center [390, 31] width 290 height 27
paste input "Pre-Peak Urgency"
type input "Pre-Peak Urgency"
click at [1032, 17] on button "Save" at bounding box center [1504, 29] width 65 height 24
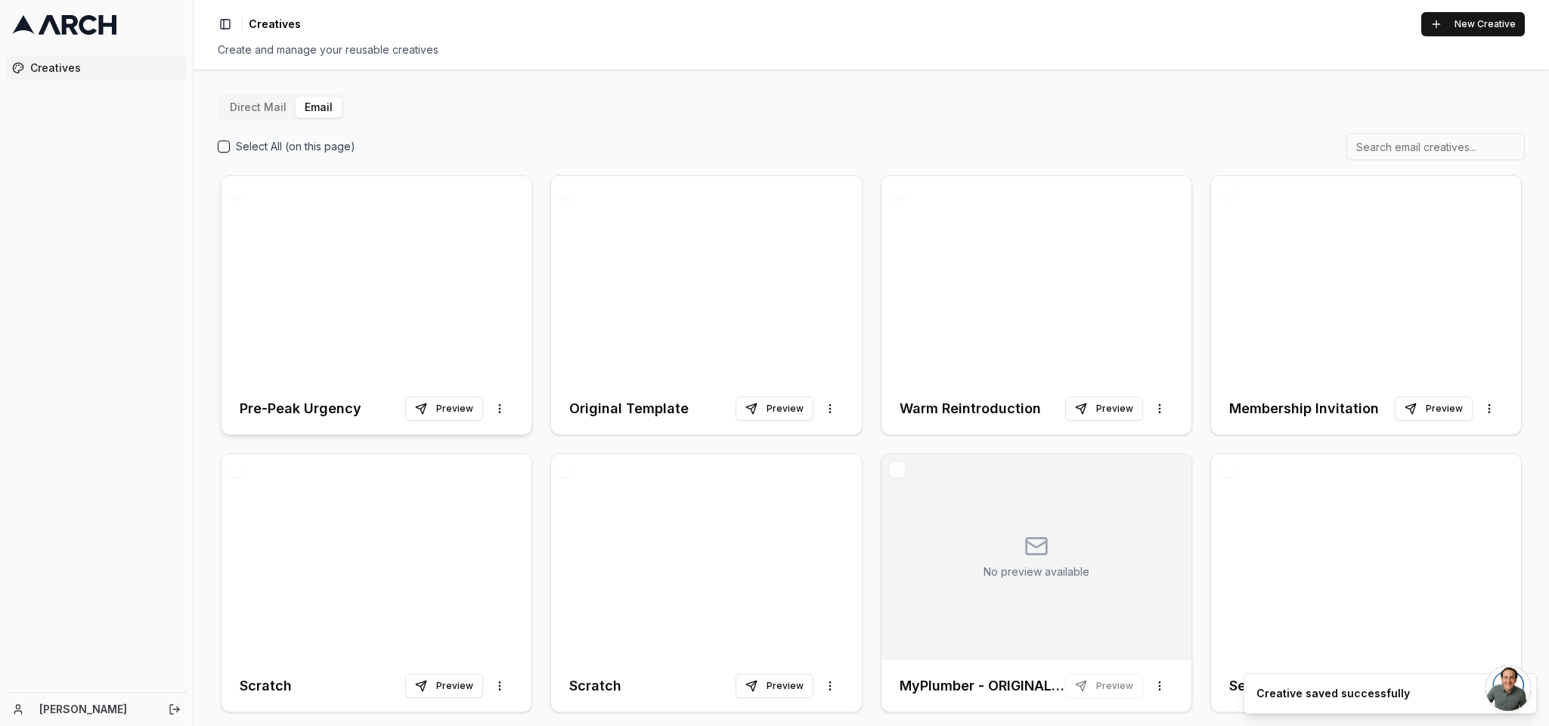
click at [404, 320] on div at bounding box center [376, 279] width 310 height 207
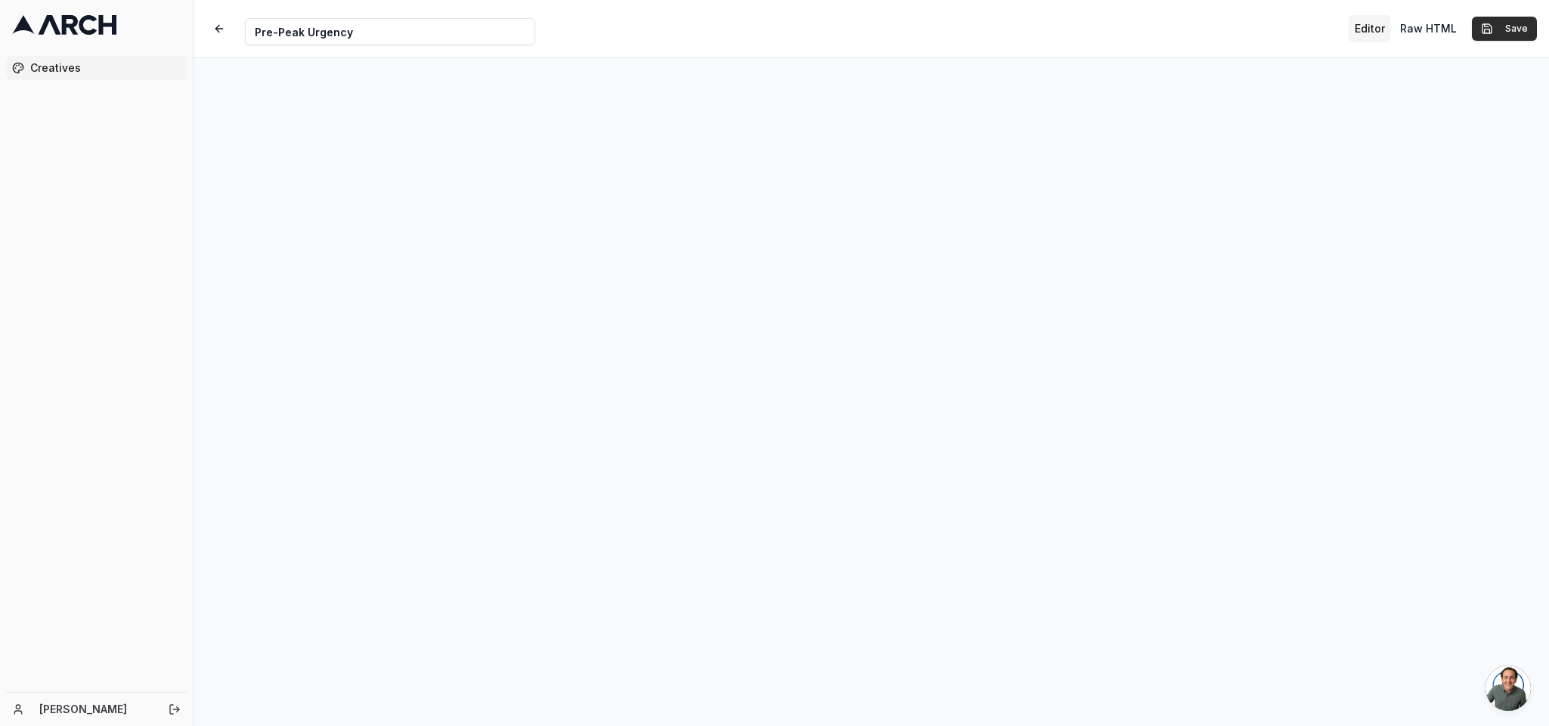
click at [1032, 26] on button "Save" at bounding box center [1504, 29] width 65 height 24
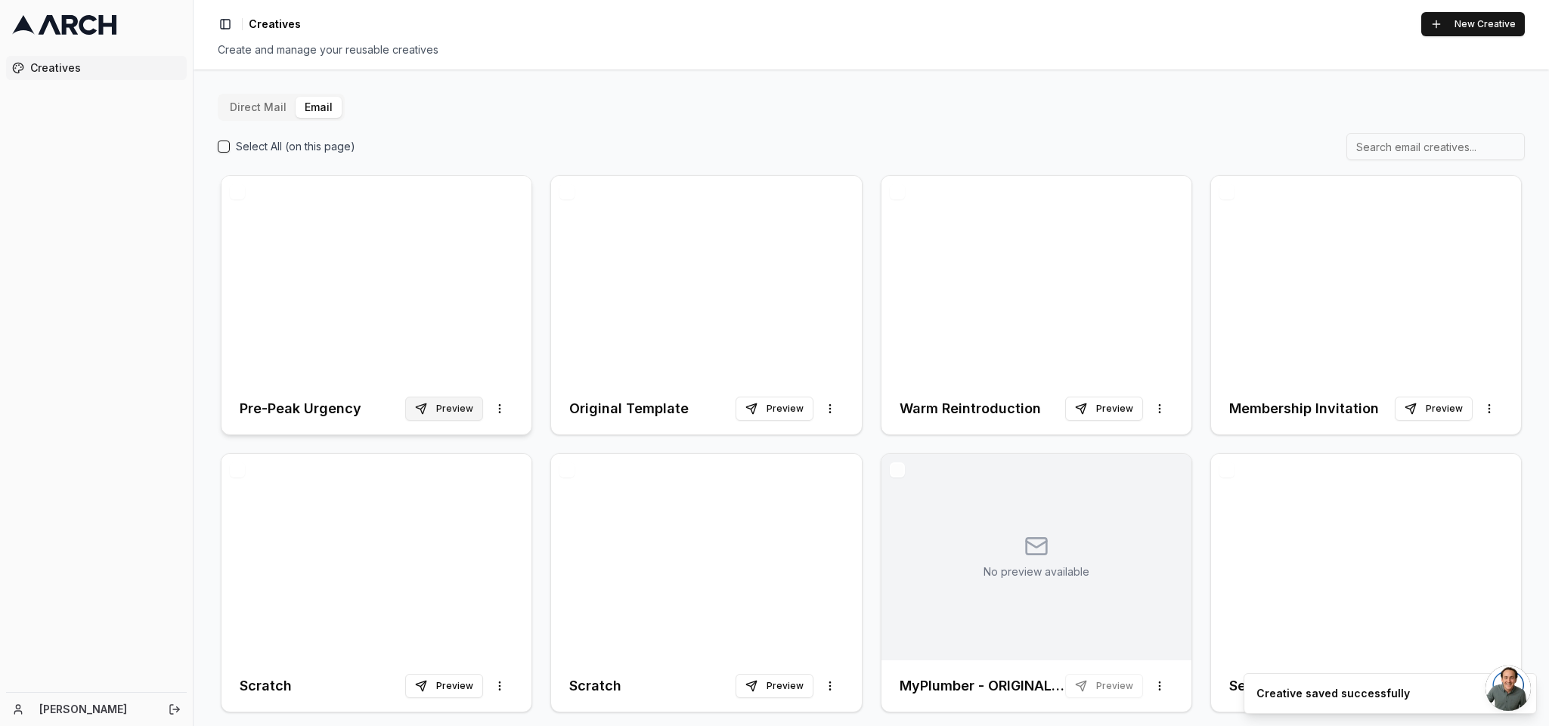
click at [441, 410] on button "Preview" at bounding box center [444, 409] width 78 height 24
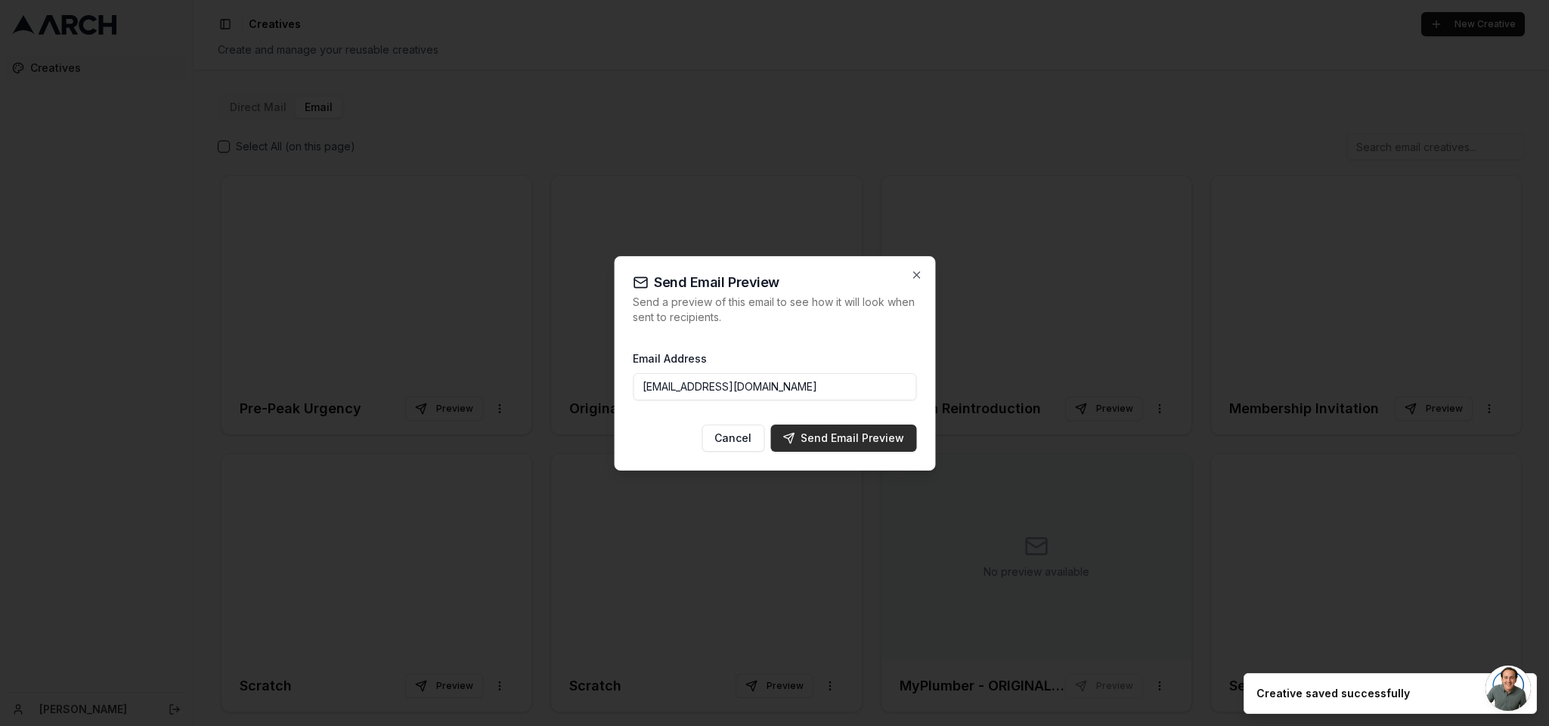
click at [867, 440] on div "Send Email Preview" at bounding box center [843, 438] width 122 height 15
type input "[EMAIL_ADDRESS][DOMAIN_NAME]"
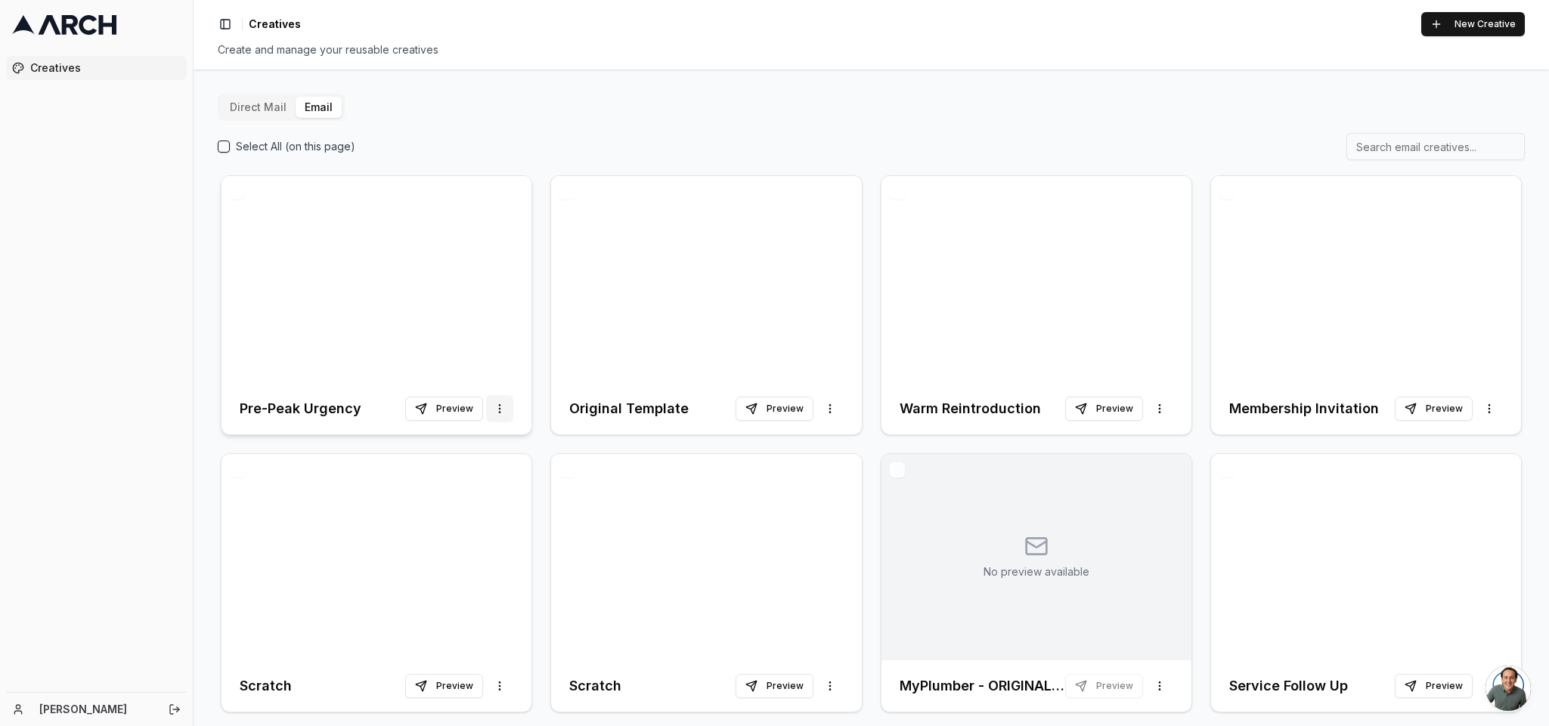
click at [502, 402] on html "Creatives [PERSON_NAME] Toggle Sidebar Creatives New Creative Create and manage…" at bounding box center [774, 363] width 1549 height 726
click at [477, 438] on span "Duplicate" at bounding box center [472, 439] width 47 height 15
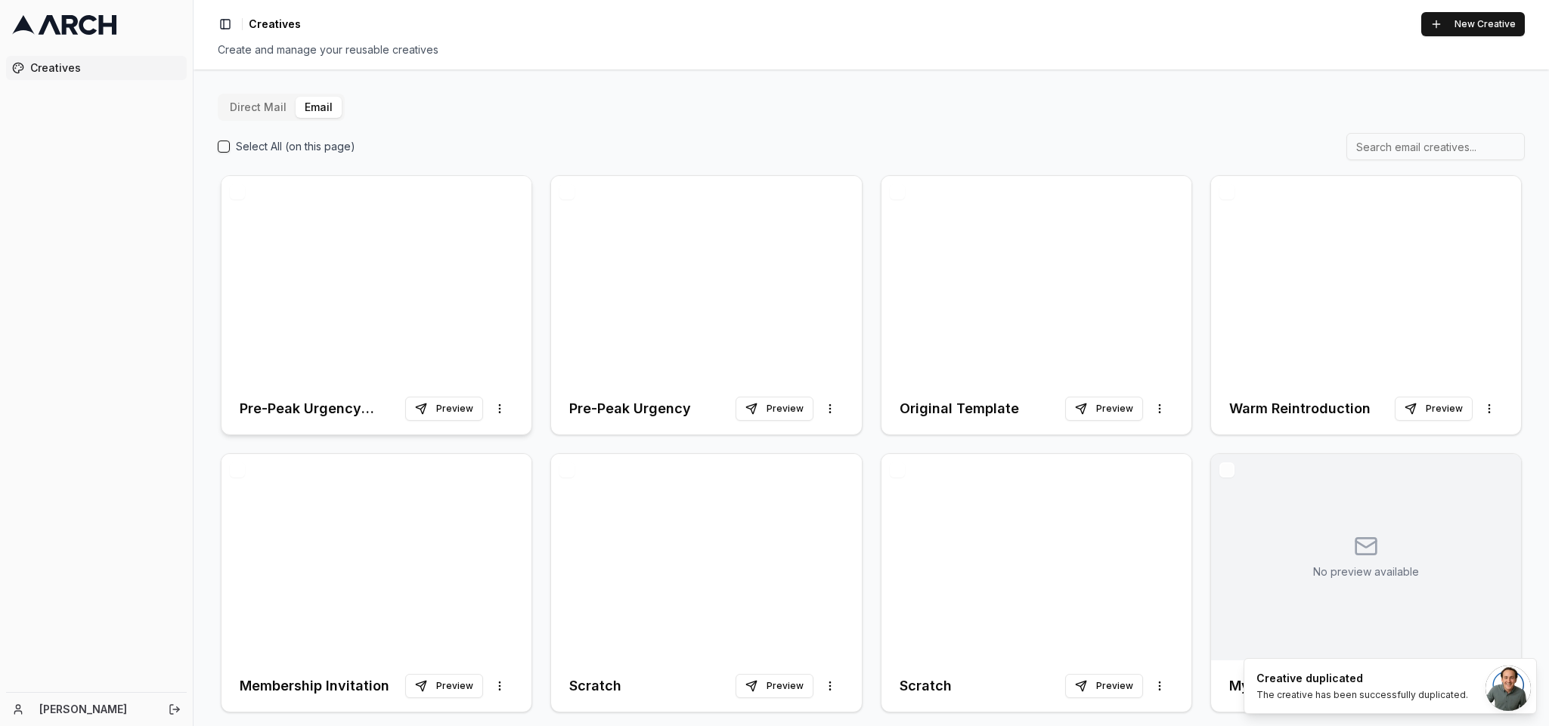
click at [342, 271] on div at bounding box center [376, 279] width 310 height 207
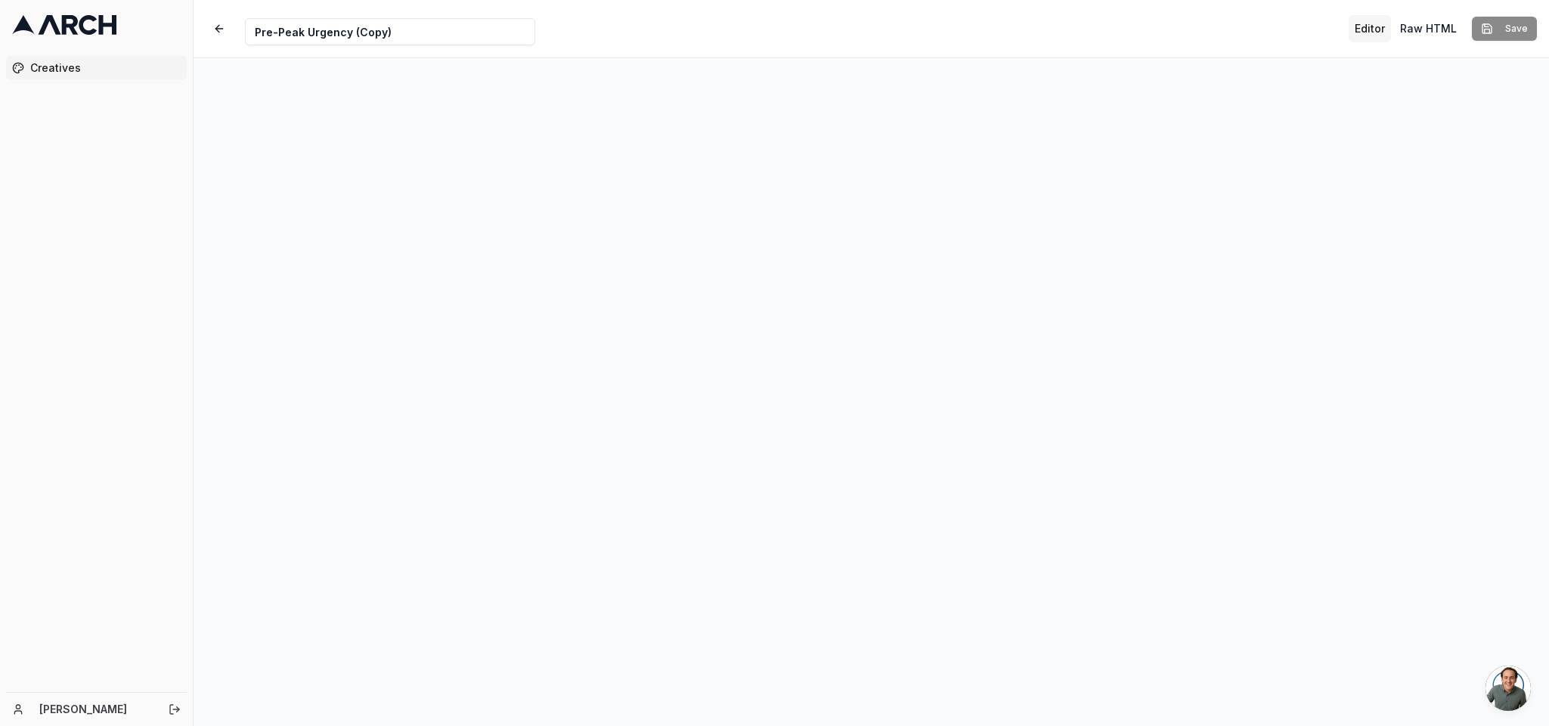
click at [417, 25] on input "Pre-Peak Urgency (Copy)" at bounding box center [390, 31] width 290 height 27
paste input "Loss Aversion"
type input "Loss Aversion"
click at [1032, 17] on button "Save" at bounding box center [1504, 29] width 65 height 24
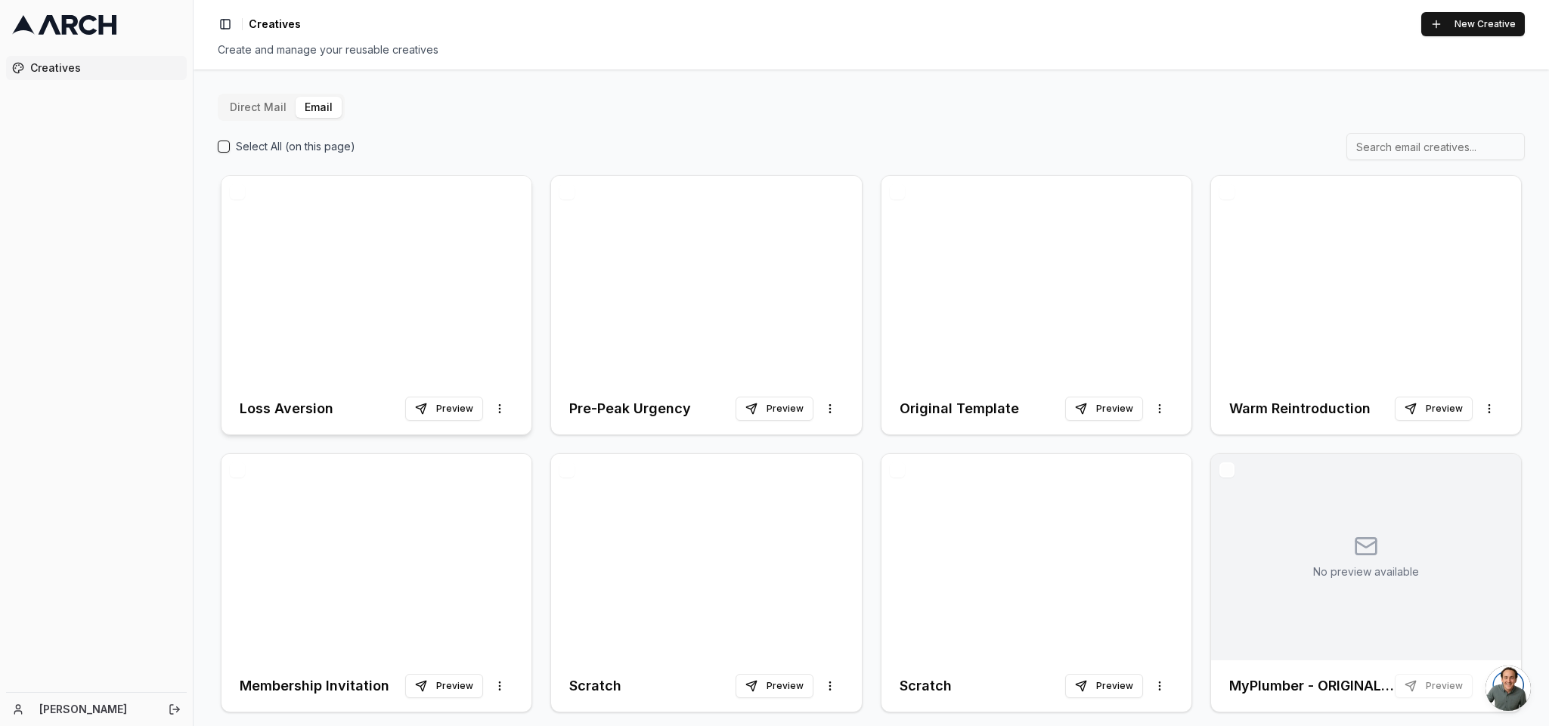
click at [410, 327] on div at bounding box center [376, 279] width 310 height 207
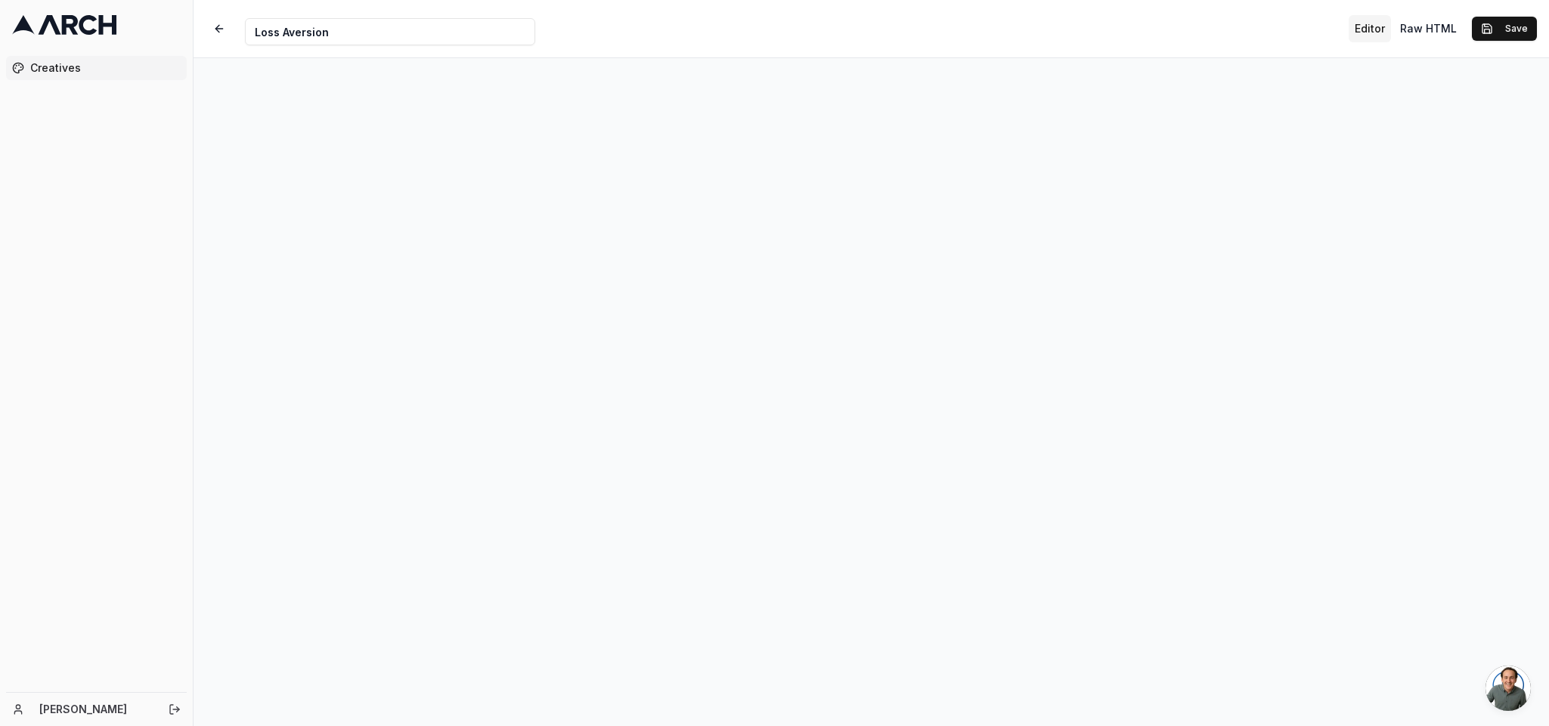
click at [1032, 17] on button "Save" at bounding box center [1504, 29] width 65 height 24
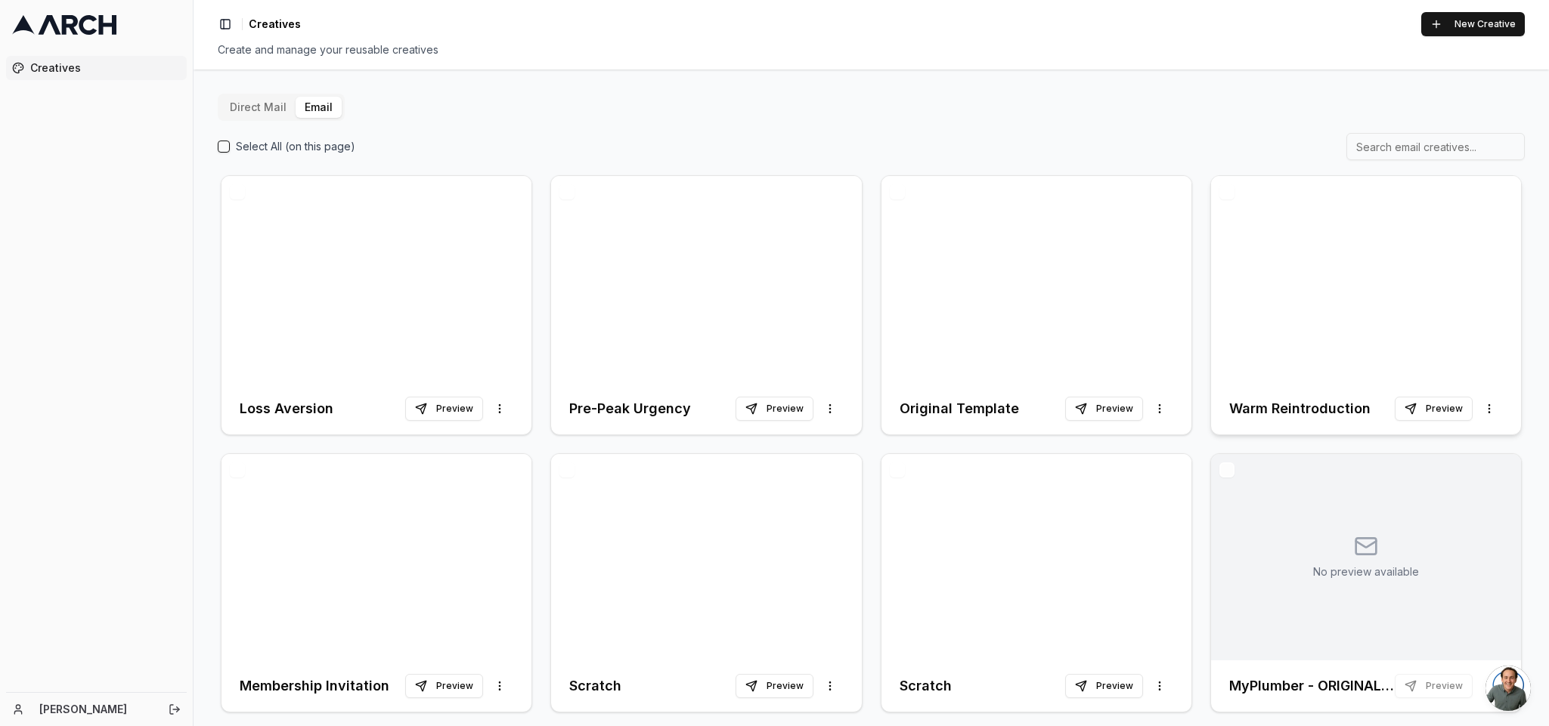
click at [1032, 327] on div at bounding box center [1366, 279] width 310 height 207
click at [355, 484] on div at bounding box center [376, 557] width 310 height 207
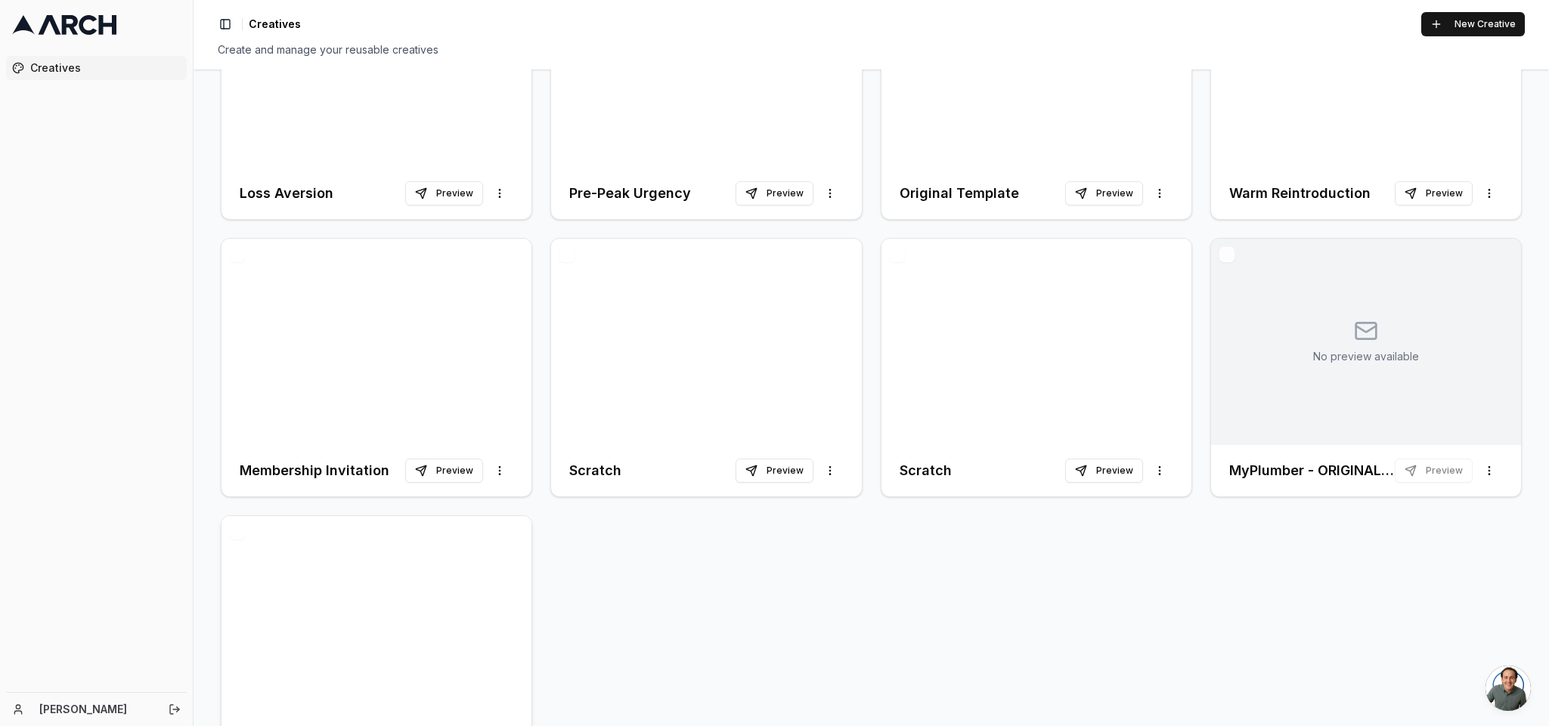
scroll to position [227, 0]
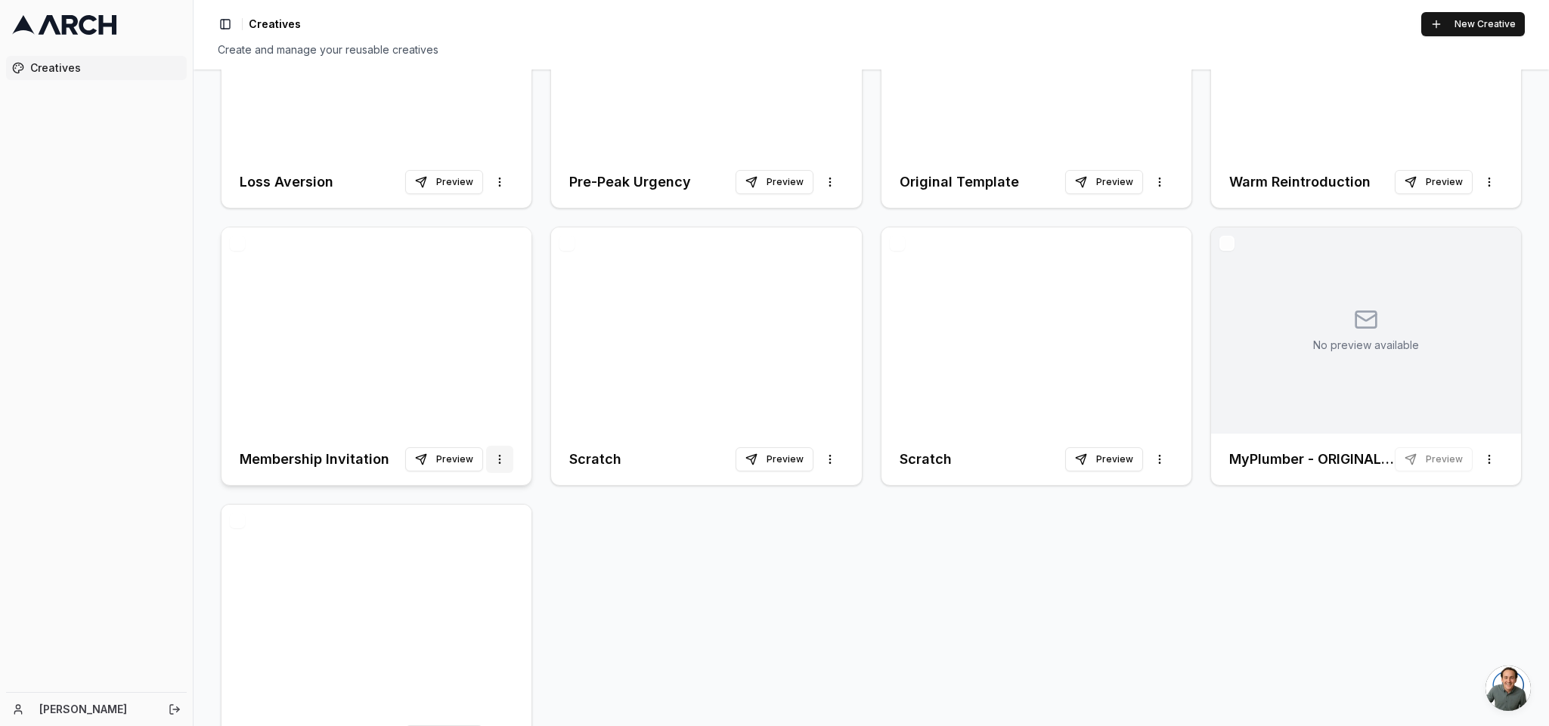
click at [495, 456] on html "Creatives [PERSON_NAME] Toggle Sidebar Creatives New Creative Create and manage…" at bounding box center [774, 363] width 1549 height 726
click at [467, 484] on span "Duplicate" at bounding box center [472, 489] width 47 height 15
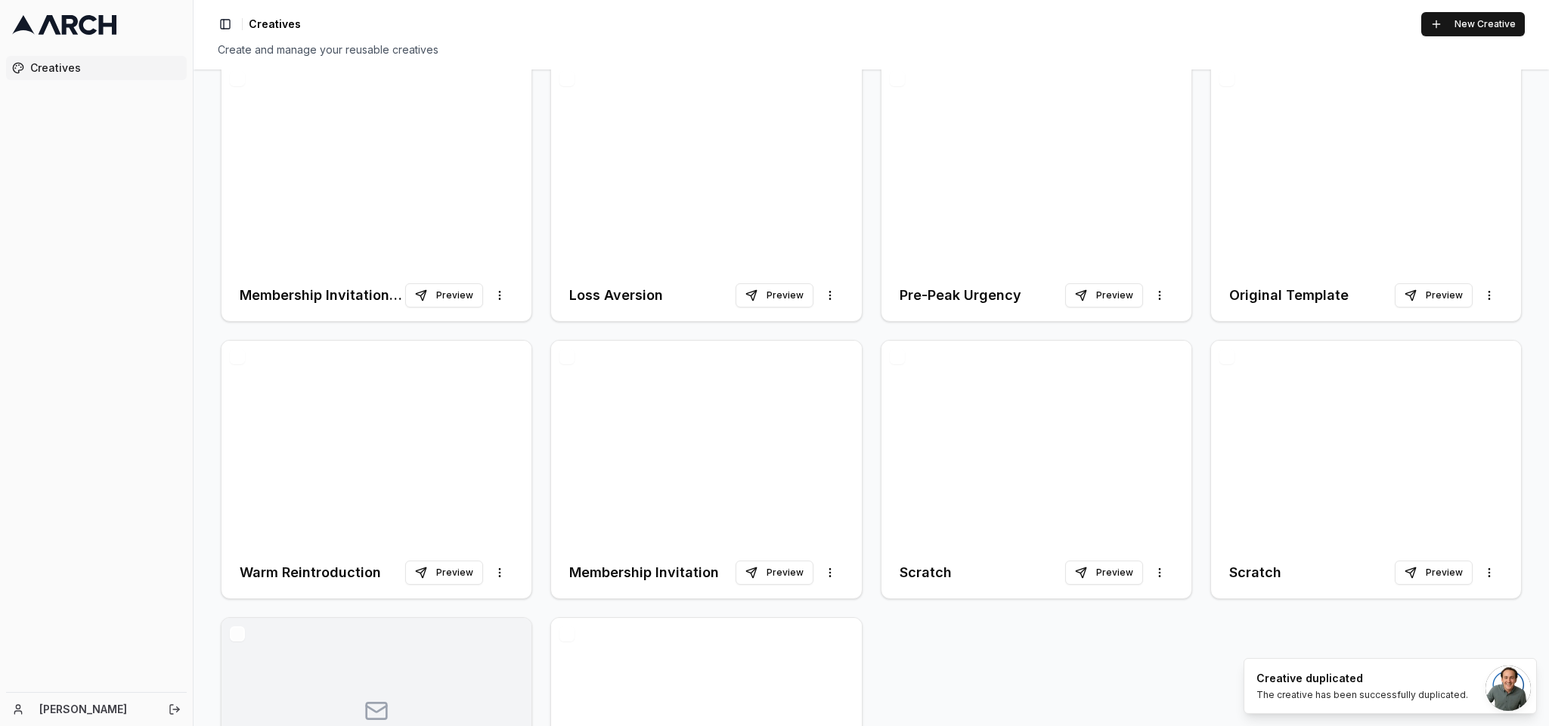
scroll to position [0, 0]
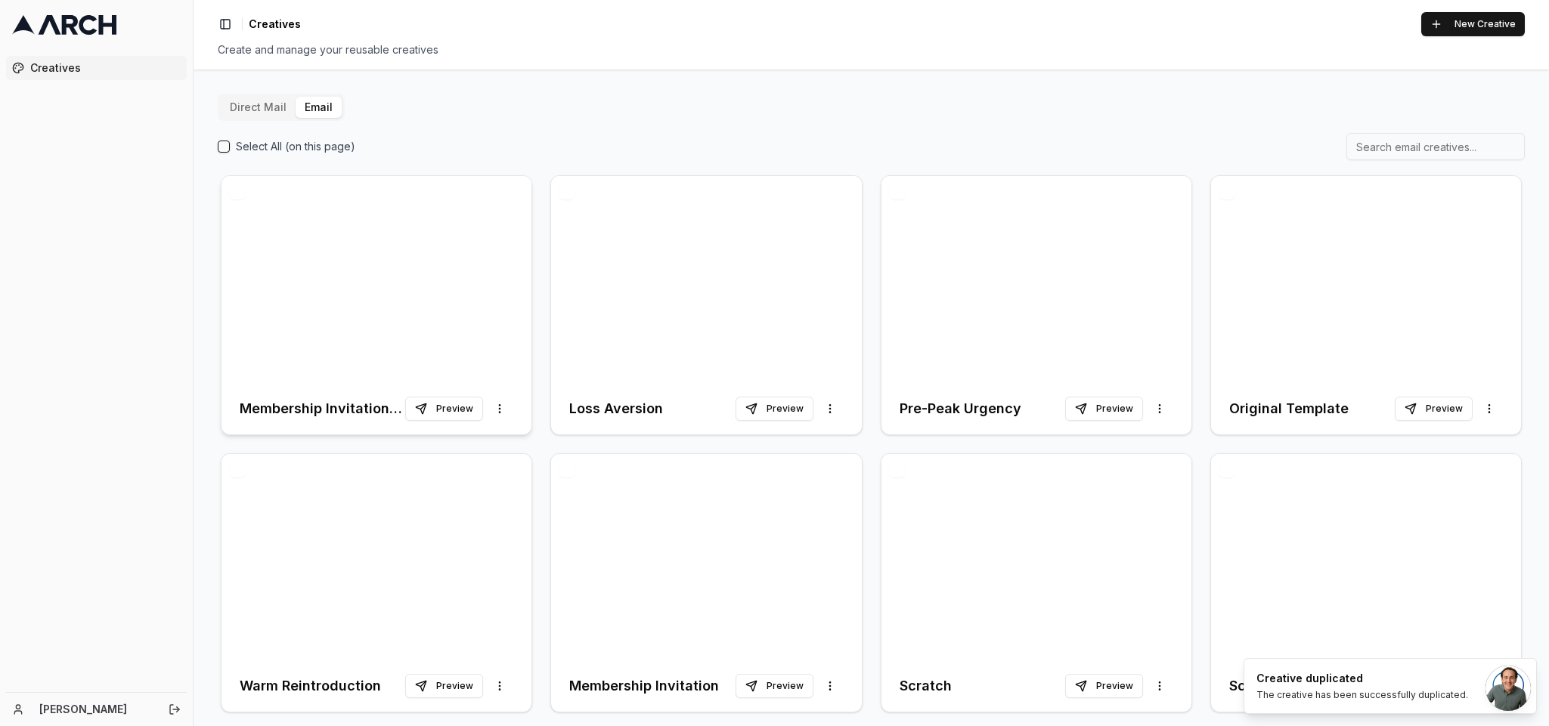
click at [379, 314] on div at bounding box center [376, 279] width 310 height 207
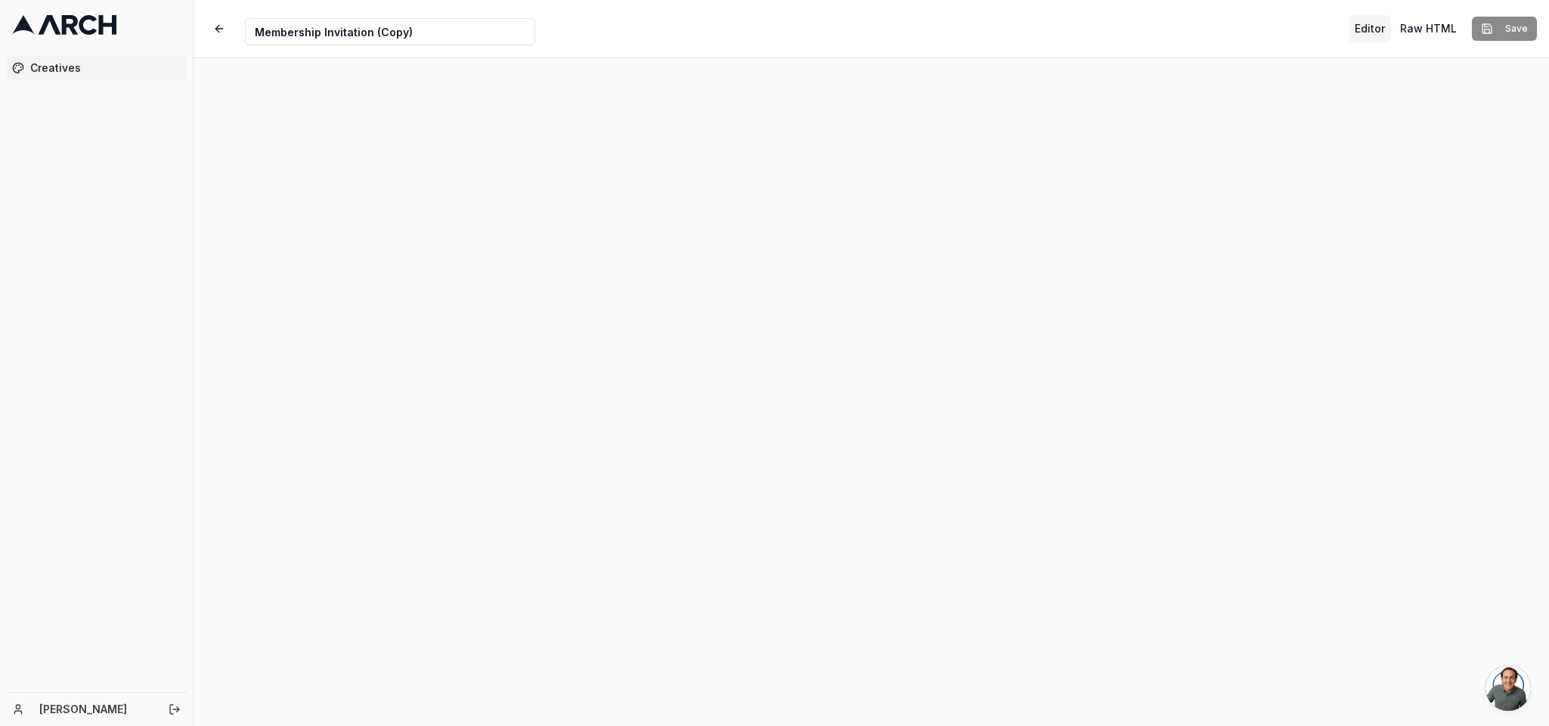
click at [423, 32] on input "Membership Invitation (Copy)" at bounding box center [390, 31] width 290 height 27
paste input "Seasonal Special"
type input "Seasonal Special"
click at [1032, 17] on button "Save" at bounding box center [1504, 29] width 65 height 24
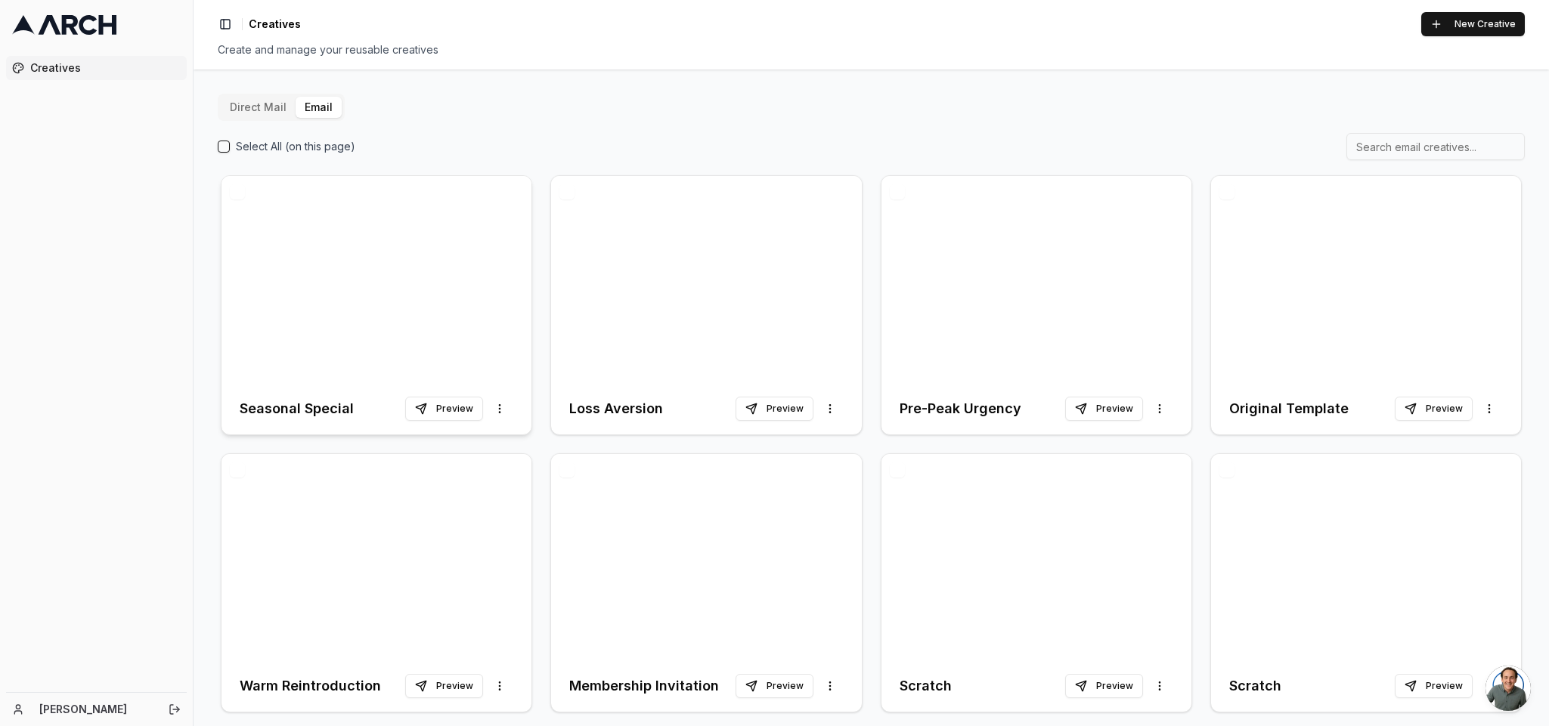
click at [350, 272] on div at bounding box center [376, 279] width 310 height 207
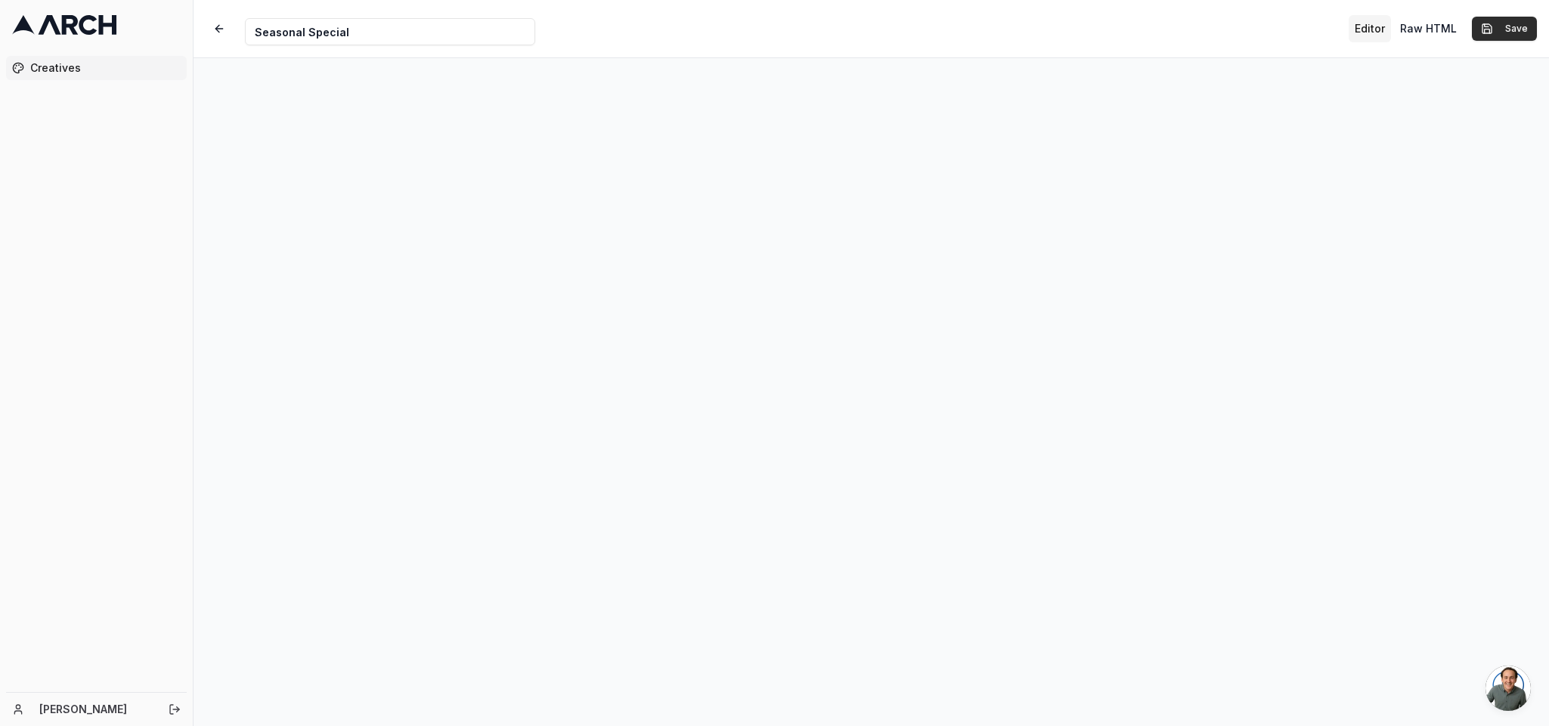
click at [1032, 23] on button "Save" at bounding box center [1504, 29] width 65 height 24
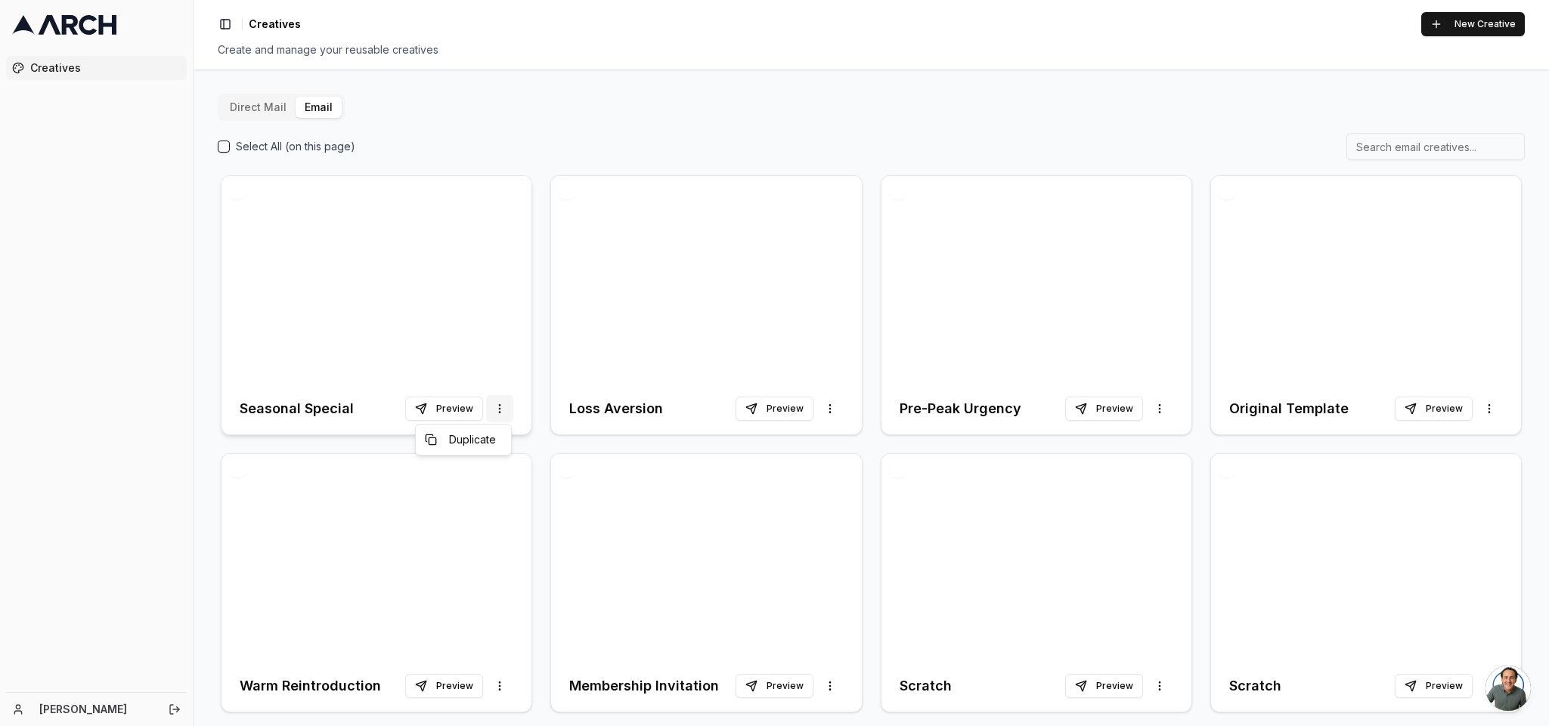
click at [501, 407] on html "Creatives [PERSON_NAME] Toggle Sidebar Creatives New Creative Create and manage…" at bounding box center [774, 363] width 1549 height 726
click at [479, 441] on span "Duplicate" at bounding box center [472, 439] width 47 height 15
click at [395, 332] on div at bounding box center [376, 279] width 310 height 207
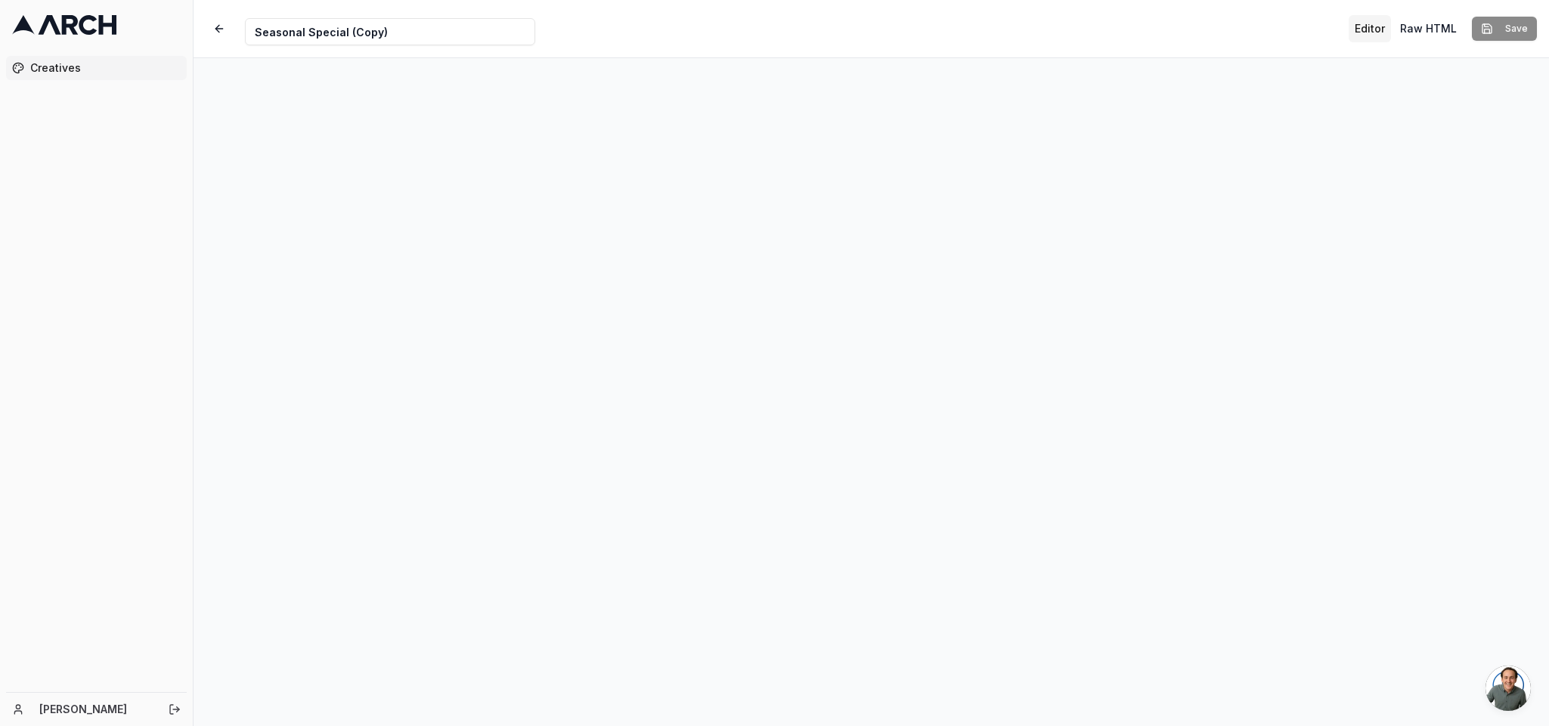
click at [363, 32] on input "Seasonal Special (Copy)" at bounding box center [390, 31] width 290 height 27
paste input "Final Recap"
type input "Final Recap"
click at [1032, 21] on button "Save" at bounding box center [1504, 29] width 65 height 24
